Goal: Transaction & Acquisition: Purchase product/service

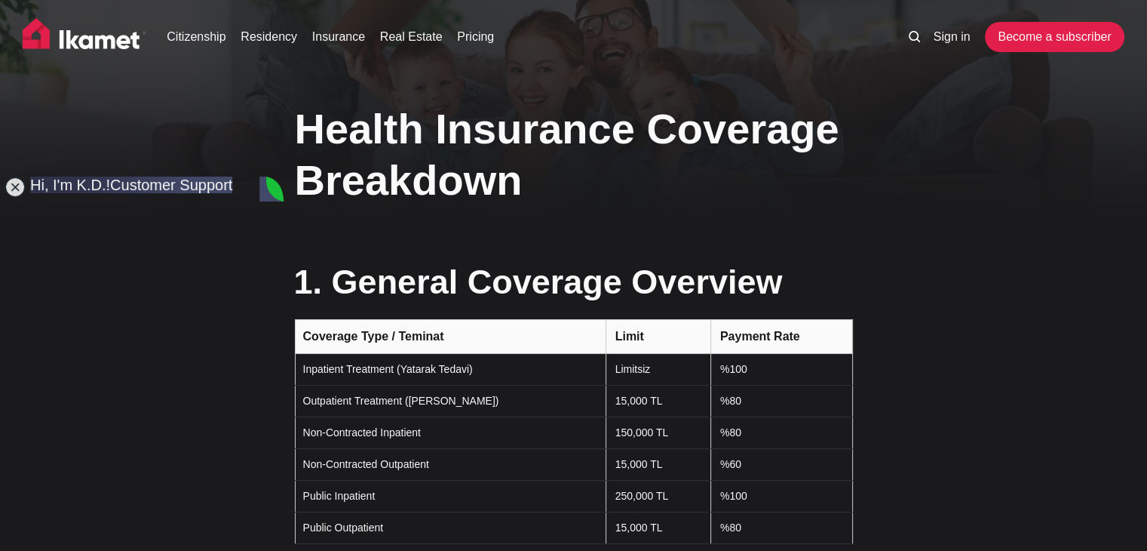
click at [587, 189] on h1 "Health Insurance Coverage Breakdown" at bounding box center [574, 153] width 558 height 101
click at [7, 186] on jdiv at bounding box center [15, 186] width 21 height 21
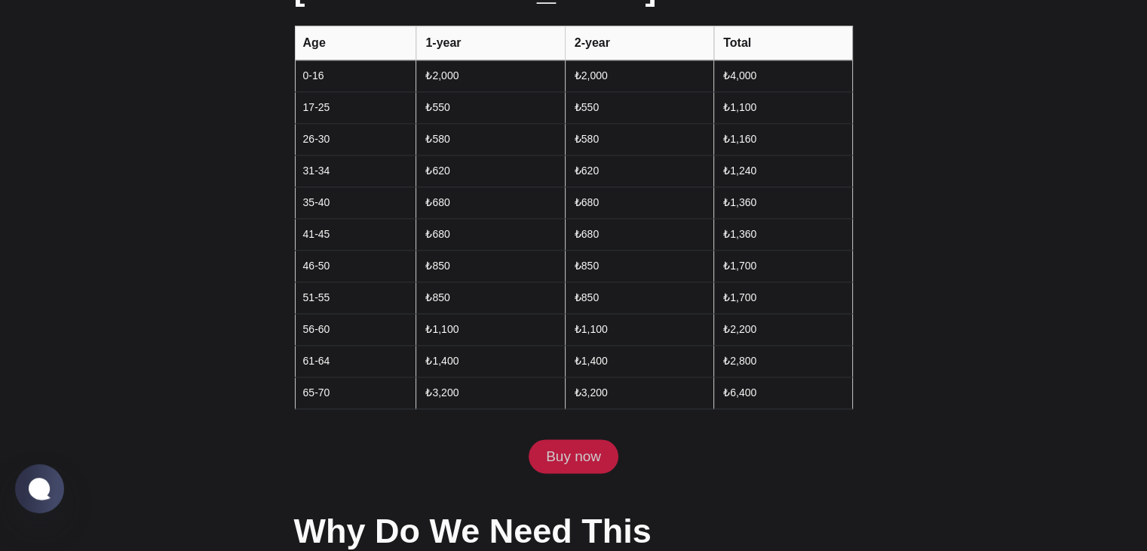
scroll to position [1885, 0]
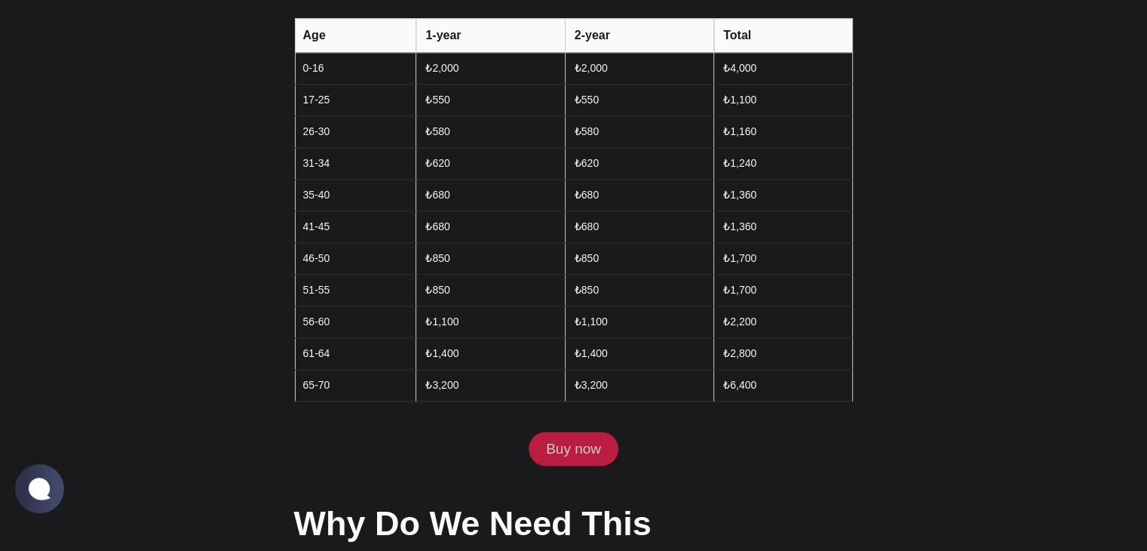
click at [574, 431] on link "Buy now" at bounding box center [573, 448] width 89 height 35
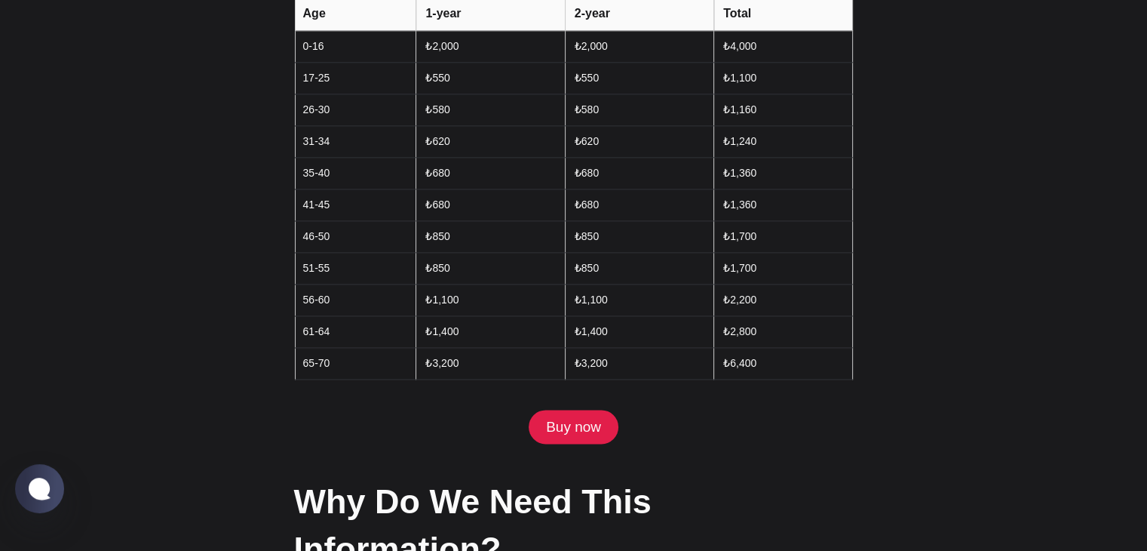
scroll to position [1975, 0]
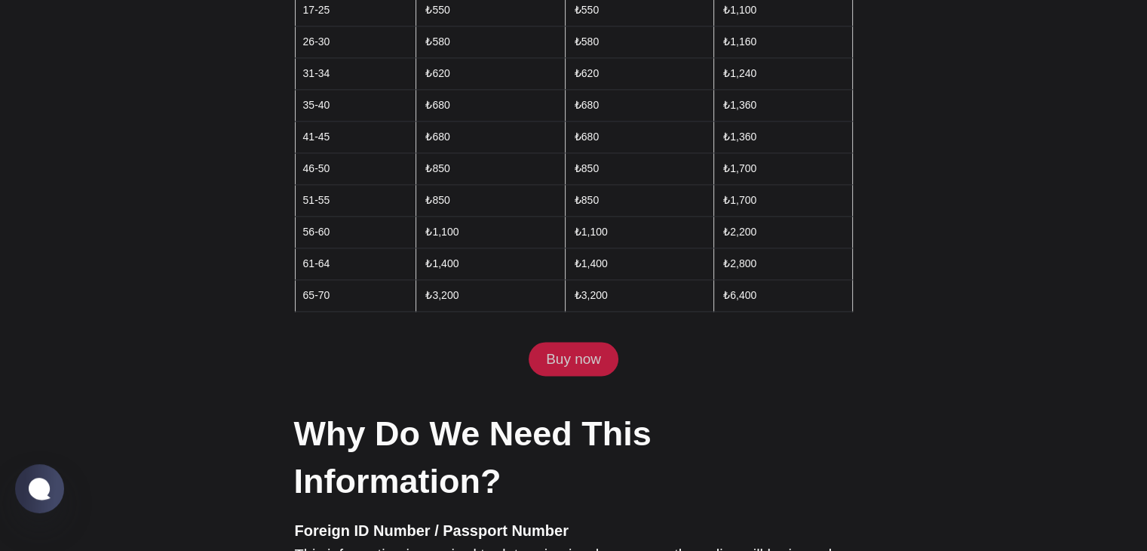
click at [585, 342] on link "Buy now" at bounding box center [573, 359] width 89 height 35
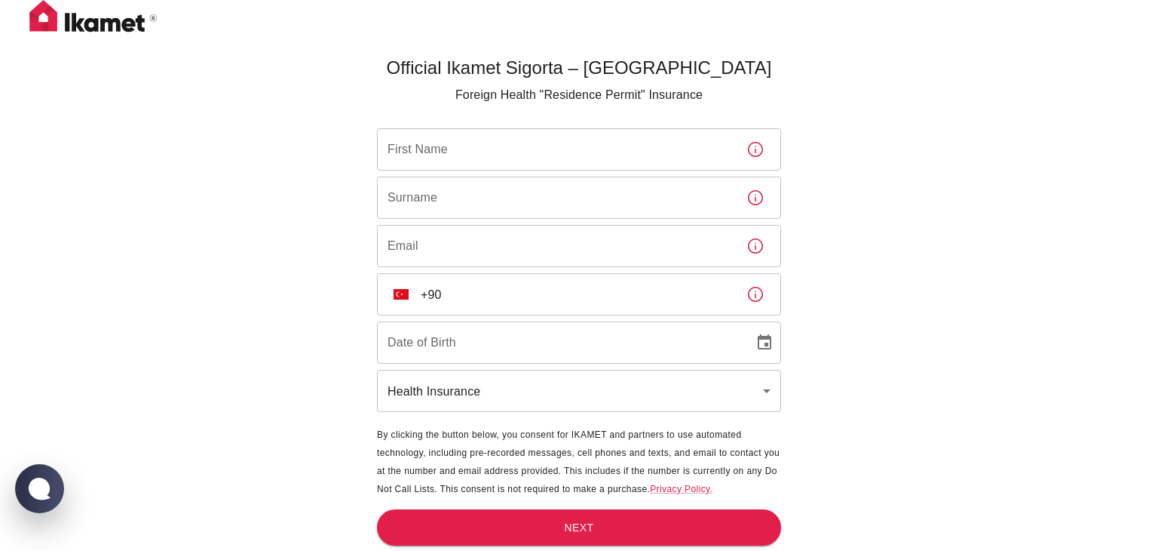
click at [521, 388] on body "Official Ikamet Sigorta – [DEMOGRAPHIC_DATA] Foreign Health "Residence Permit" …" at bounding box center [579, 300] width 1158 height 600
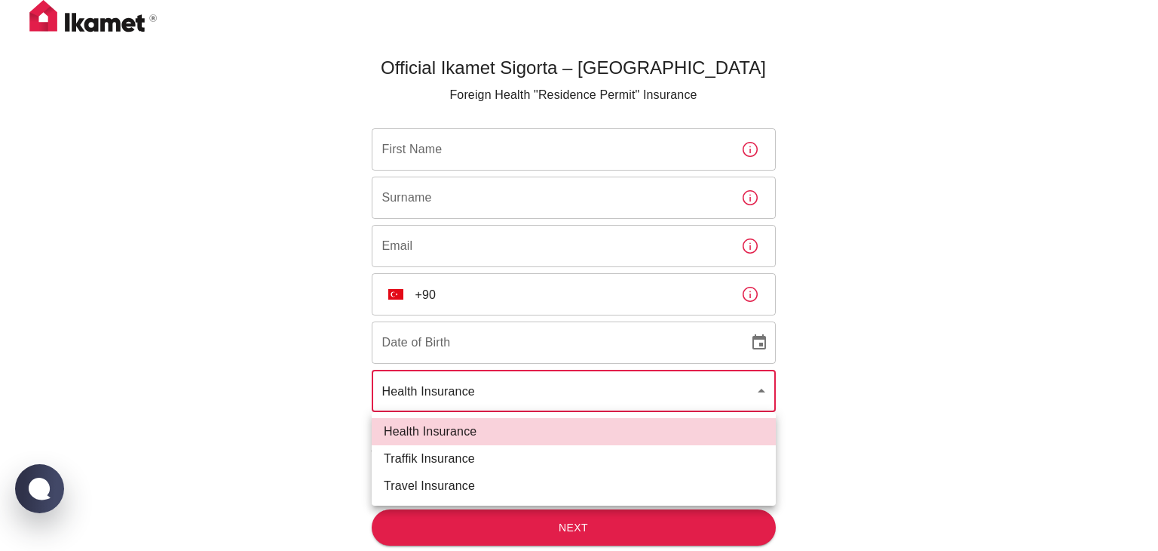
click at [510, 392] on div at bounding box center [579, 275] width 1158 height 551
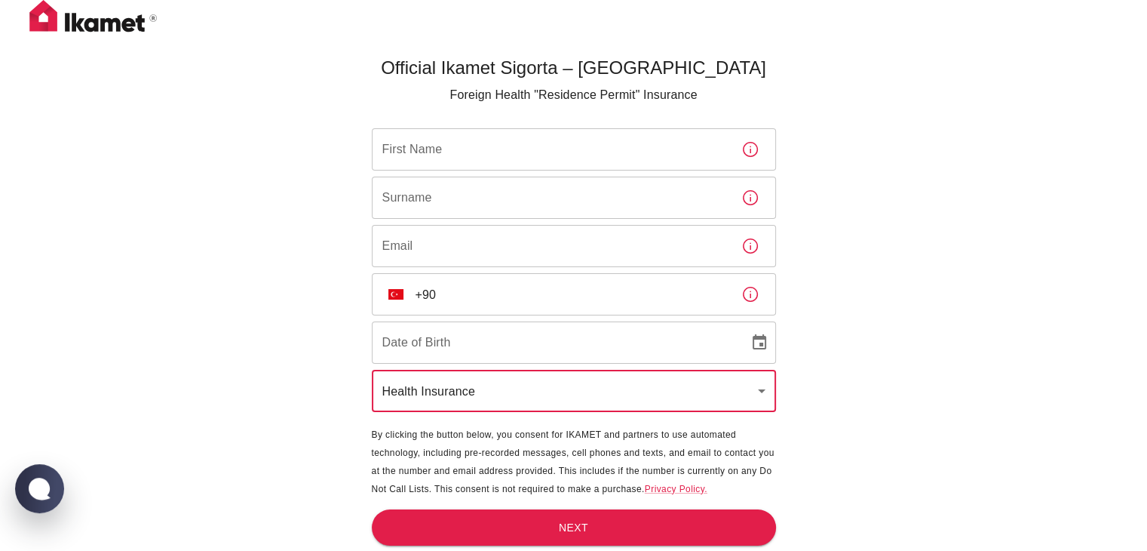
click at [490, 146] on input "First Name" at bounding box center [550, 149] width 357 height 42
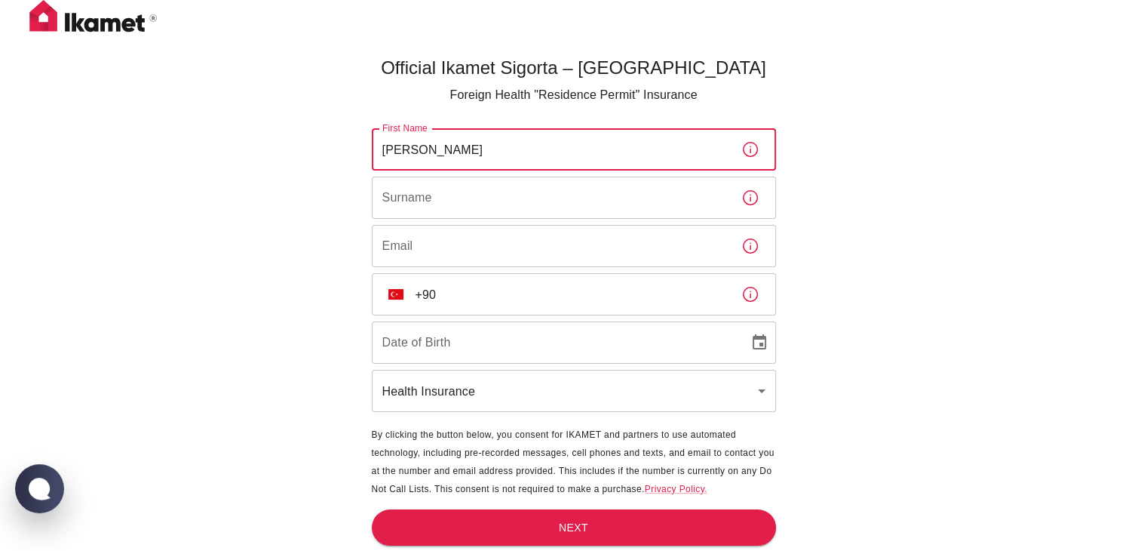
type input "[PERSON_NAME]"
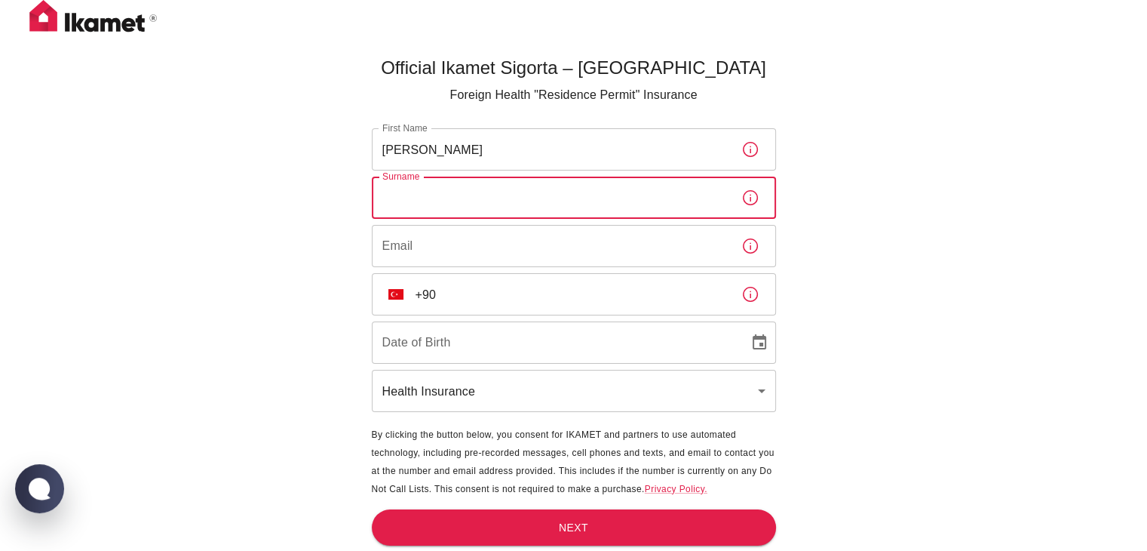
click at [523, 194] on input "Surname" at bounding box center [550, 197] width 357 height 42
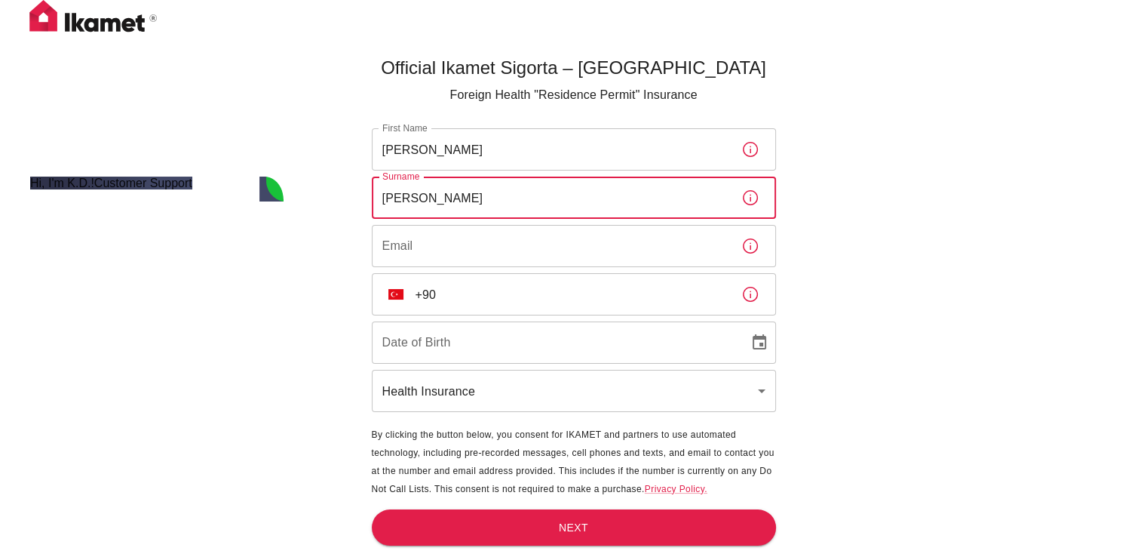
type input "[PERSON_NAME]"
click at [543, 250] on input "Email" at bounding box center [550, 246] width 357 height 42
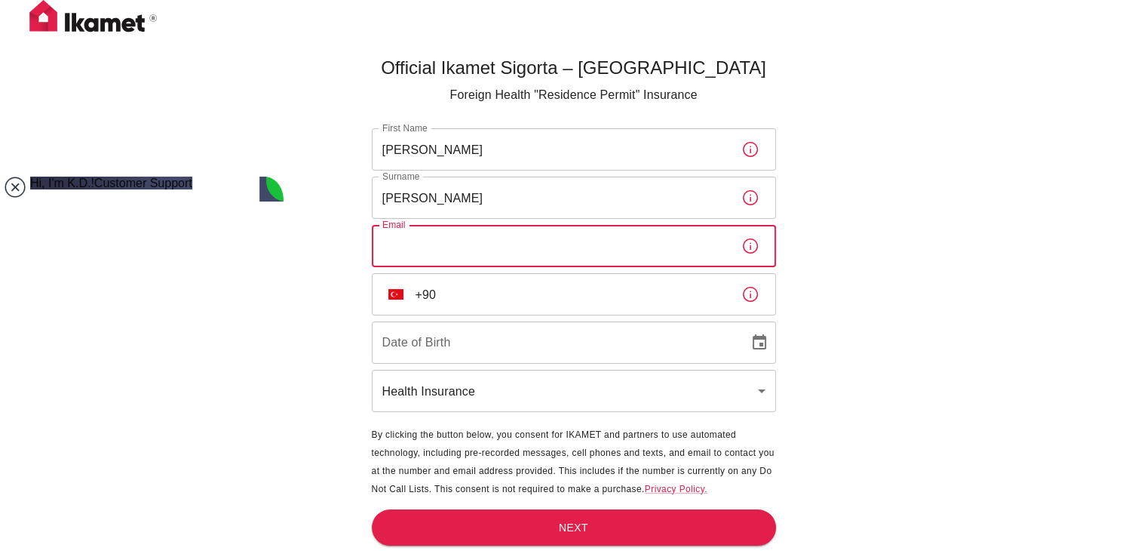
click at [17, 185] on jdiv at bounding box center [15, 186] width 21 height 21
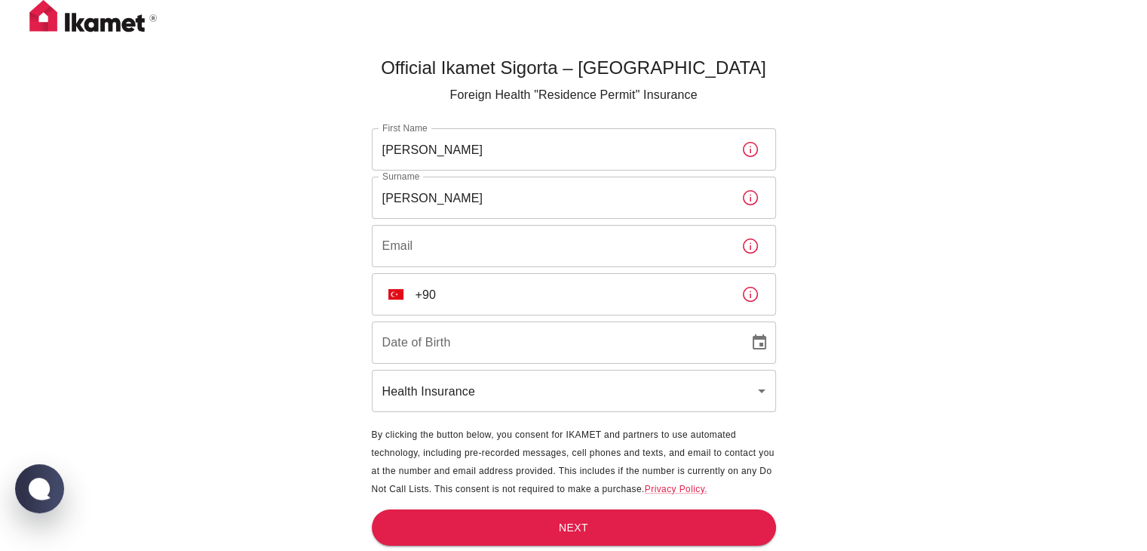
click at [501, 255] on input "Email" at bounding box center [550, 246] width 357 height 42
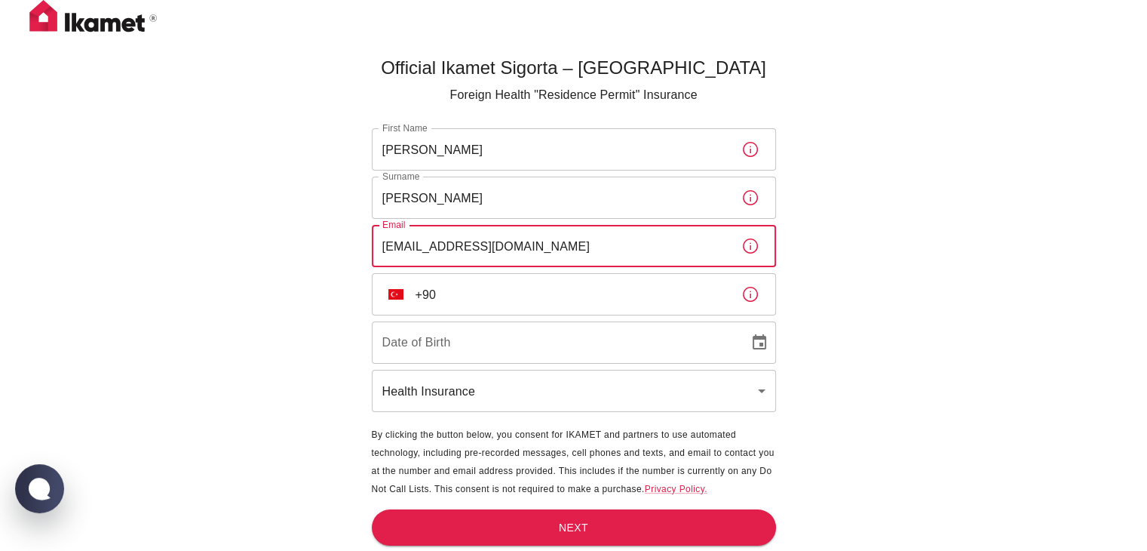
type input "[EMAIL_ADDRESS][DOMAIN_NAME]"
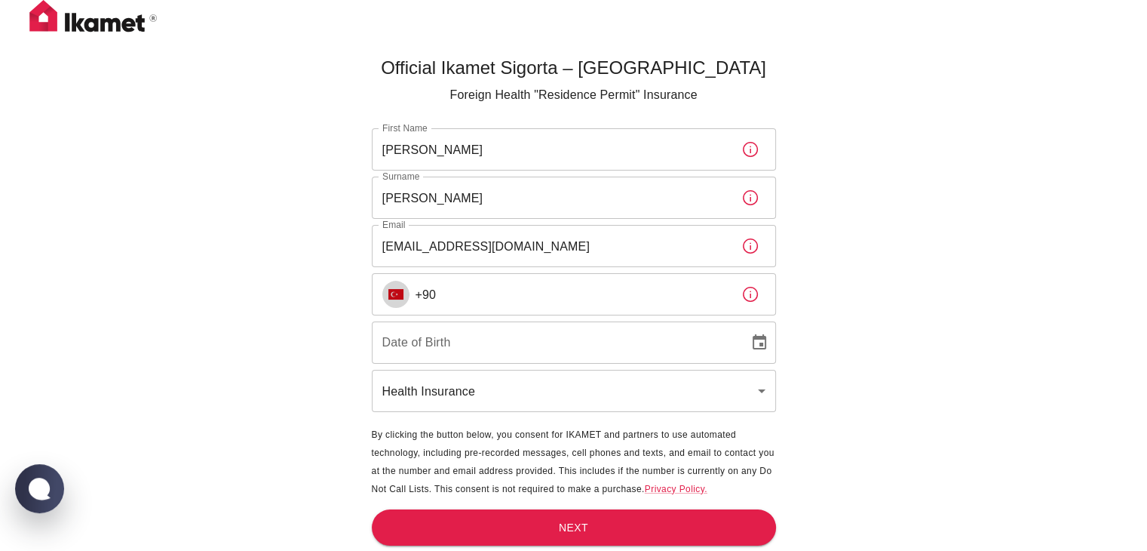
click at [404, 293] on button "TR" at bounding box center [395, 294] width 27 height 27
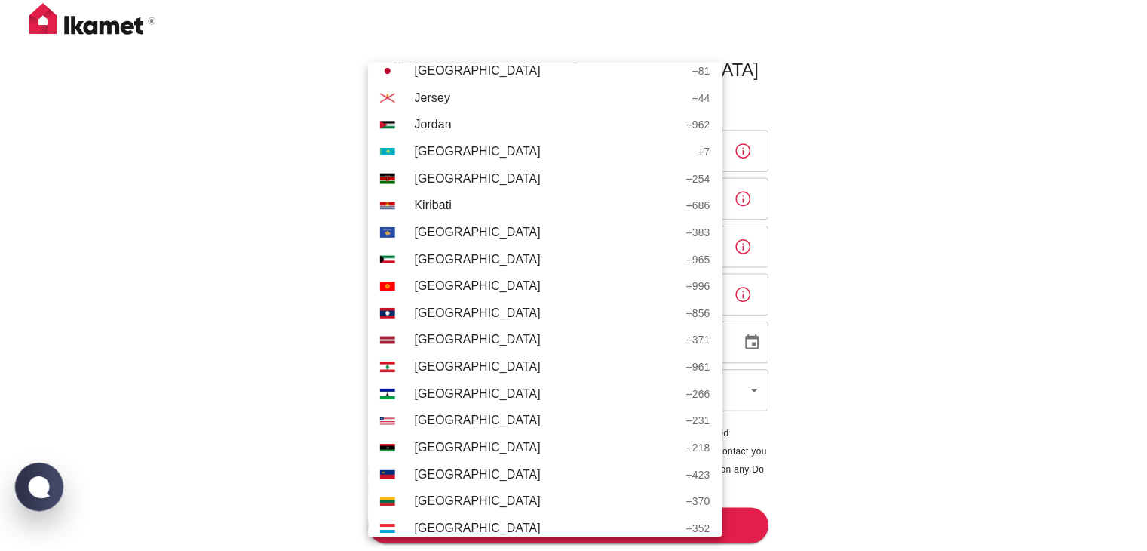
scroll to position [3243, 0]
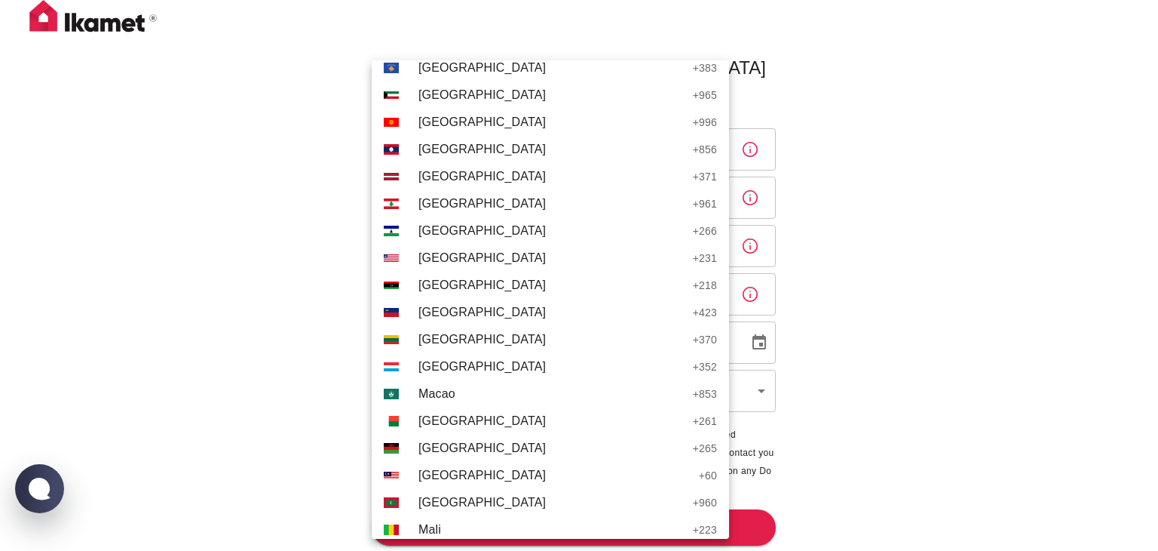
click at [480, 473] on span "[GEOGRAPHIC_DATA]" at bounding box center [555, 475] width 273 height 18
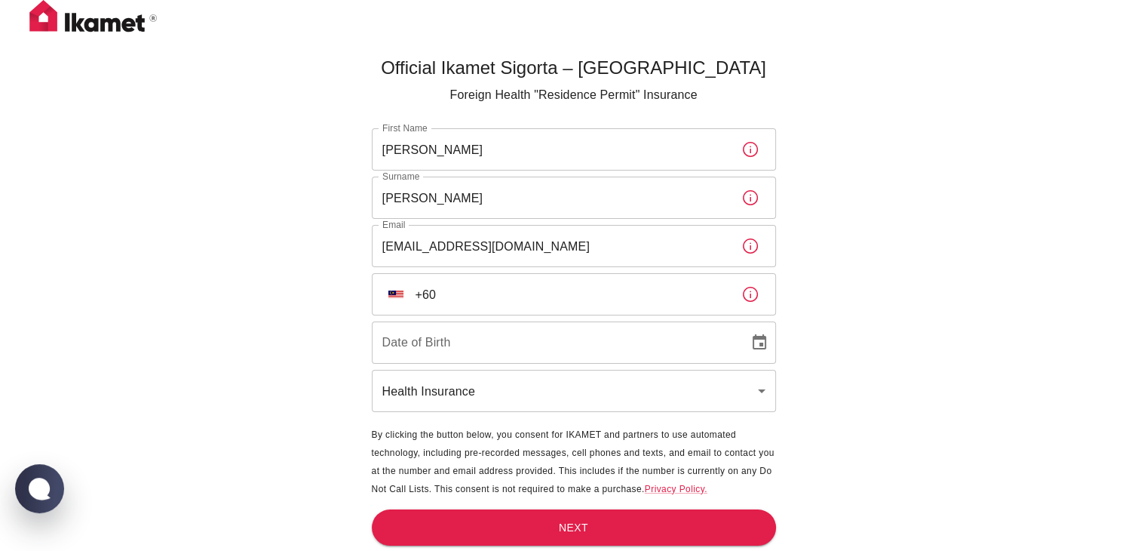
click at [531, 296] on input "+60" at bounding box center [573, 294] width 314 height 42
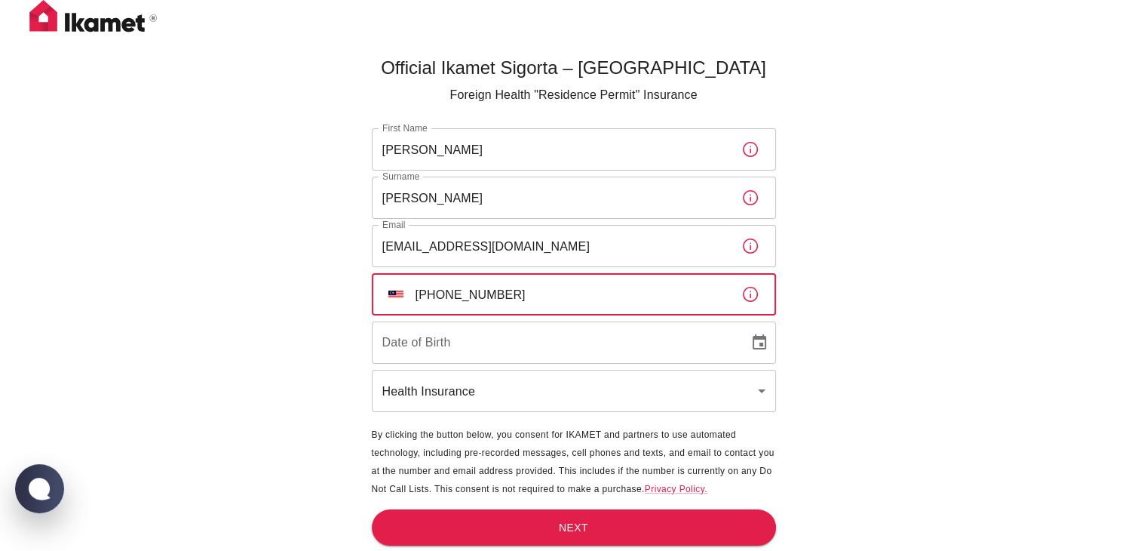
type input "[PHONE_NUMBER]"
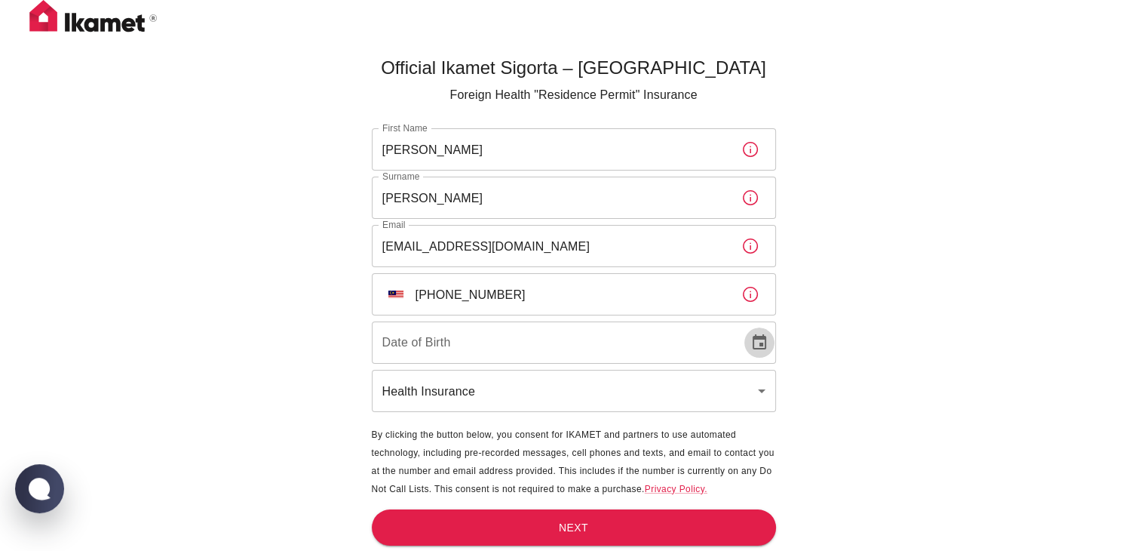
click at [759, 339] on icon "Choose date" at bounding box center [759, 342] width 18 height 18
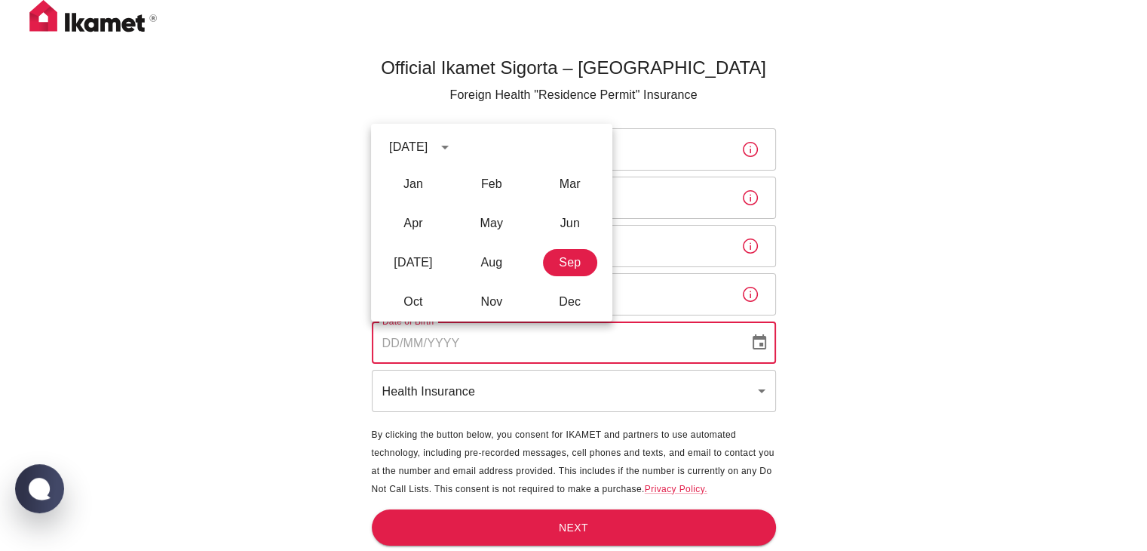
click at [428, 138] on div "[DATE]" at bounding box center [408, 147] width 38 height 18
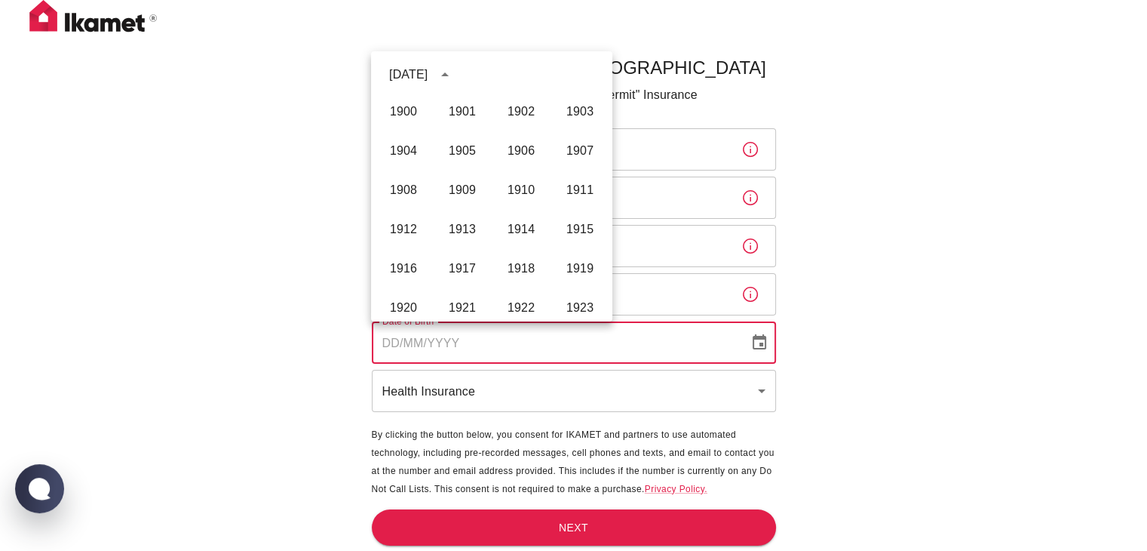
scroll to position [1121, 0]
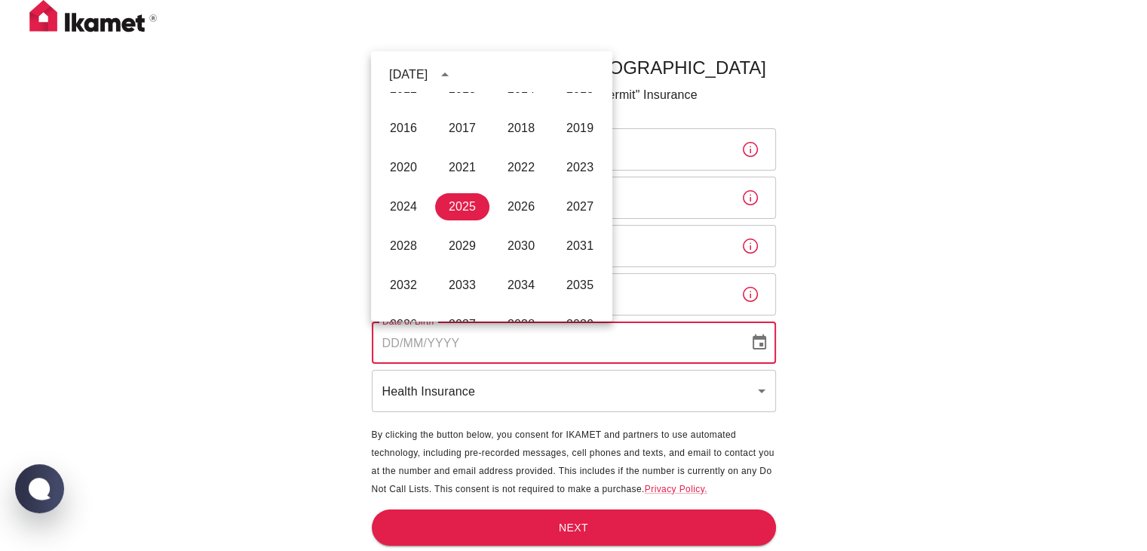
click at [428, 76] on div "[DATE]" at bounding box center [408, 75] width 38 height 18
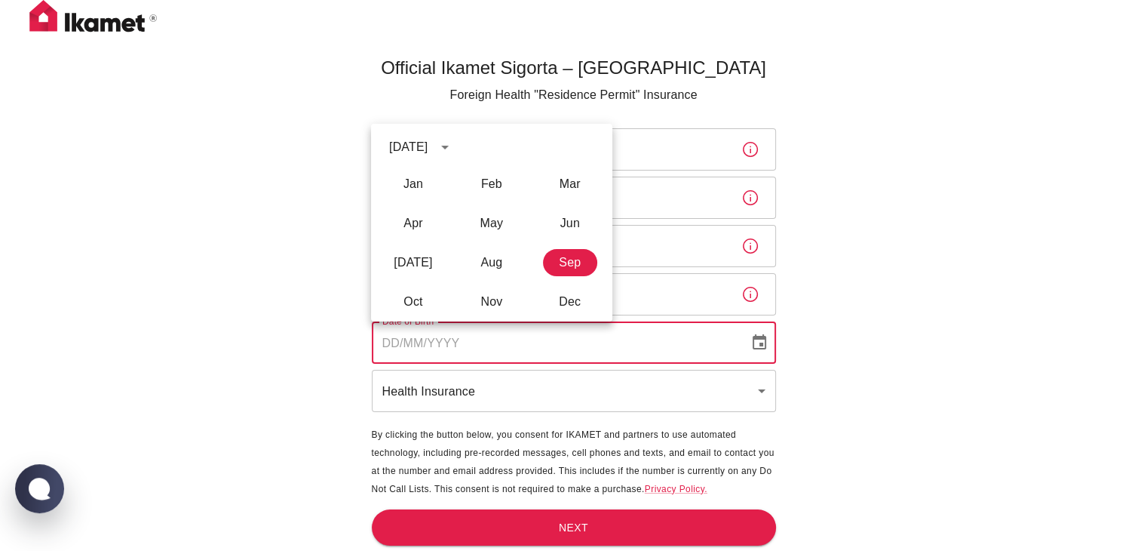
click at [453, 136] on div "[DATE]" at bounding box center [423, 147] width 69 height 26
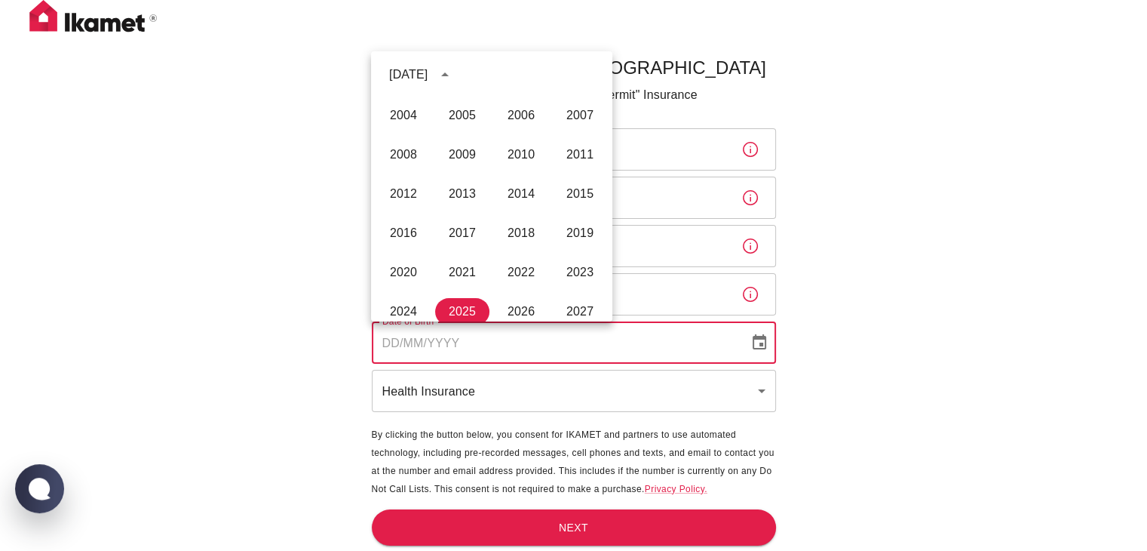
scroll to position [970, 0]
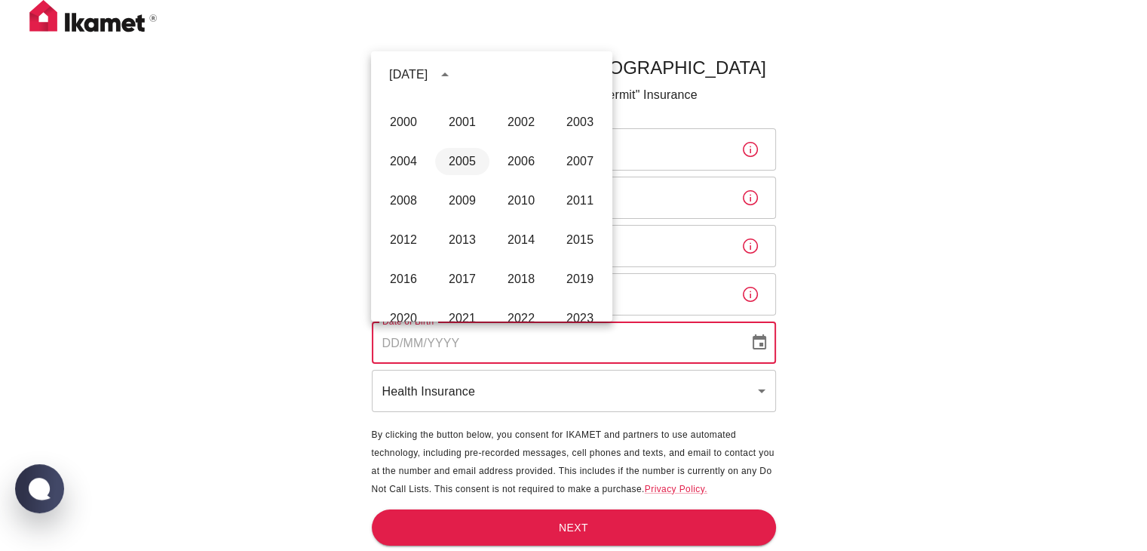
click at [466, 158] on button "2005" at bounding box center [462, 161] width 54 height 27
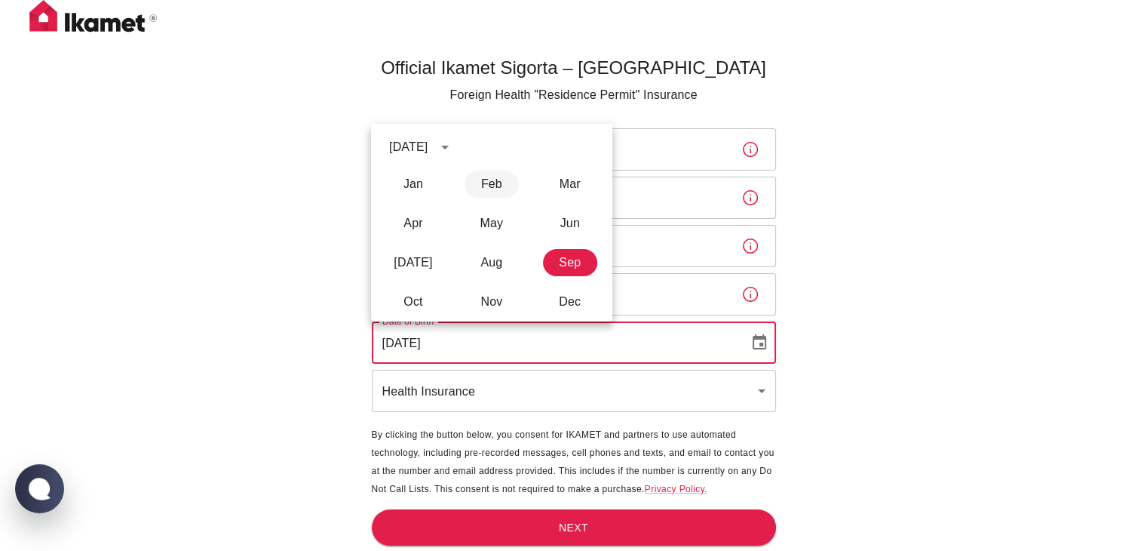
click at [471, 186] on button "Feb" at bounding box center [492, 183] width 54 height 27
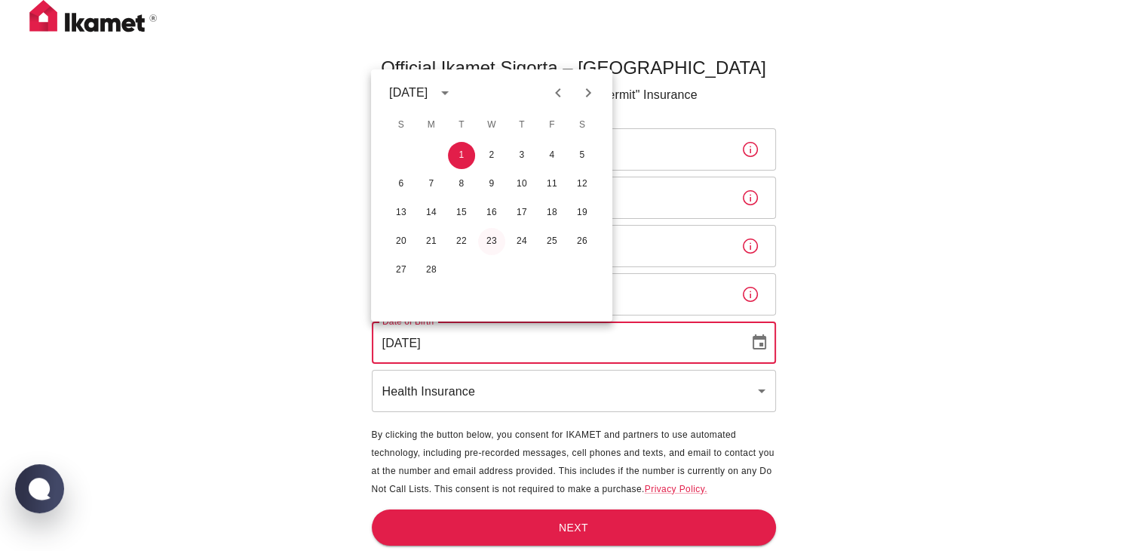
click at [483, 243] on button "23" at bounding box center [491, 241] width 27 height 27
type input "[DATE]"
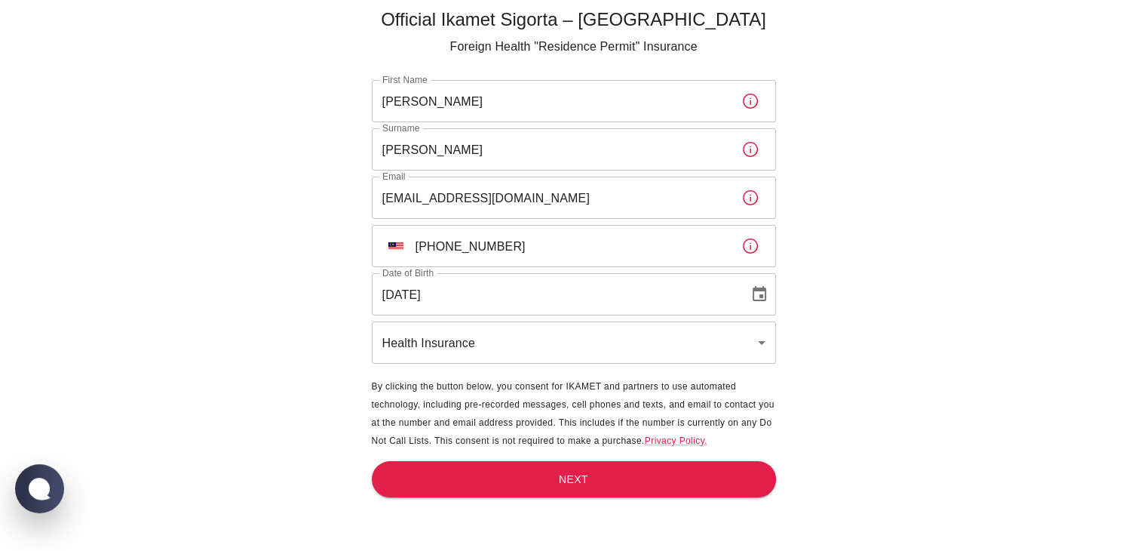
scroll to position [50, 0]
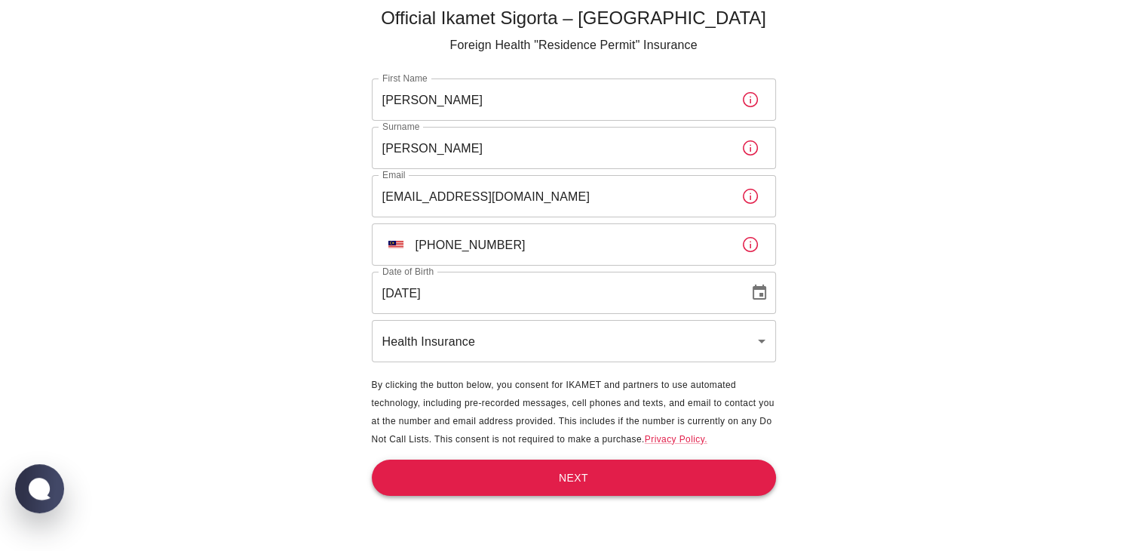
click at [523, 477] on button "Next" at bounding box center [574, 477] width 404 height 37
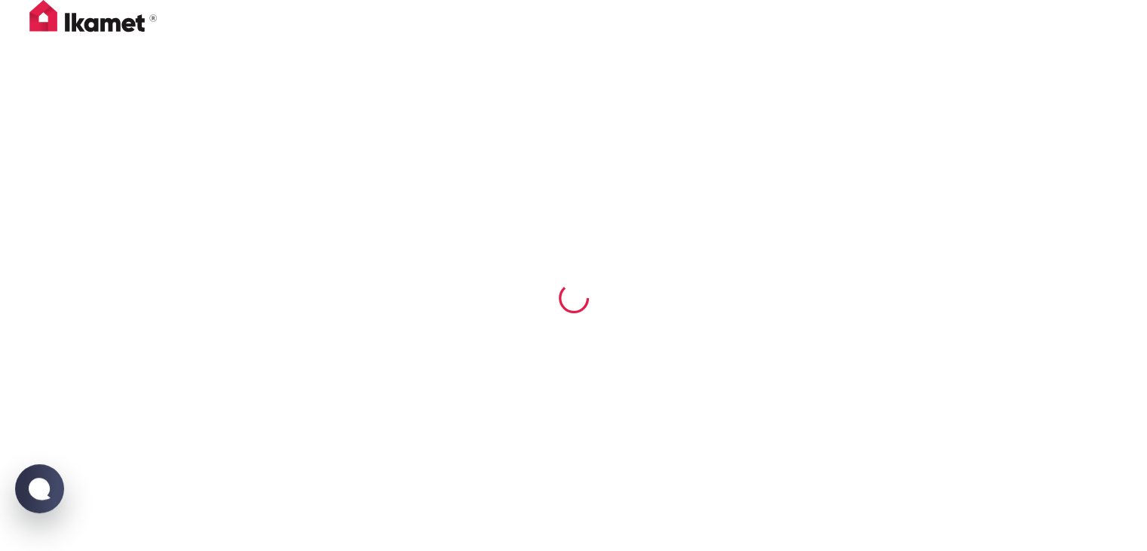
scroll to position [0, 0]
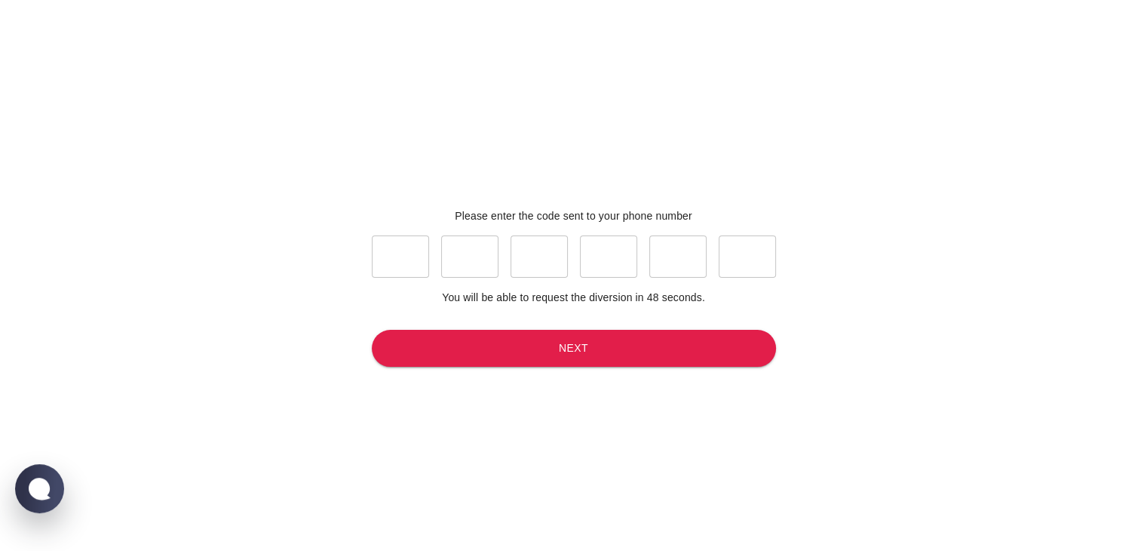
click at [397, 257] on input "text" at bounding box center [400, 256] width 57 height 42
type input "6"
type input "7"
type input "4"
type input "2"
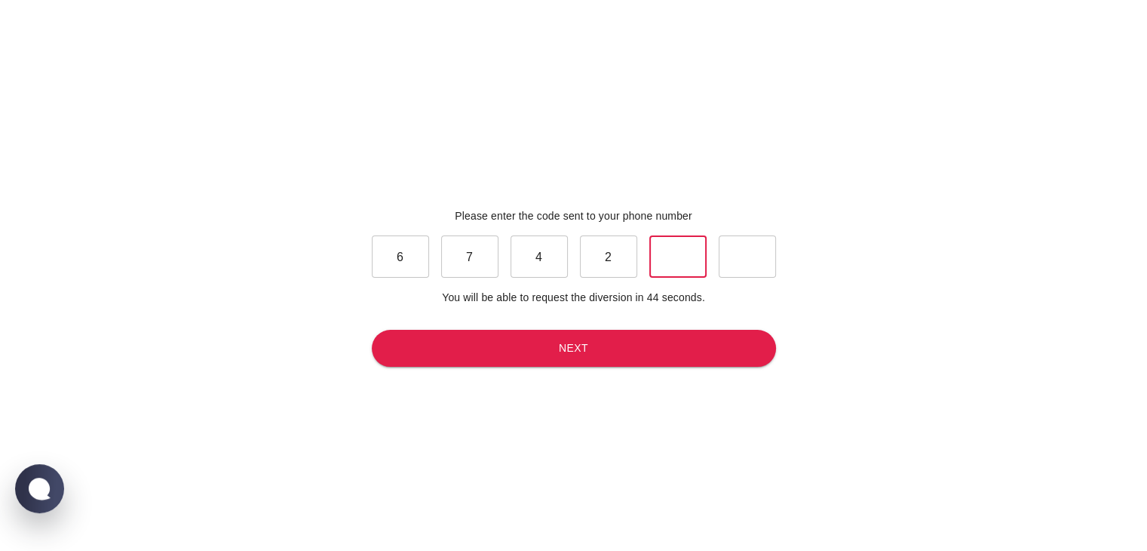
type input "5"
type input "8"
type input "5"
type input "3"
type input "2"
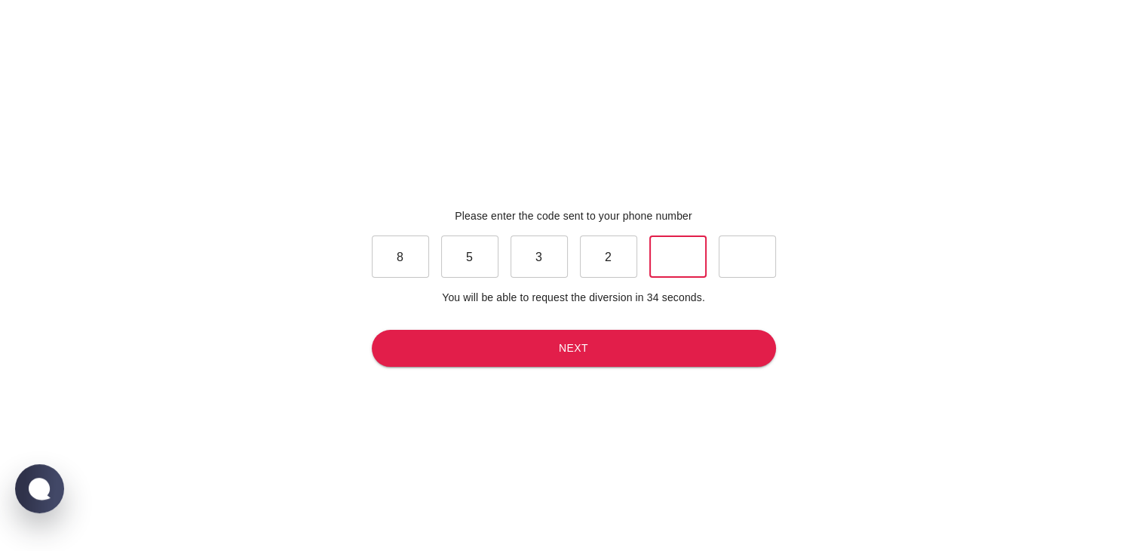
type input "9"
type input "1"
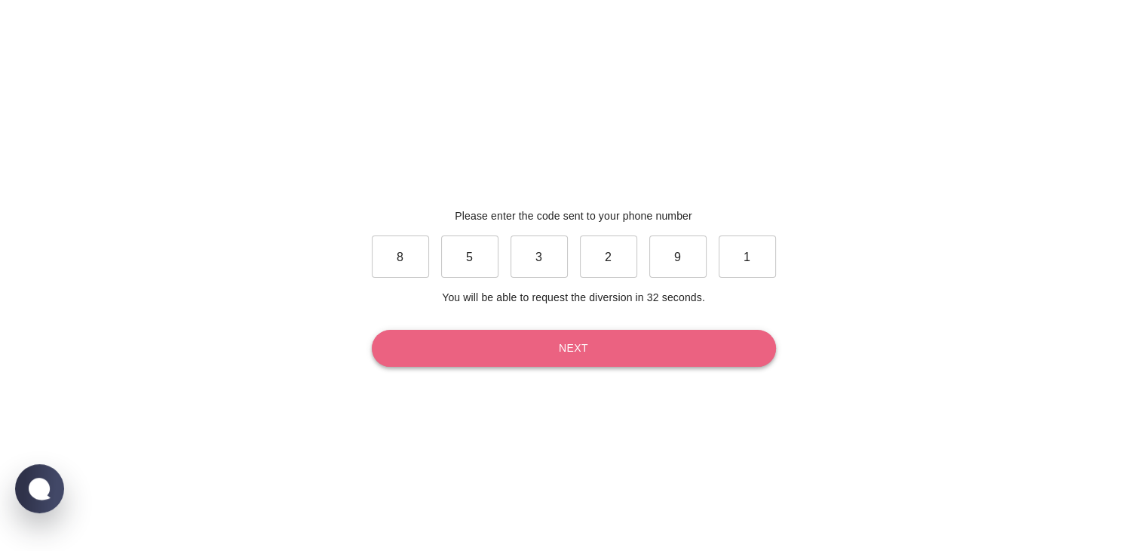
click at [489, 358] on button "Next" at bounding box center [574, 348] width 404 height 37
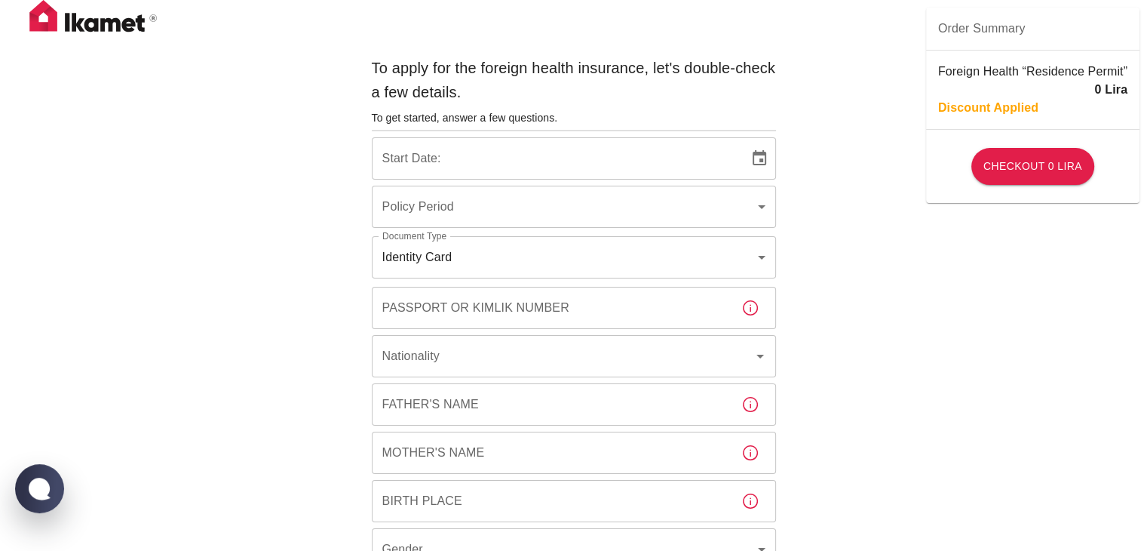
type input "b7343ef8-d55e-4554-96a8-76e30347e985"
type input "[DATE]"
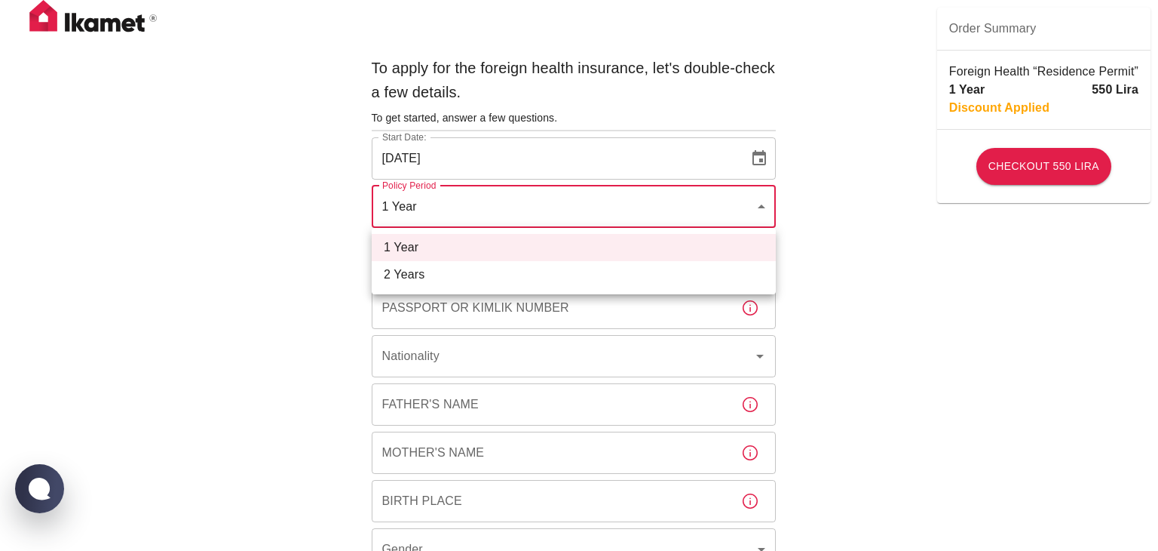
click at [496, 212] on div at bounding box center [579, 275] width 1158 height 551
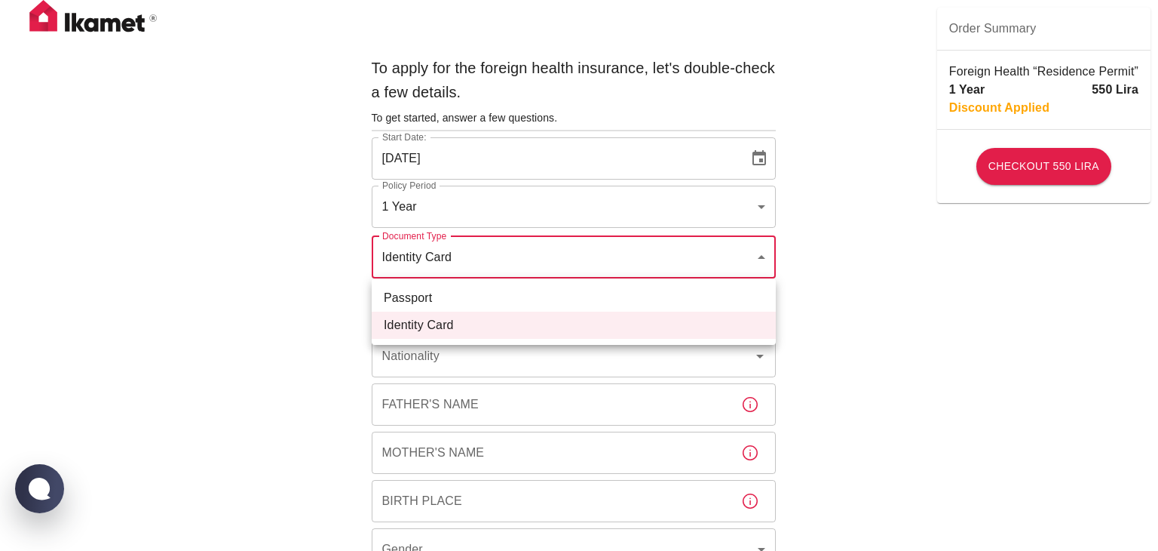
click at [450, 323] on li "Identity Card" at bounding box center [574, 324] width 404 height 27
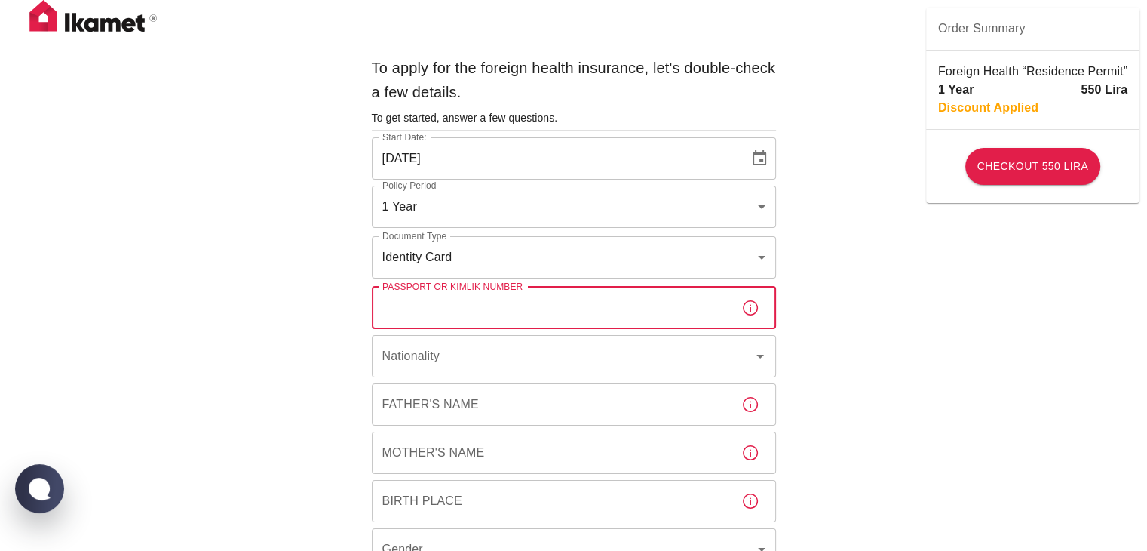
click at [500, 305] on input "Passport or Kimlik Number" at bounding box center [550, 308] width 357 height 42
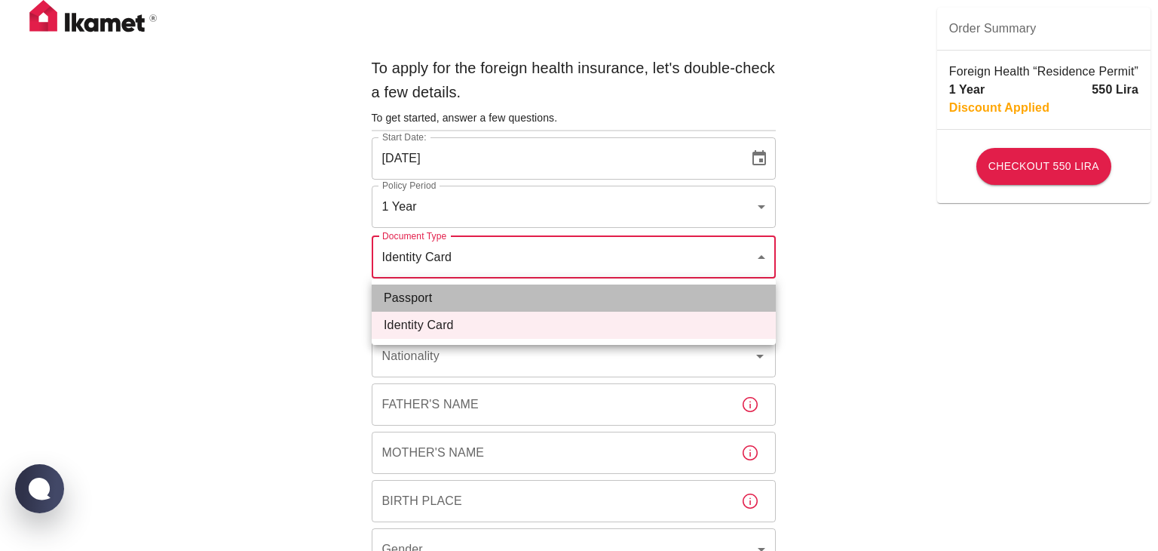
click at [466, 293] on li "Passport" at bounding box center [574, 297] width 404 height 27
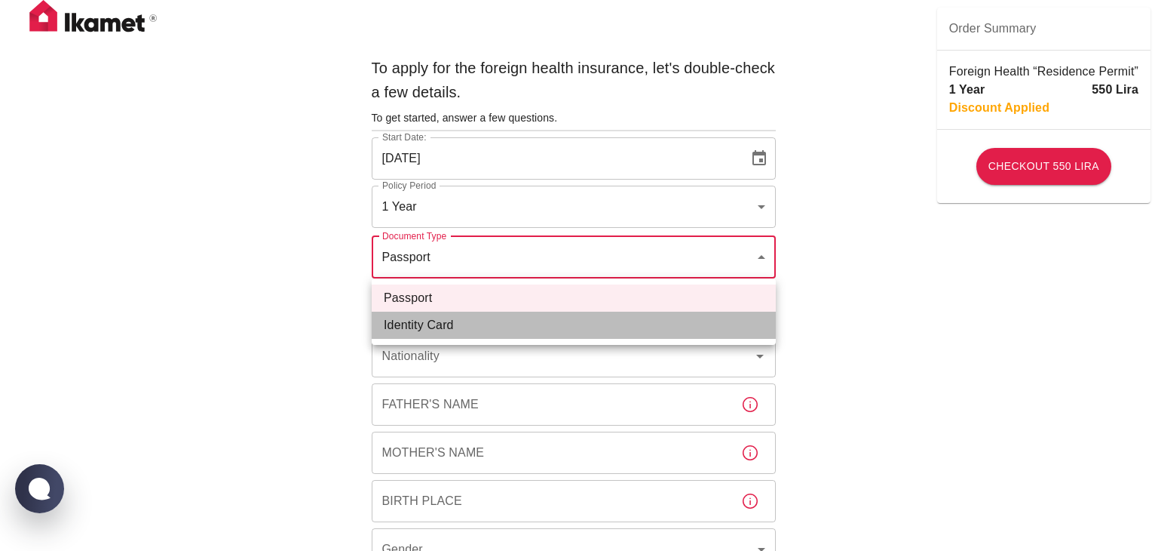
click at [458, 322] on li "Identity Card" at bounding box center [574, 324] width 404 height 27
type input "id"
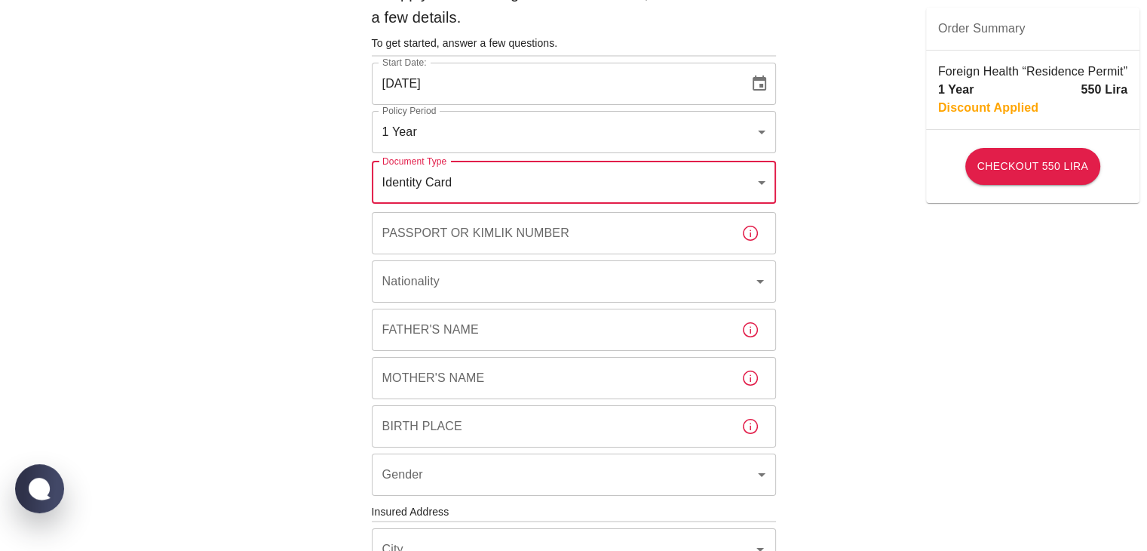
scroll to position [75, 0]
click at [468, 281] on input "Nationality" at bounding box center [553, 280] width 348 height 29
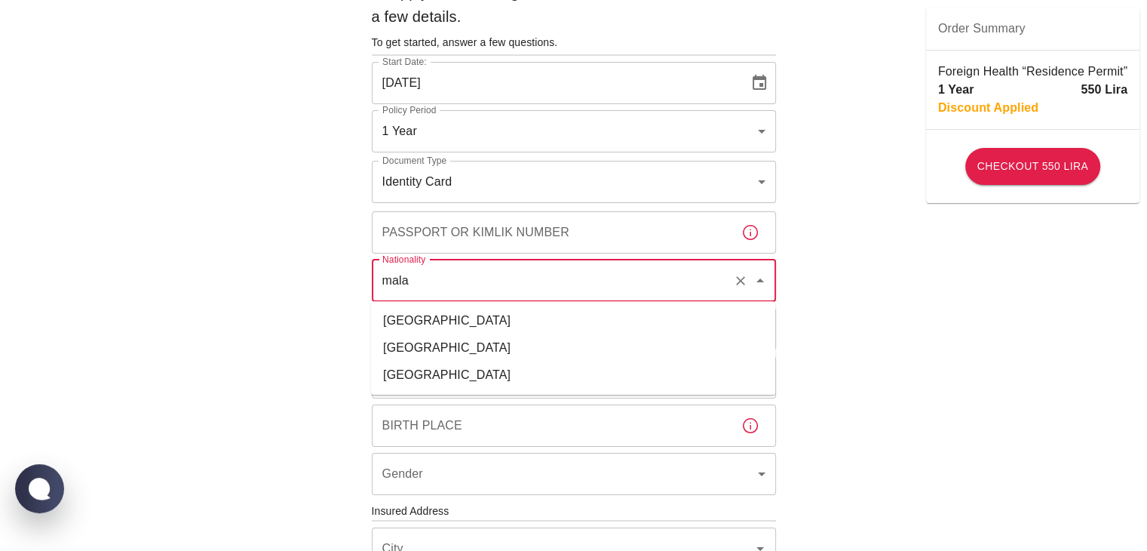
click at [467, 374] on li "[GEOGRAPHIC_DATA]" at bounding box center [573, 374] width 404 height 27
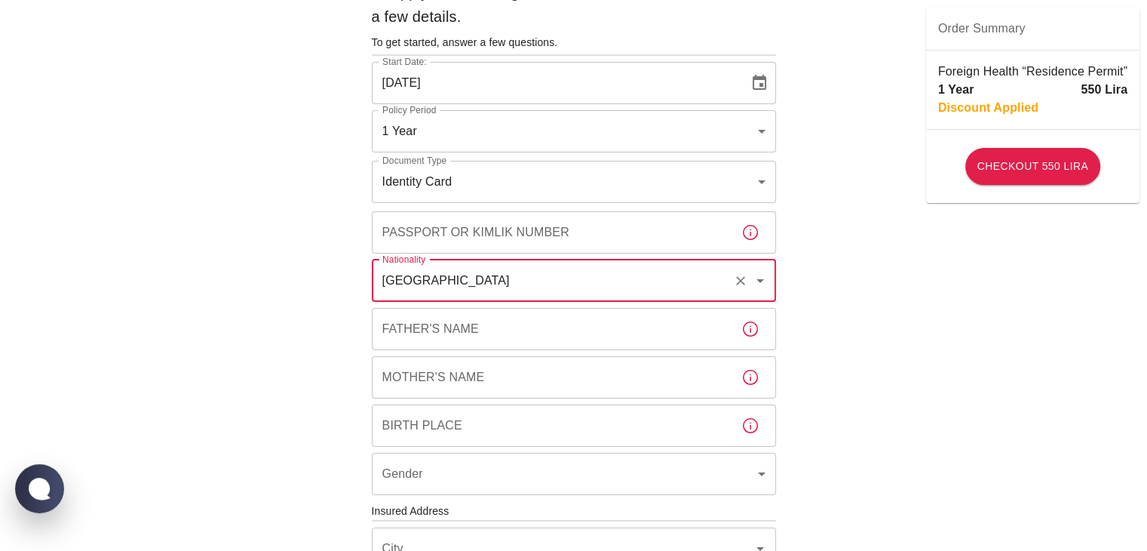
type input "[GEOGRAPHIC_DATA]"
click at [465, 320] on input "Father's Name" at bounding box center [550, 329] width 357 height 42
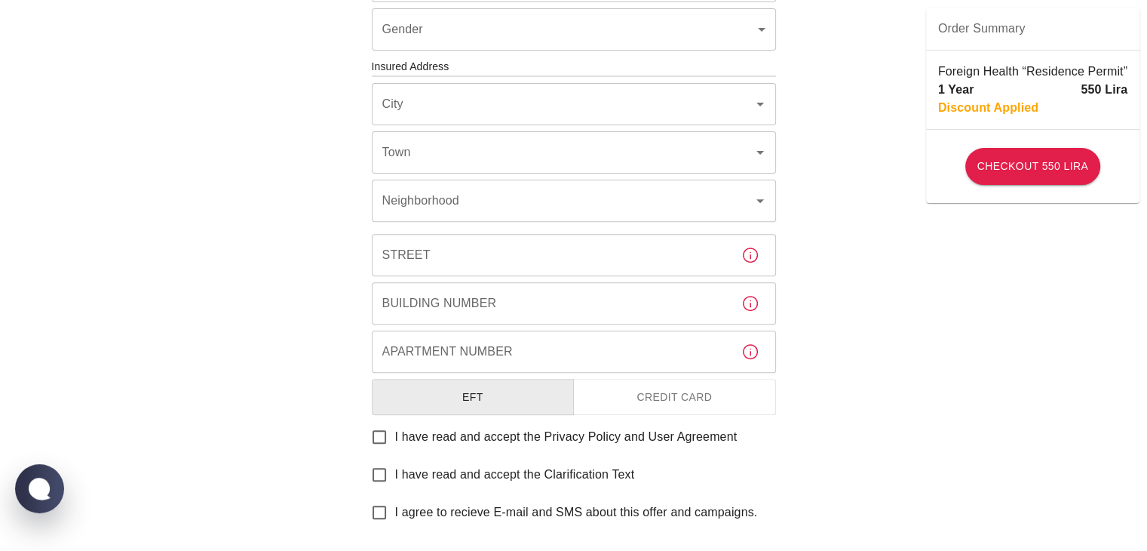
scroll to position [528, 0]
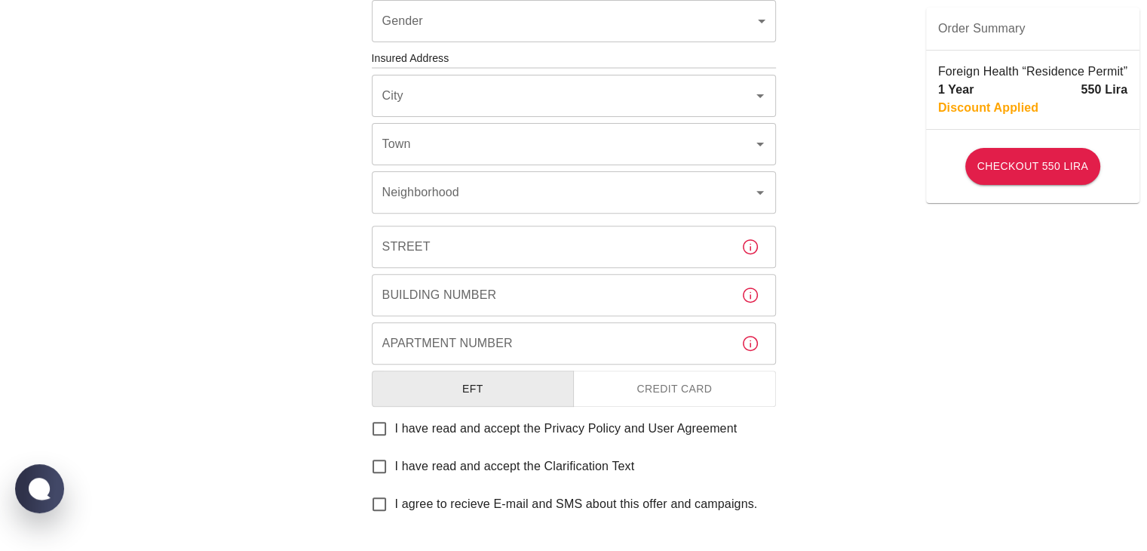
click at [750, 250] on icon "button" at bounding box center [750, 247] width 18 height 18
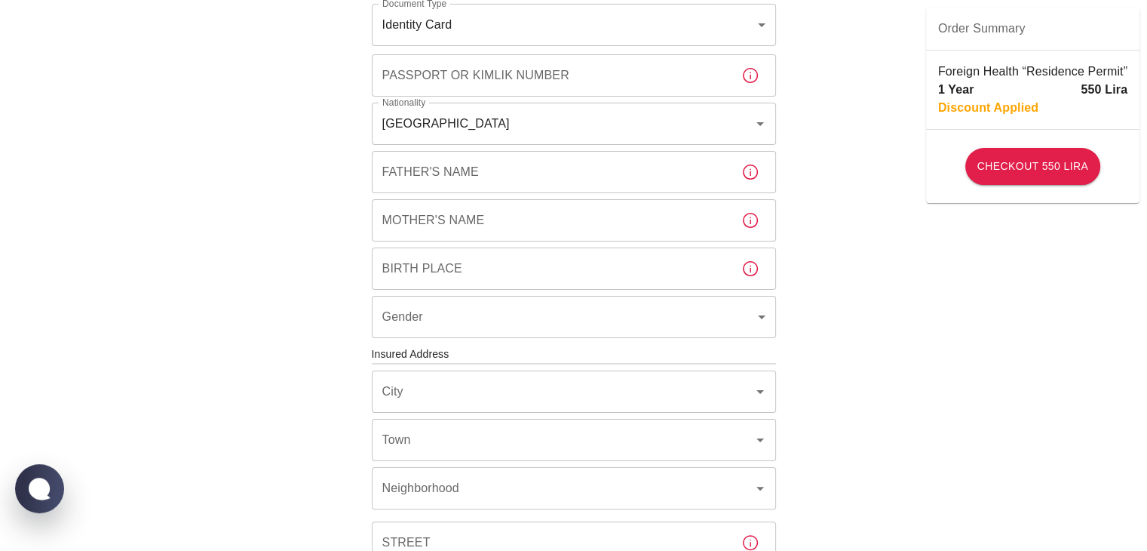
scroll to position [226, 0]
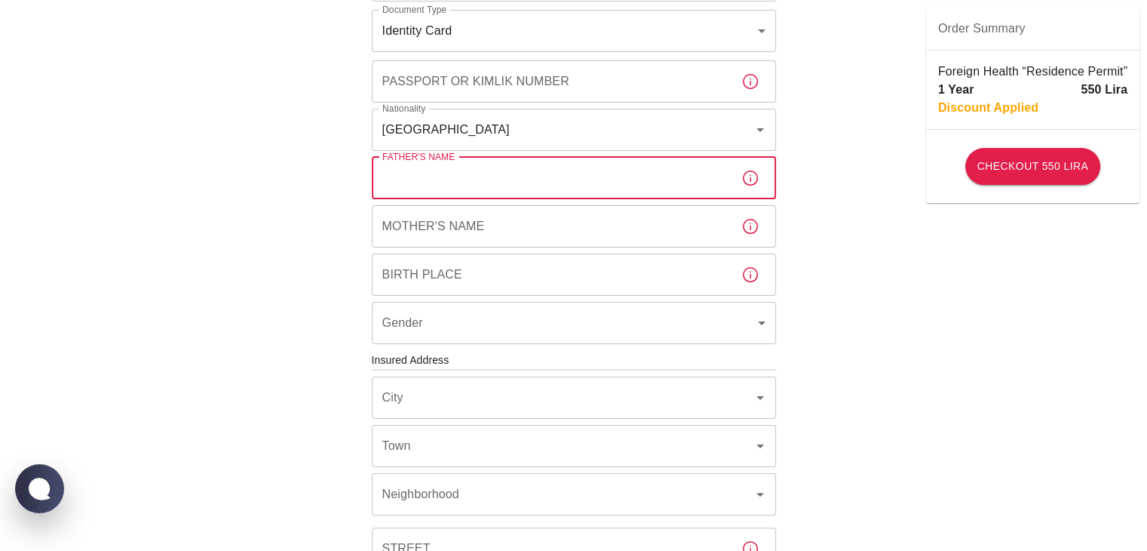
click at [489, 189] on input "Father's Name" at bounding box center [550, 178] width 357 height 42
type input "SAHRUL [PERSON_NAME]"
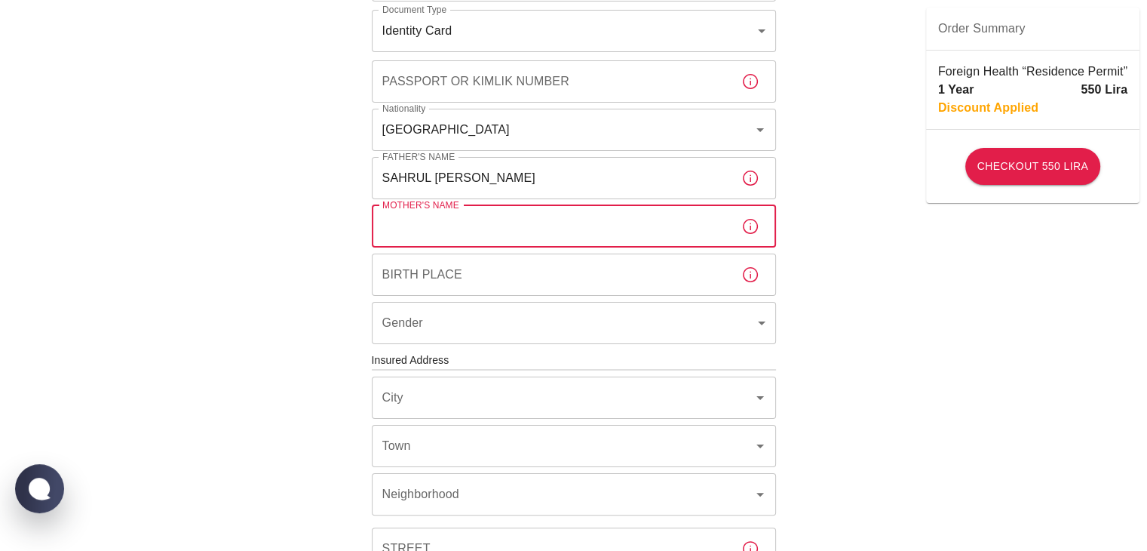
click at [494, 231] on input "Mother's Name" at bounding box center [550, 226] width 357 height 42
type input "[PERSON_NAME]"
click at [497, 287] on input "Birth Place" at bounding box center [550, 274] width 357 height 42
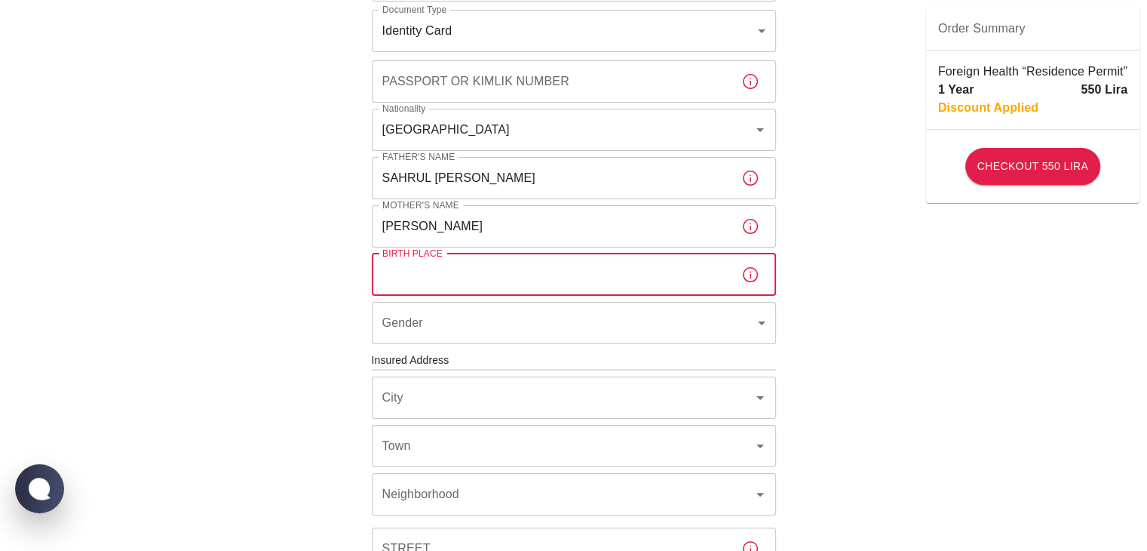
click at [504, 317] on body "To apply for the foreign health insurance, let's double-check a few details. To…" at bounding box center [573, 358] width 1147 height 1169
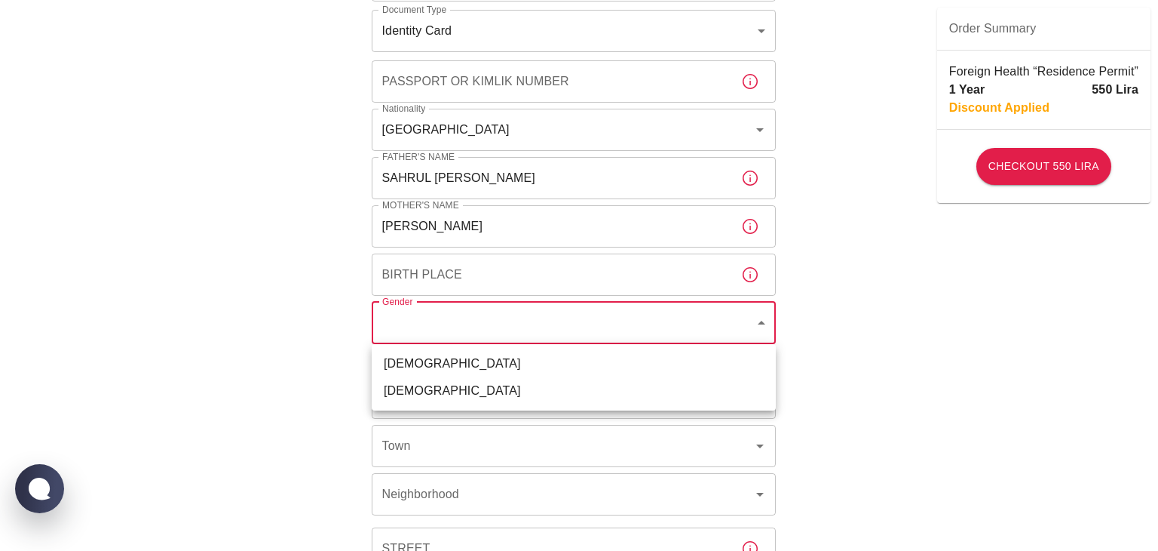
click at [474, 370] on li "[DEMOGRAPHIC_DATA]" at bounding box center [574, 363] width 404 height 27
type input "[DEMOGRAPHIC_DATA]"
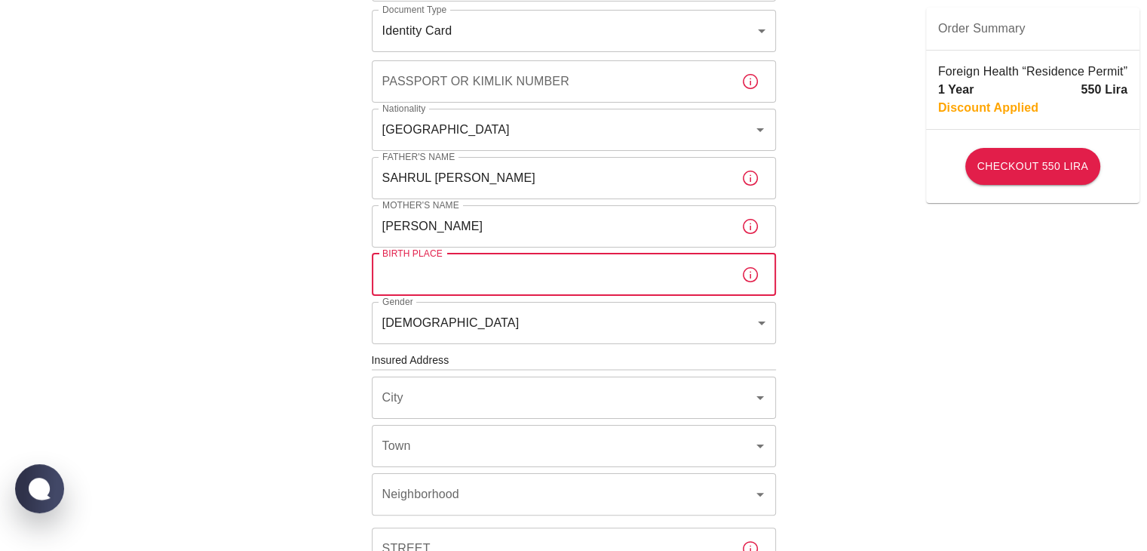
click at [463, 278] on input "Birth Place" at bounding box center [550, 274] width 357 height 42
type input "[GEOGRAPHIC_DATA], [GEOGRAPHIC_DATA]"
click at [464, 387] on input "City" at bounding box center [553, 397] width 348 height 29
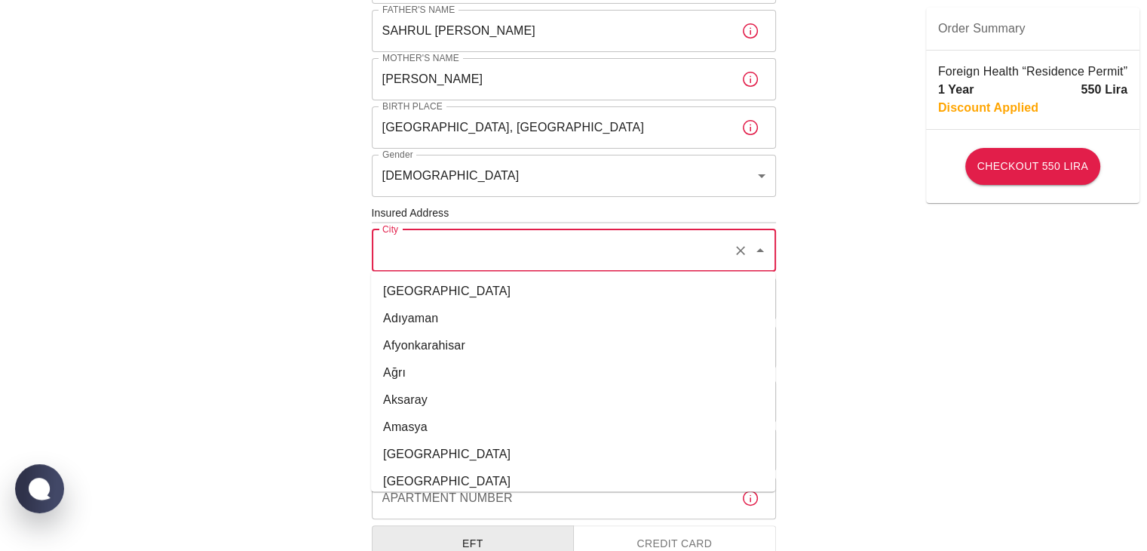
scroll to position [542, 0]
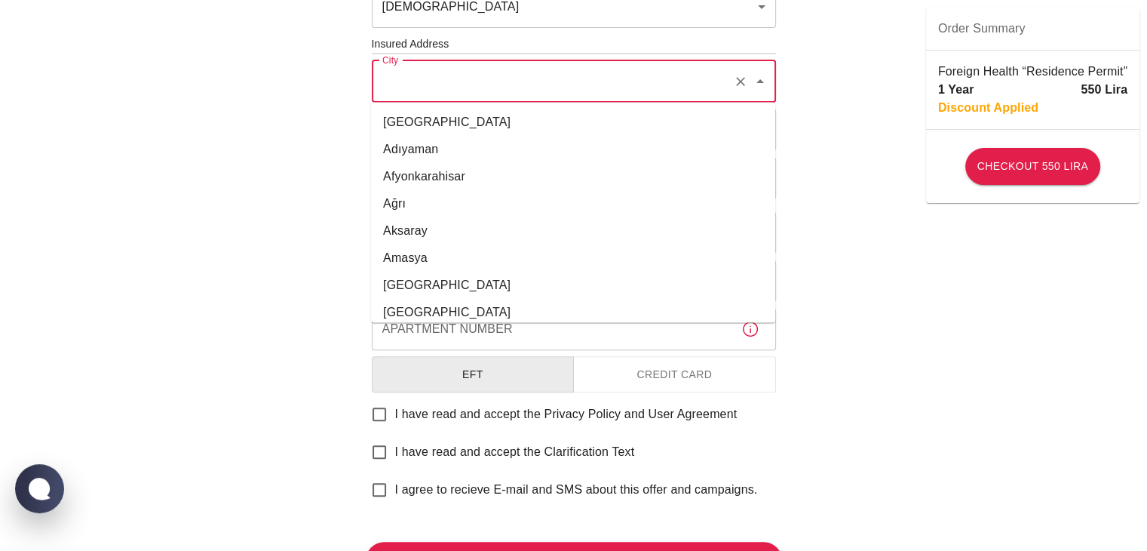
click at [436, 290] on li "[GEOGRAPHIC_DATA]" at bounding box center [573, 284] width 404 height 27
type input "[GEOGRAPHIC_DATA]"
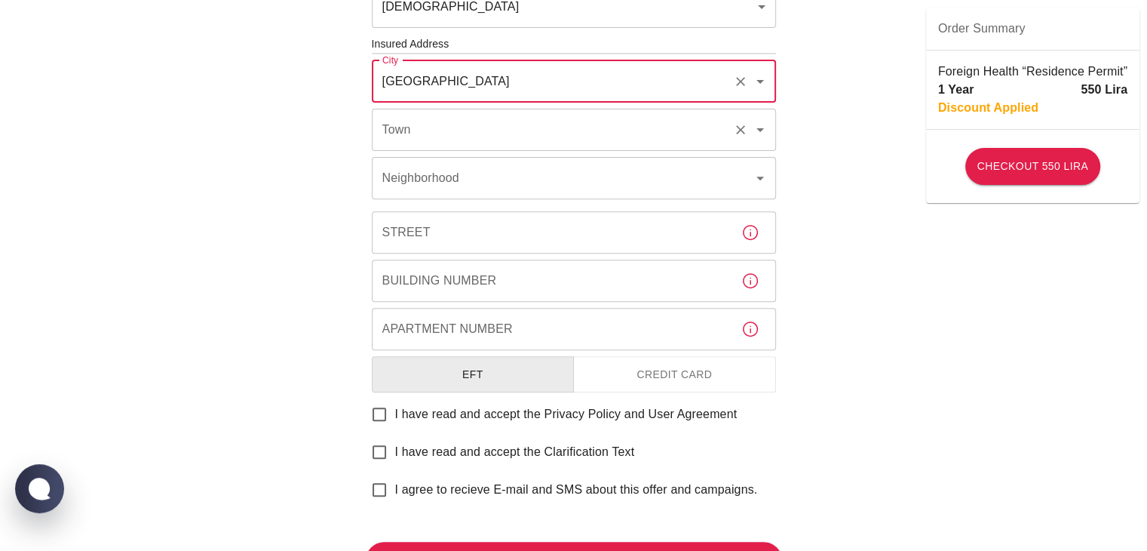
click at [485, 138] on input "Town" at bounding box center [553, 129] width 348 height 29
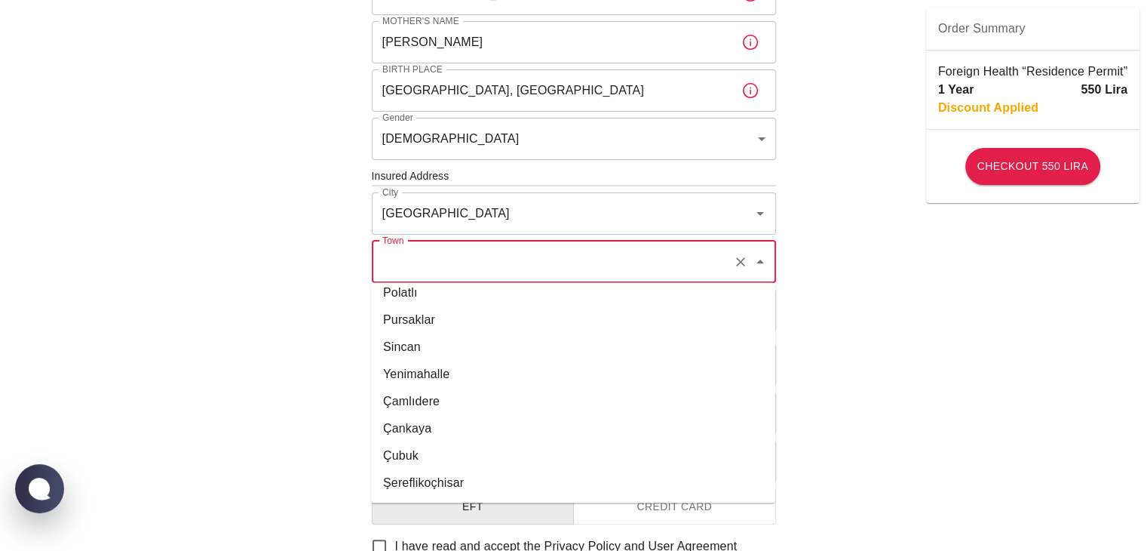
scroll to position [391, 0]
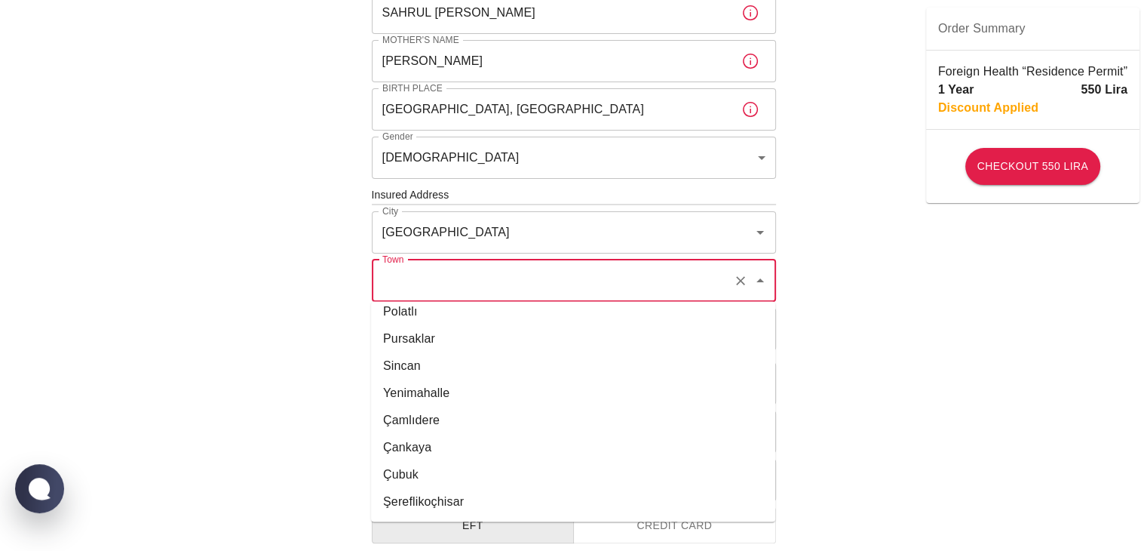
click at [840, 324] on div "To apply for the foreign health insurance, let's double-check a few details. To…" at bounding box center [573, 193] width 1147 height 1169
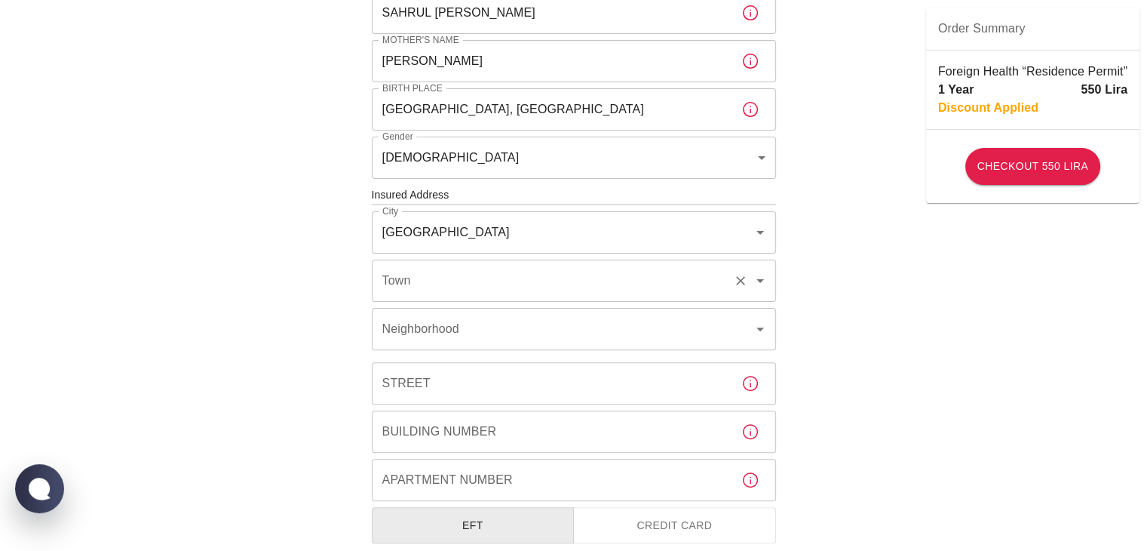
click at [451, 284] on input "Town" at bounding box center [553, 280] width 348 height 29
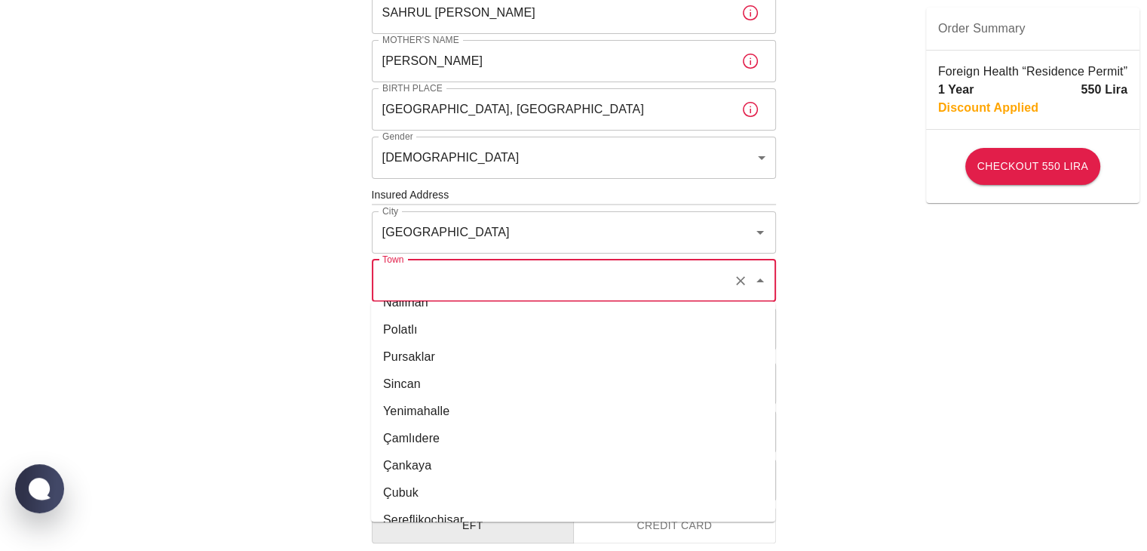
scroll to position [471, 0]
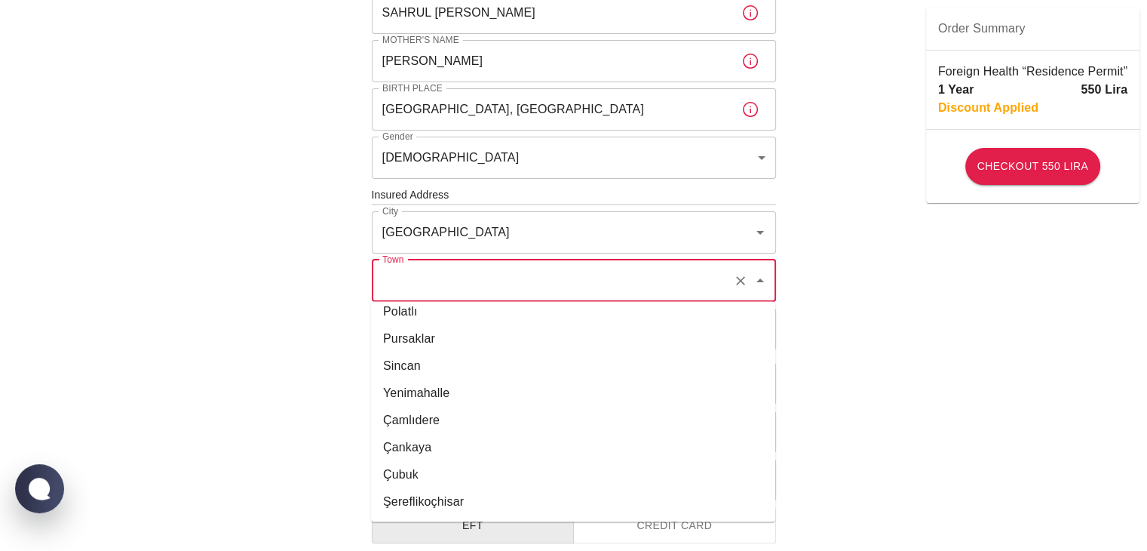
click at [451, 449] on li "Çankaya" at bounding box center [573, 447] width 404 height 27
type input "Çankaya"
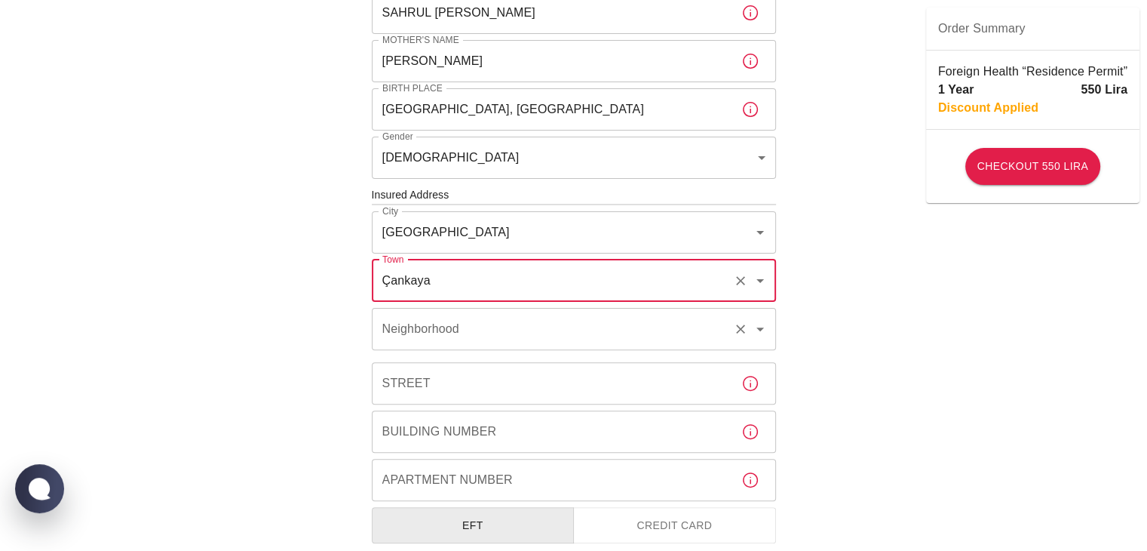
click at [474, 325] on input "Neighborhood" at bounding box center [553, 328] width 348 height 29
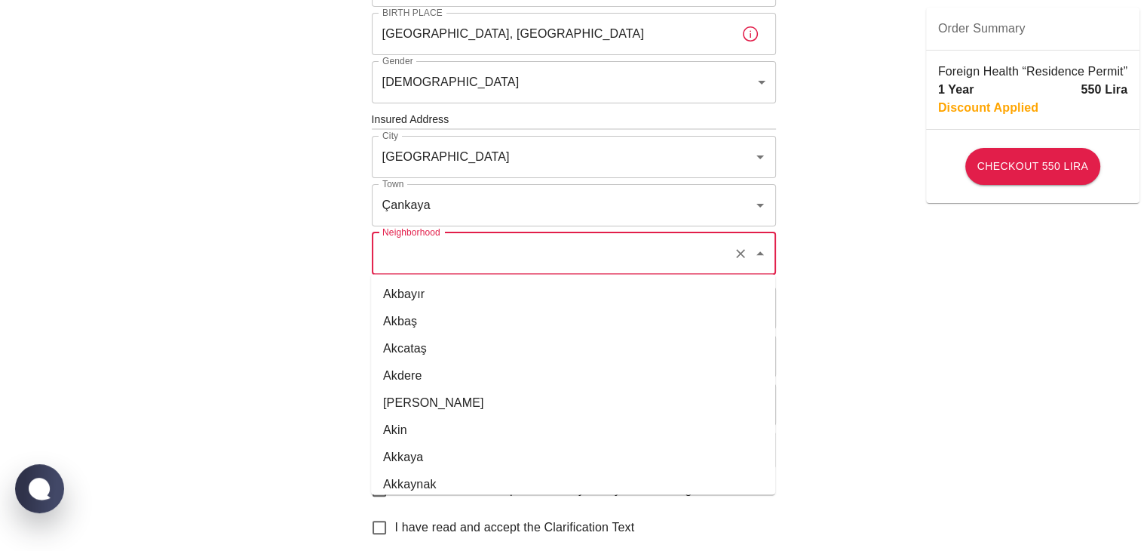
scroll to position [905, 0]
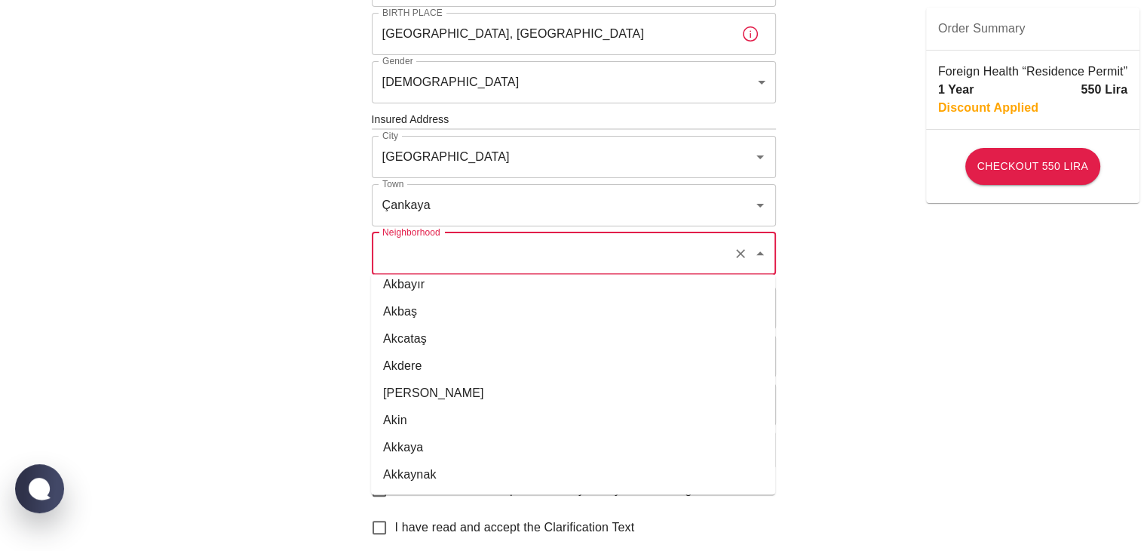
click at [867, 285] on div "To apply for the foreign health insurance, let's double-check a few details. To…" at bounding box center [573, 117] width 1147 height 1169
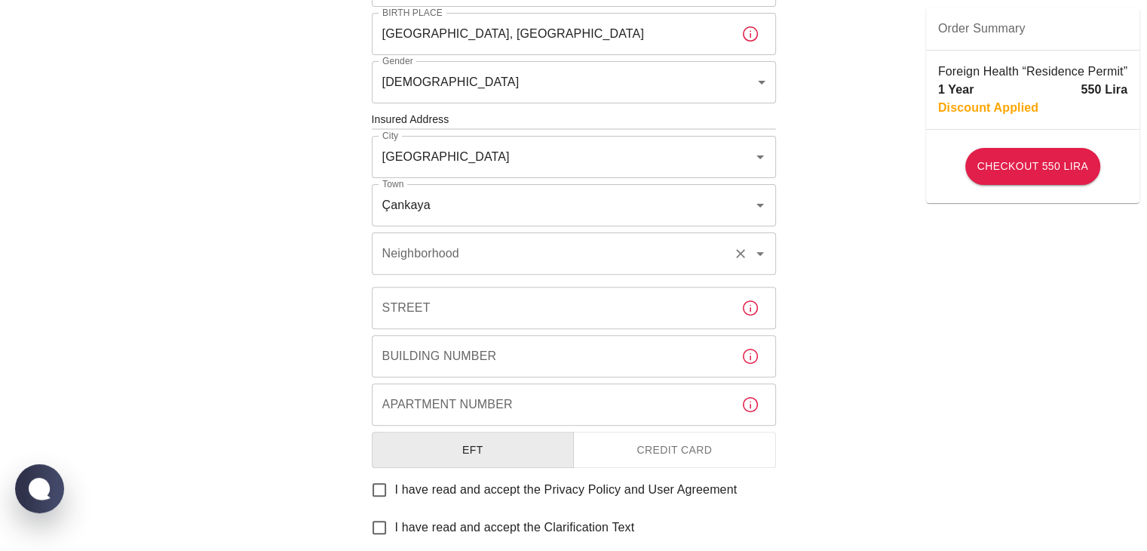
click at [467, 250] on input "Neighborhood" at bounding box center [553, 253] width 348 height 29
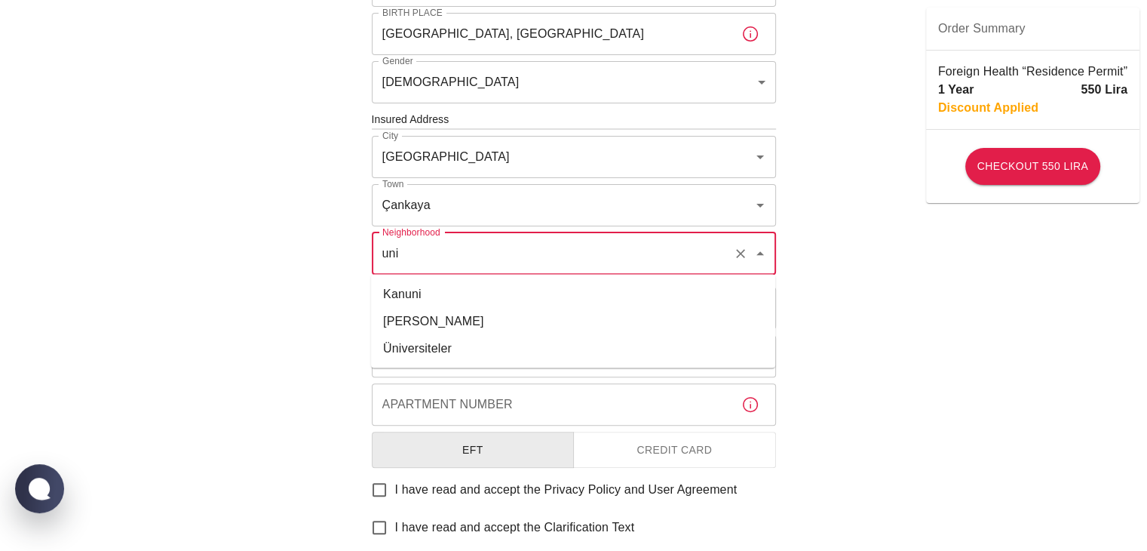
click at [470, 350] on li "Üniversiteler" at bounding box center [573, 347] width 404 height 27
type input "Üniversiteler"
click at [484, 304] on input "Street" at bounding box center [550, 308] width 357 height 42
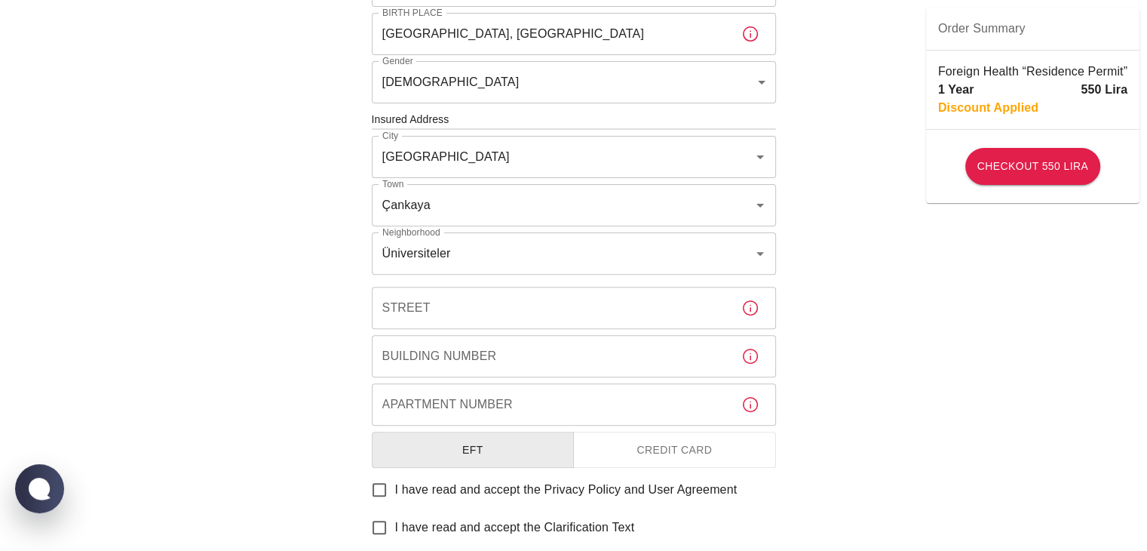
click at [290, 314] on div "To apply for the foreign health insurance, let's double-check a few details. To…" at bounding box center [573, 117] width 1147 height 1169
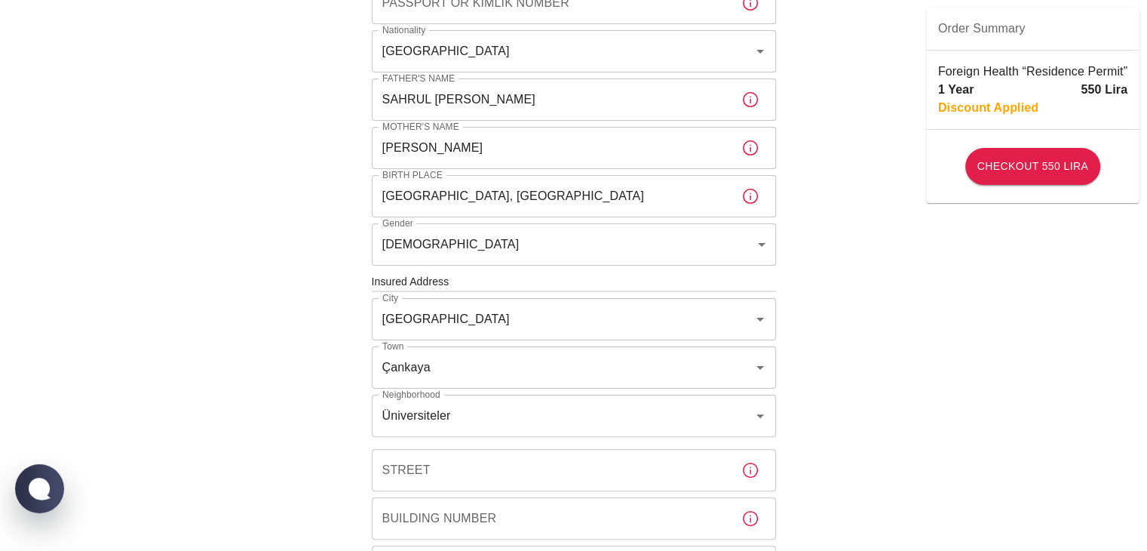
scroll to position [90, 0]
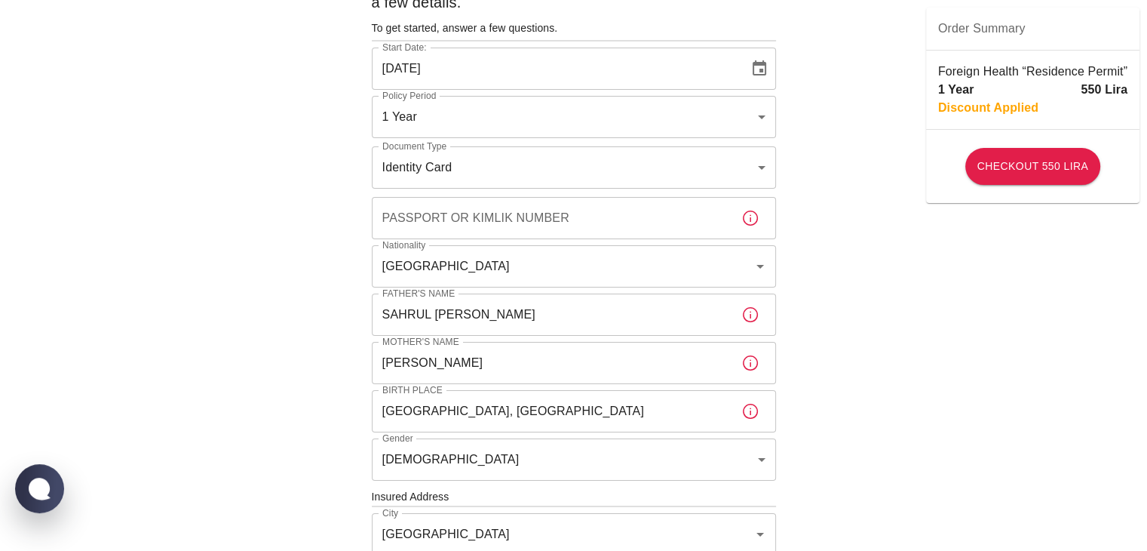
click at [694, 163] on body "To apply for the foreign health insurance, let's double-check a few details. To…" at bounding box center [573, 494] width 1147 height 1169
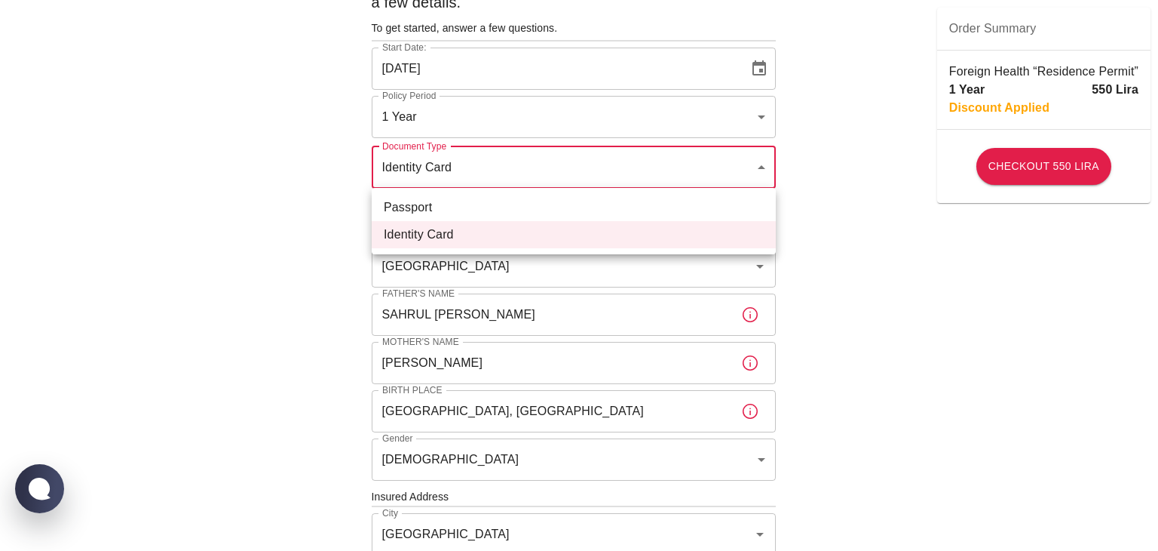
click at [533, 176] on div at bounding box center [579, 275] width 1158 height 551
click at [551, 161] on body "To apply for the foreign health insurance, let's double-check a few details. To…" at bounding box center [579, 494] width 1158 height 1169
click at [497, 207] on li "Passport" at bounding box center [574, 207] width 404 height 27
type input "passport"
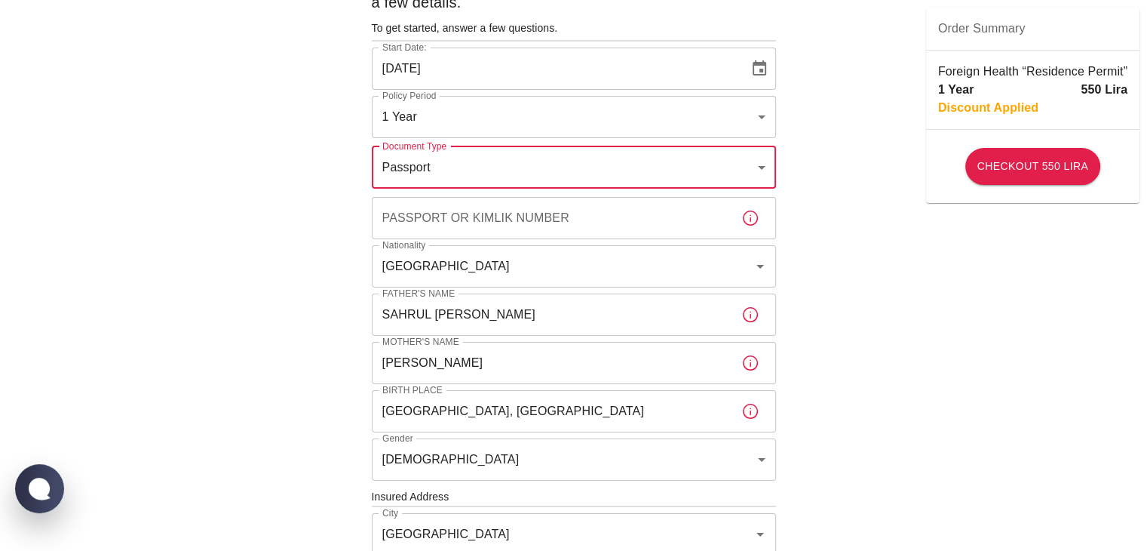
click at [466, 225] on input "Passport or Kimlik Number" at bounding box center [550, 218] width 357 height 42
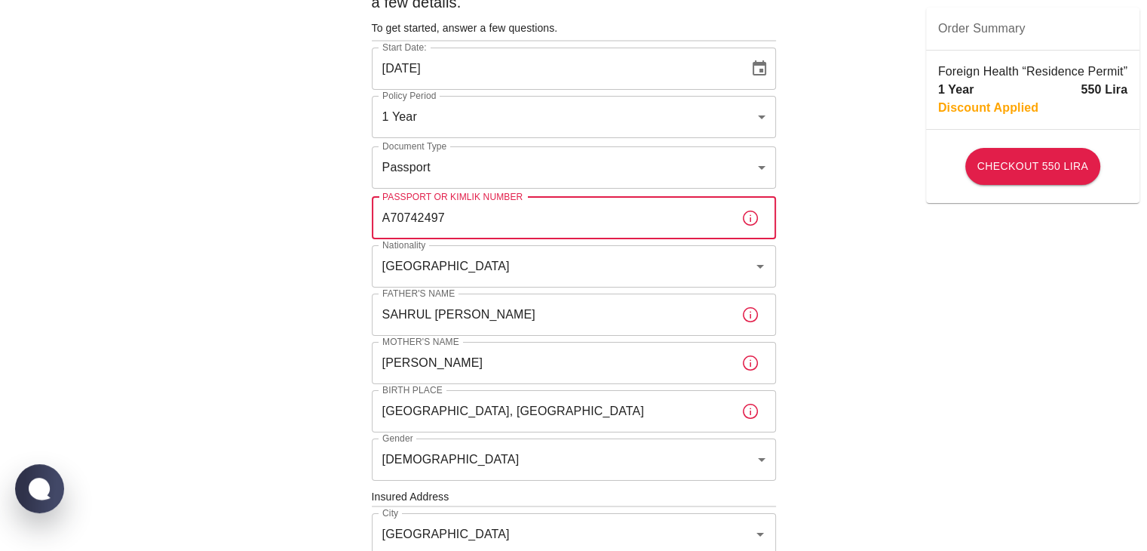
type input "A70742497"
click at [854, 187] on div "To apply for the foreign health insurance, let's double-check a few details. To…" at bounding box center [573, 494] width 1147 height 1169
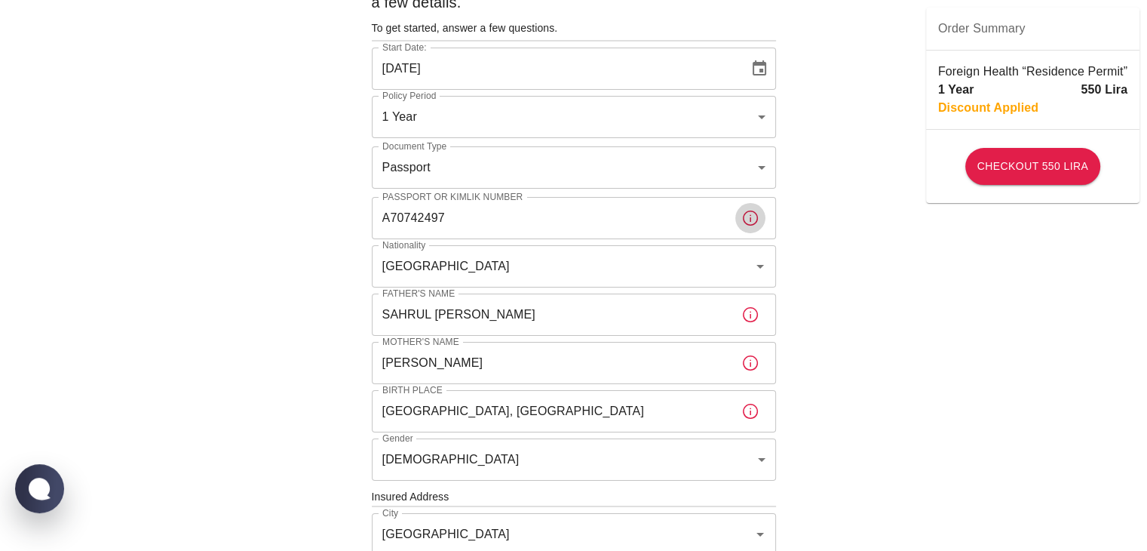
click at [743, 223] on icon "button" at bounding box center [750, 218] width 18 height 18
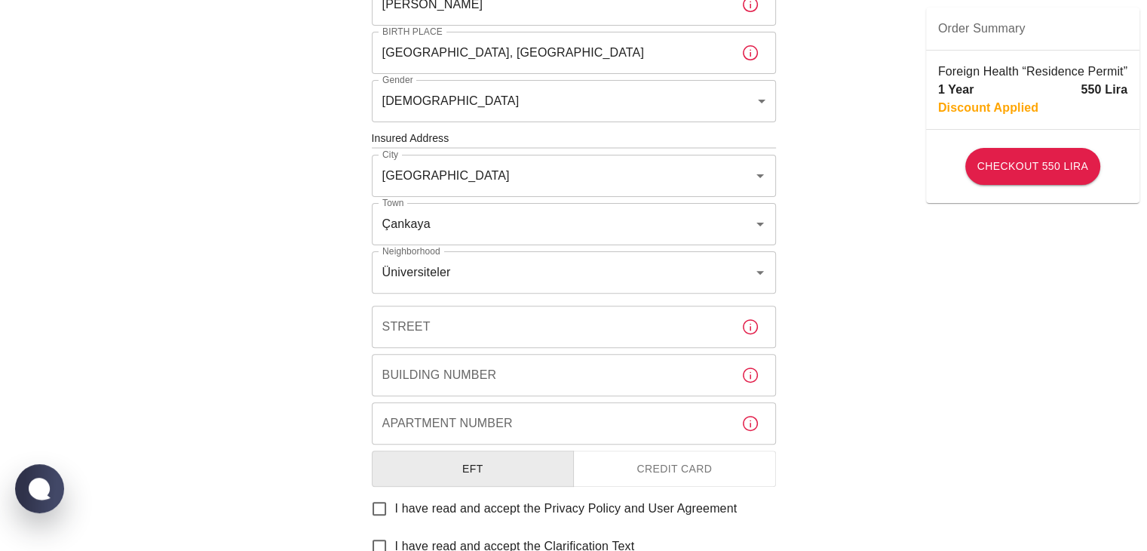
scroll to position [452, 0]
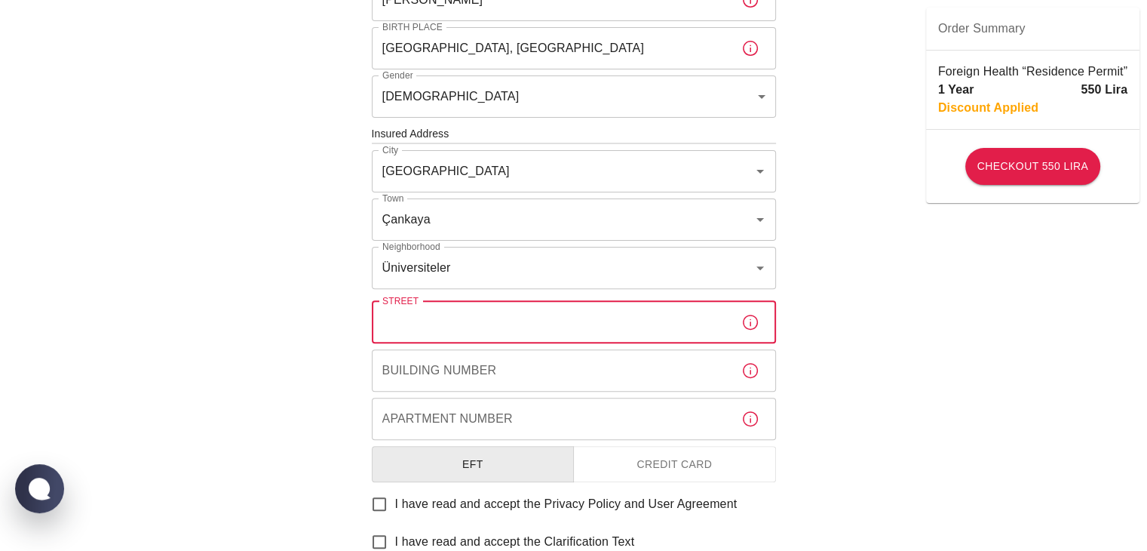
click at [547, 336] on input "Street" at bounding box center [550, 322] width 357 height 42
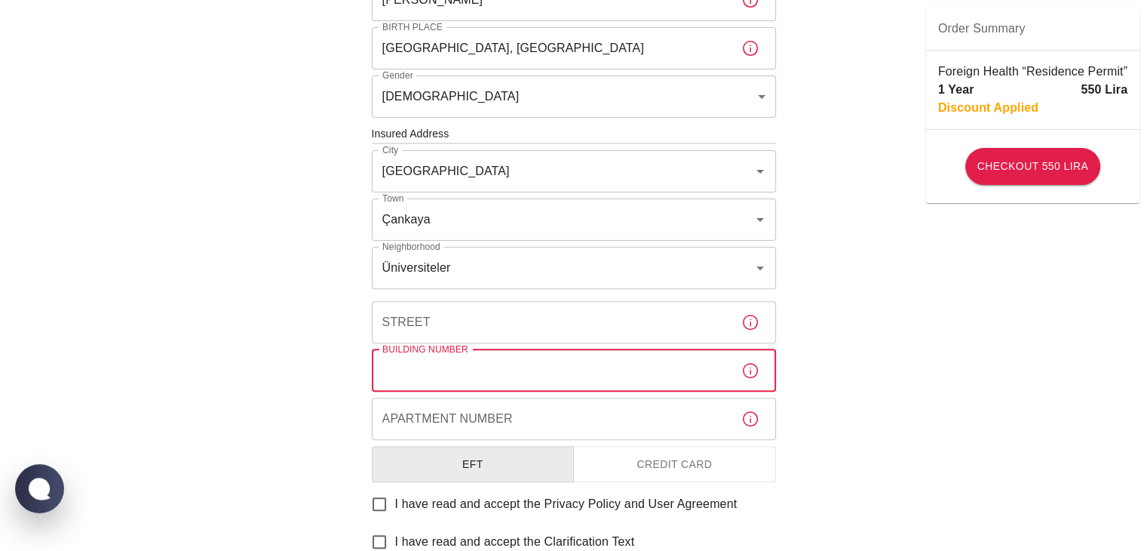
drag, startPoint x: 524, startPoint y: 366, endPoint x: 518, endPoint y: 393, distance: 27.8
click at [523, 369] on input "Building Number" at bounding box center [550, 370] width 357 height 42
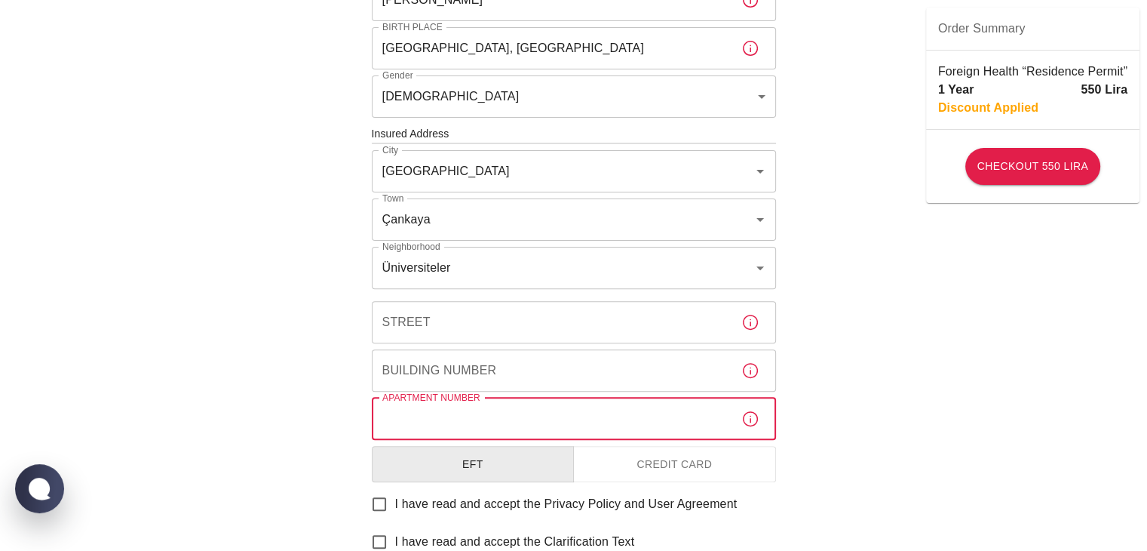
click at [510, 414] on input "Apartment Number" at bounding box center [550, 418] width 357 height 42
click at [544, 359] on input "Building Number" at bounding box center [550, 370] width 357 height 42
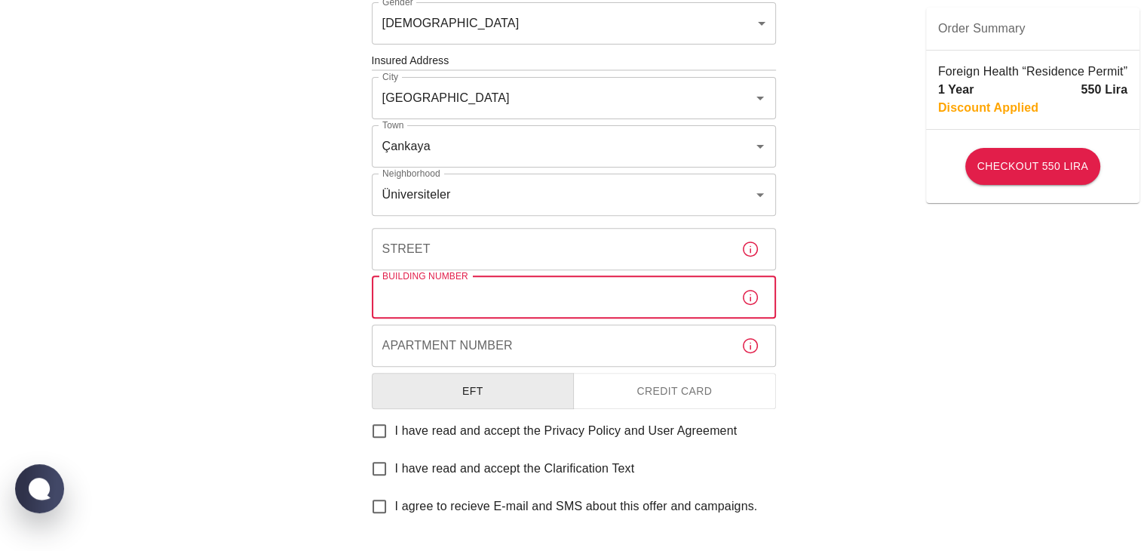
scroll to position [528, 0]
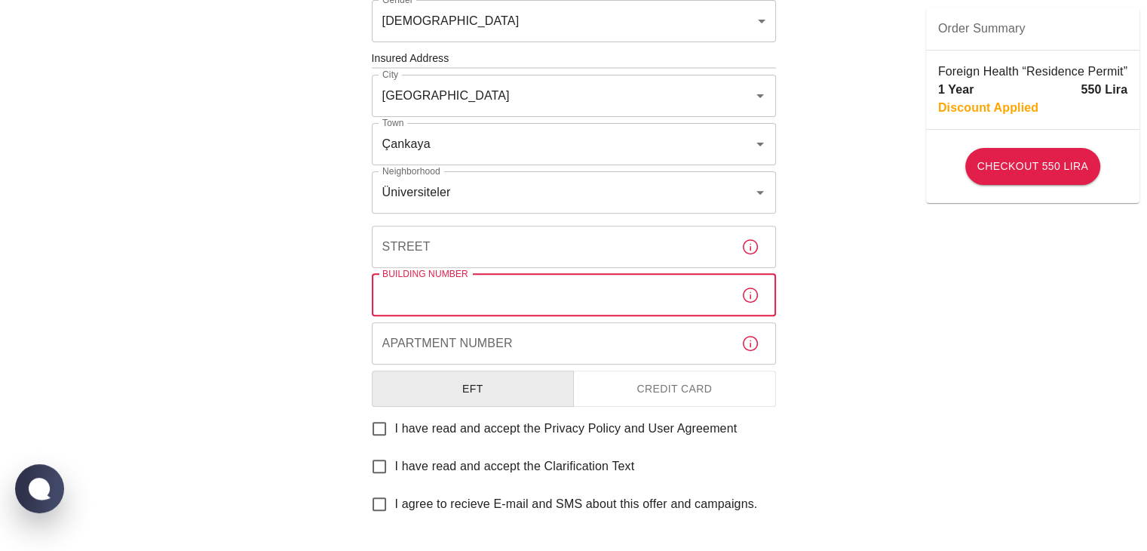
click at [477, 305] on input "Building Number" at bounding box center [550, 295] width 357 height 42
click at [462, 259] on input "Street" at bounding box center [550, 246] width 357 height 42
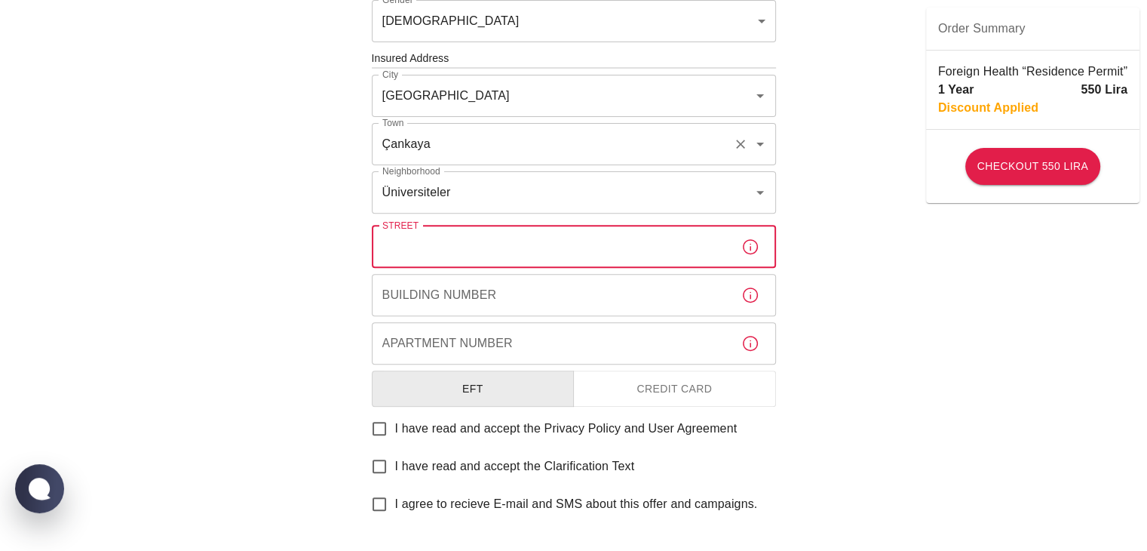
drag, startPoint x: 498, startPoint y: 187, endPoint x: 489, endPoint y: 152, distance: 35.9
click at [498, 186] on input "Üniversiteler" at bounding box center [553, 192] width 348 height 29
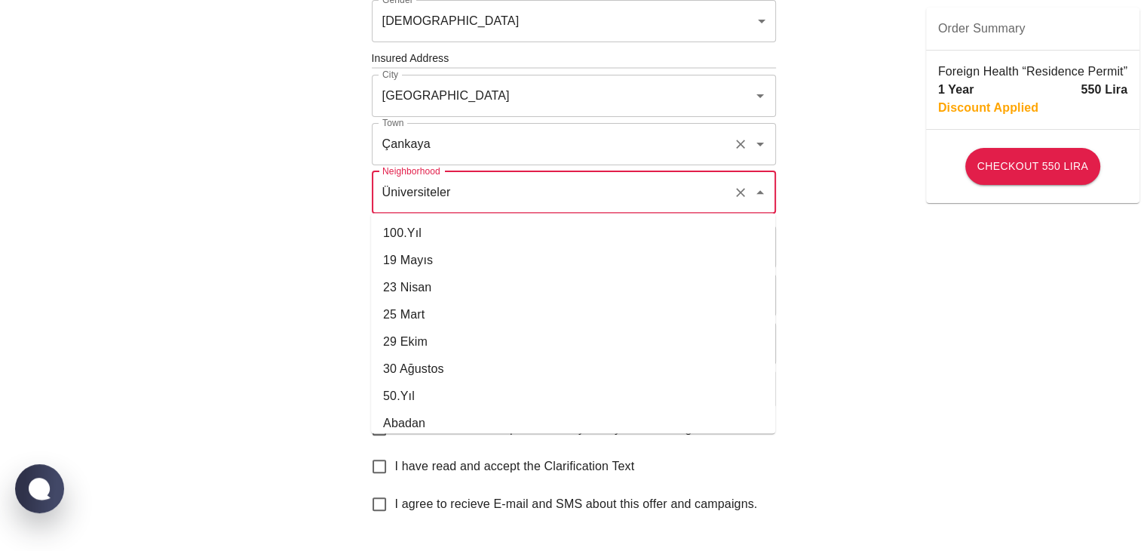
scroll to position [31985, 0]
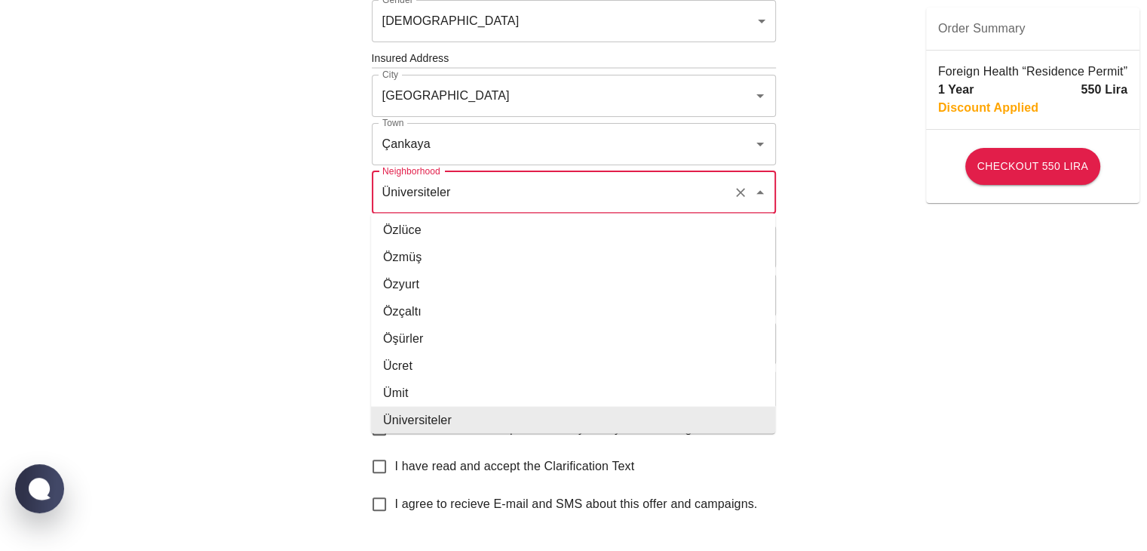
click at [505, 200] on input "Üniversiteler" at bounding box center [553, 192] width 348 height 29
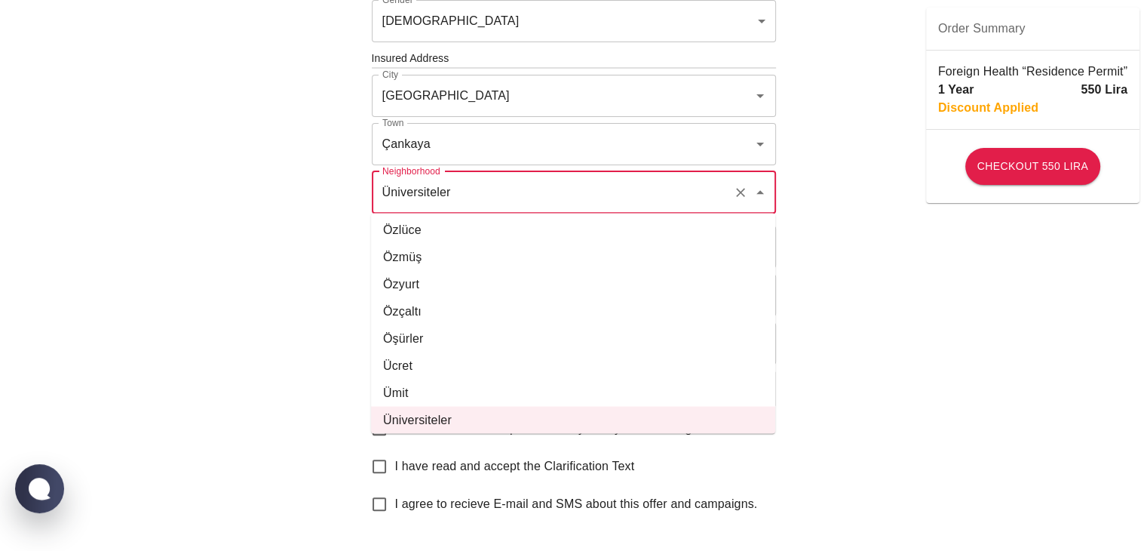
click at [824, 220] on div "To apply for the foreign health insurance, let's double-check a few details. To…" at bounding box center [573, 56] width 1147 height 1169
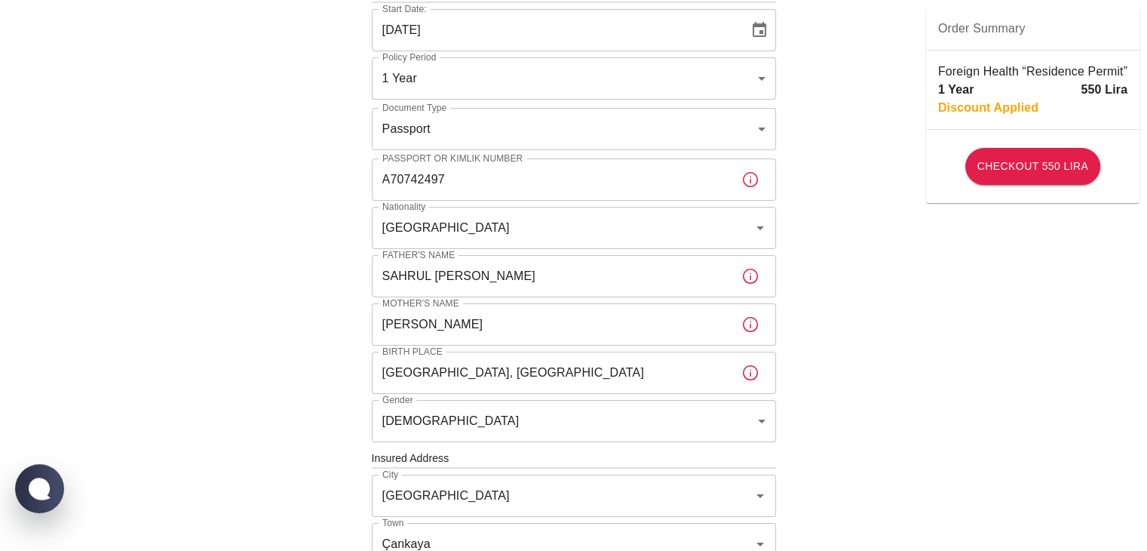
scroll to position [75, 0]
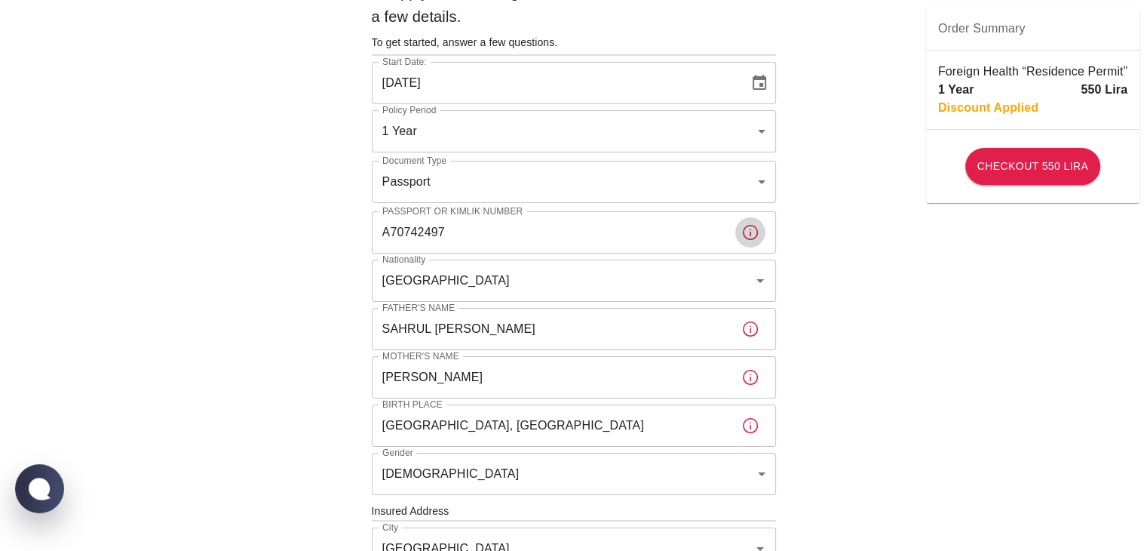
click at [742, 232] on icon "button" at bounding box center [750, 232] width 18 height 18
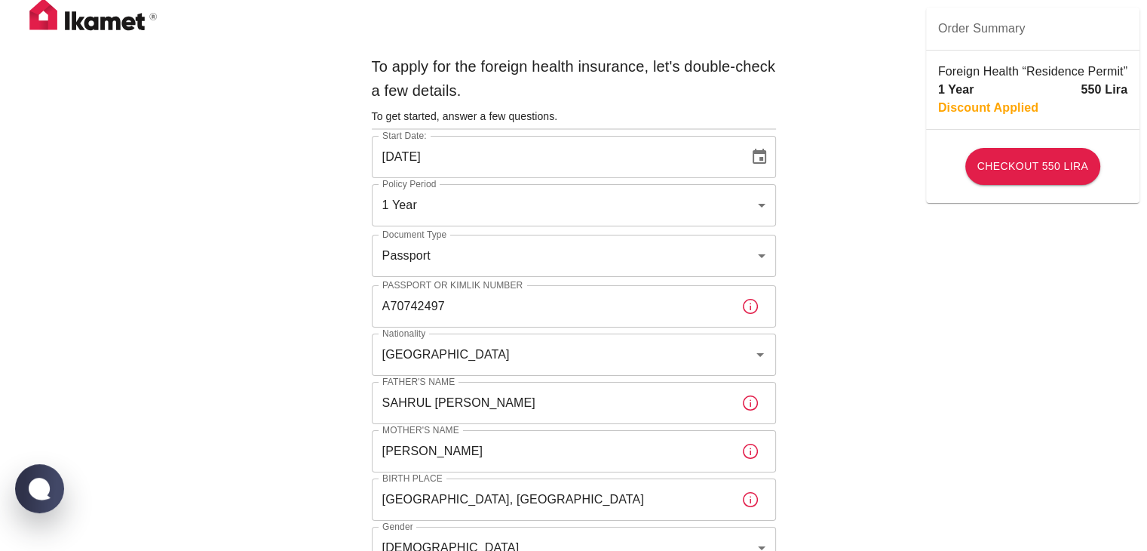
scroll to position [0, 0]
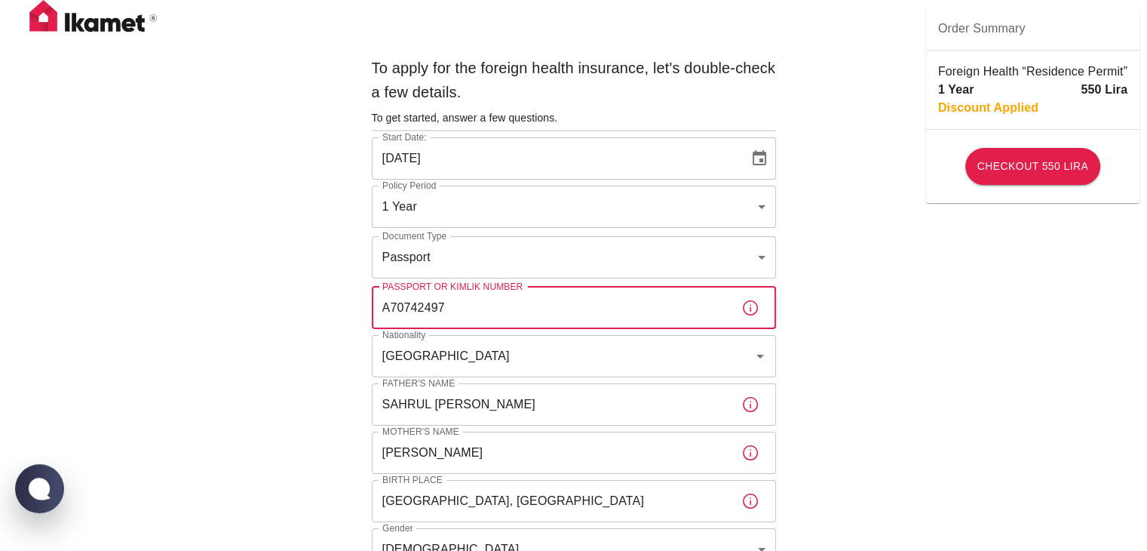
click at [515, 311] on input "A70742497" at bounding box center [550, 308] width 357 height 42
drag, startPoint x: 477, startPoint y: 310, endPoint x: 386, endPoint y: 309, distance: 90.5
click at [372, 302] on input "A70742497" at bounding box center [550, 308] width 357 height 42
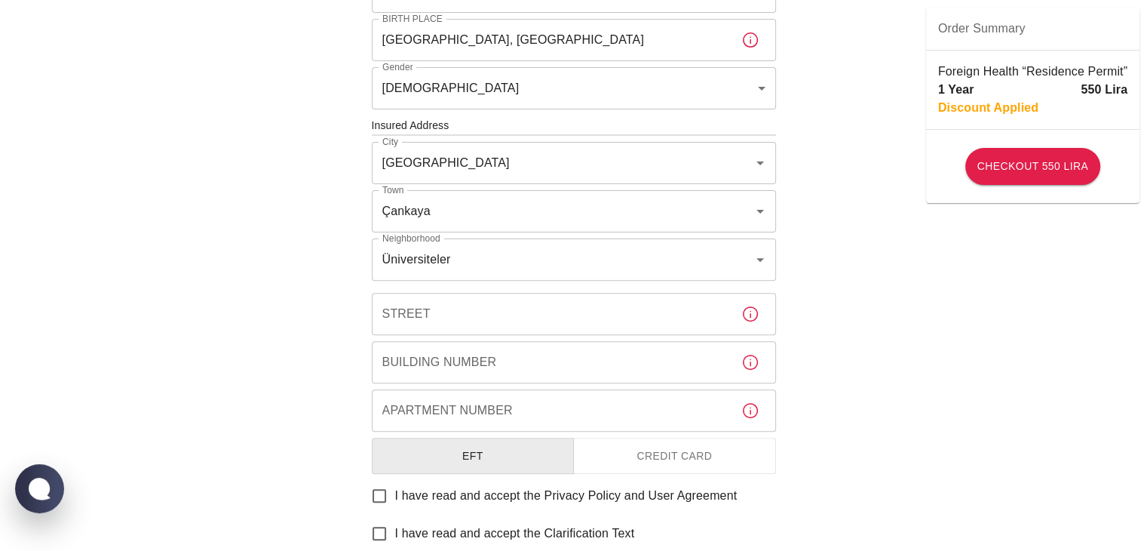
scroll to position [528, 0]
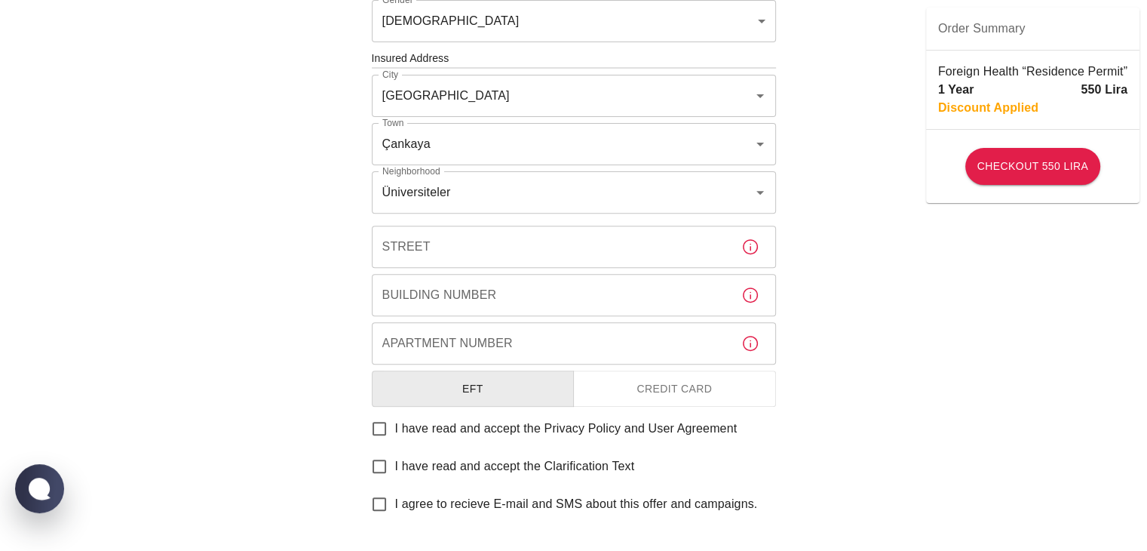
click at [941, 242] on div "To apply for the foreign health insurance, let's double-check a few details. To…" at bounding box center [573, 56] width 1147 height 1169
click at [384, 426] on input "I have read and accept the Privacy Policy and User Agreement" at bounding box center [379, 429] width 32 height 32
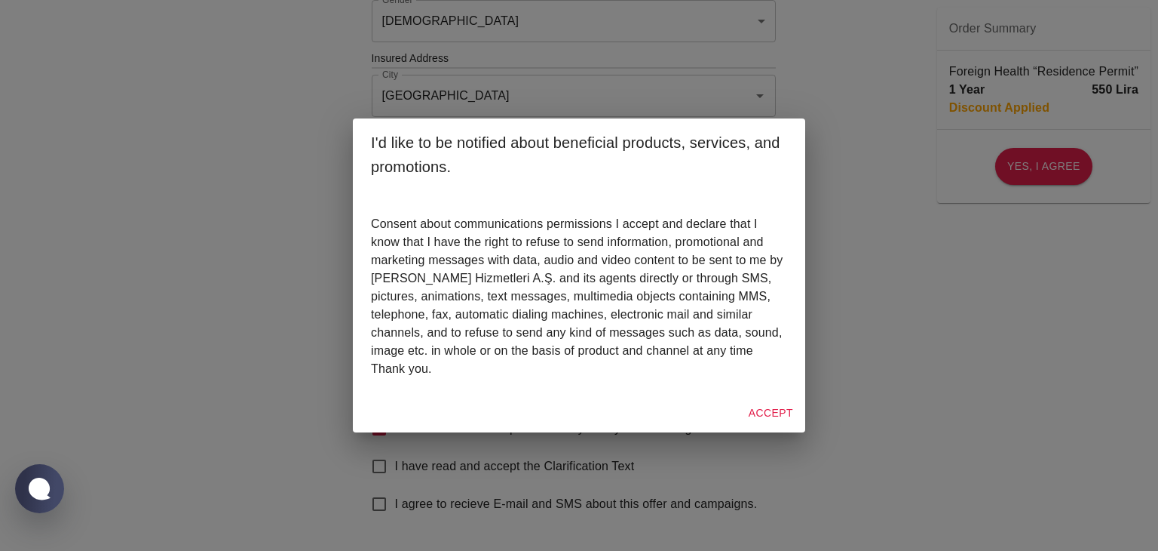
click at [764, 412] on button "Accept" at bounding box center [771, 413] width 57 height 28
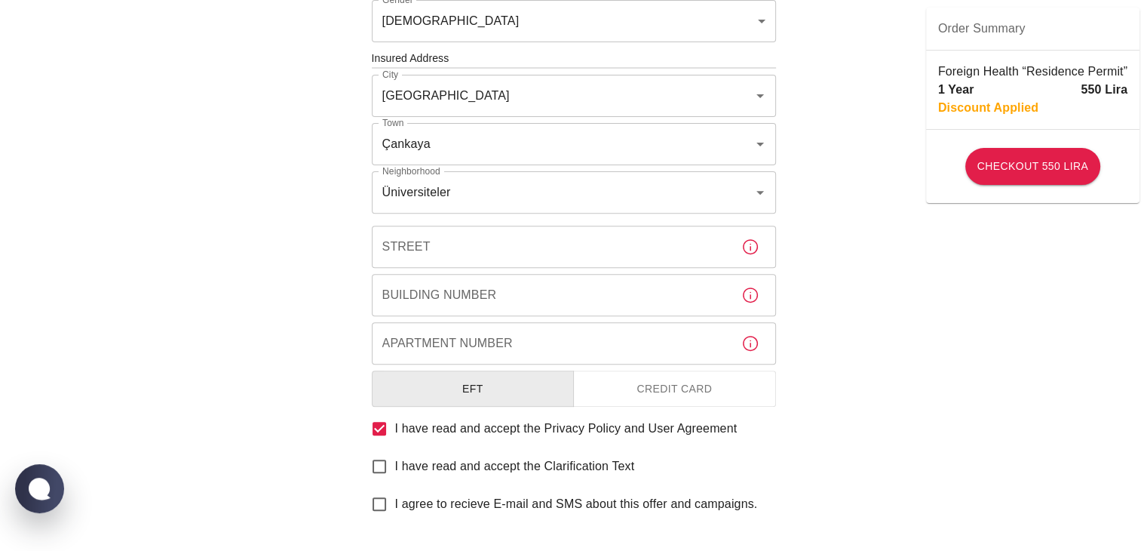
click at [392, 426] on input "I have read and accept the Privacy Policy and User Agreement" at bounding box center [379, 429] width 32 height 32
checkbox input "false"
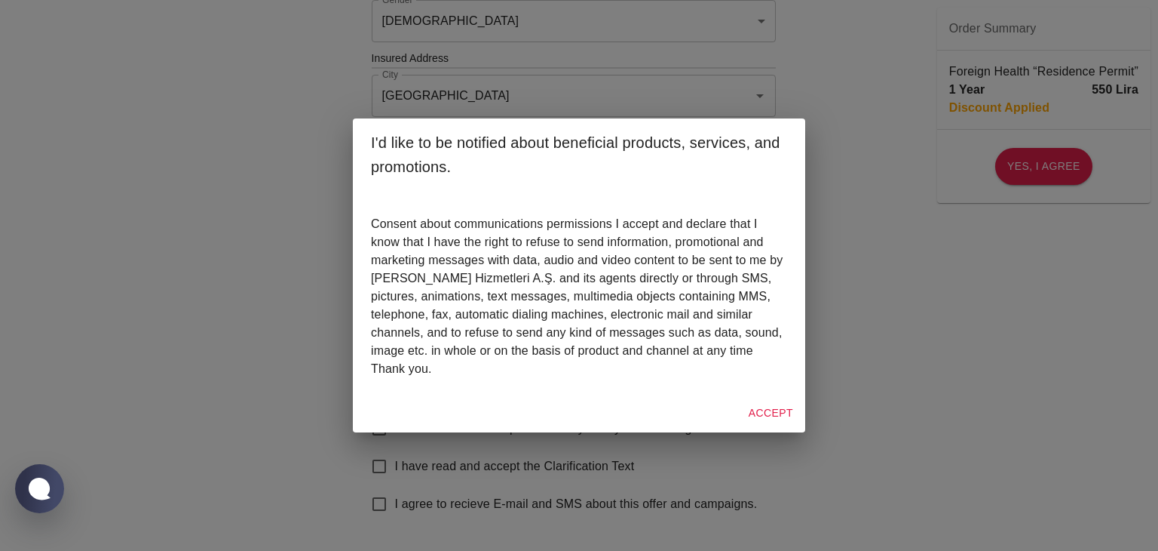
click at [839, 367] on div "I'd like to be notified about beneficial products, services, and promotions. Co…" at bounding box center [579, 275] width 1158 height 551
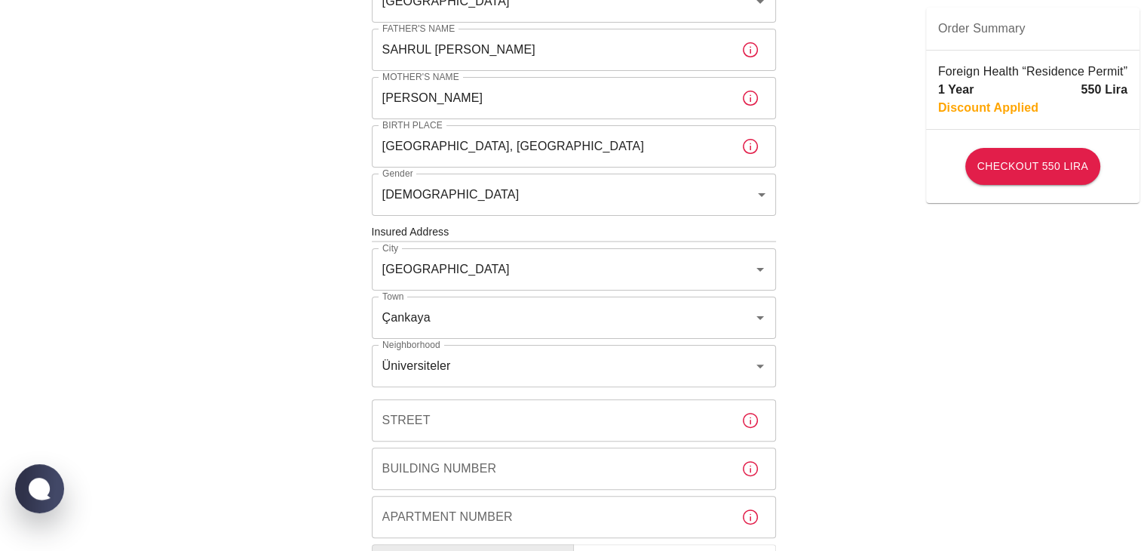
scroll to position [316, 0]
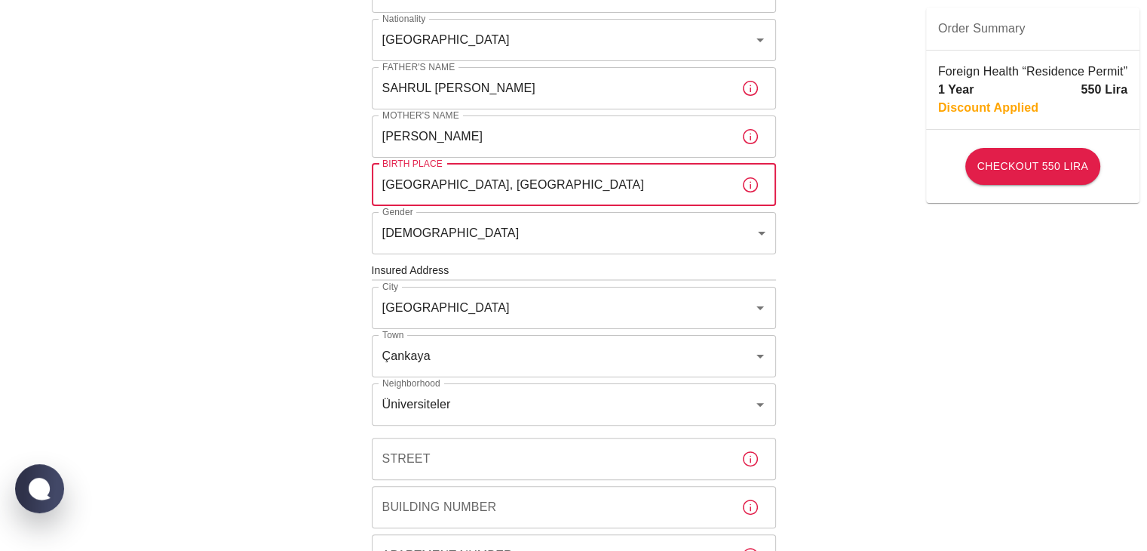
drag, startPoint x: 555, startPoint y: 189, endPoint x: 316, endPoint y: 211, distance: 240.1
click at [316, 211] on div "To apply for the foreign health insurance, let's double-check a few details. To…" at bounding box center [573, 268] width 1147 height 1169
type input "[GEOGRAPHIC_DATA], [GEOGRAPHIC_DATA]"
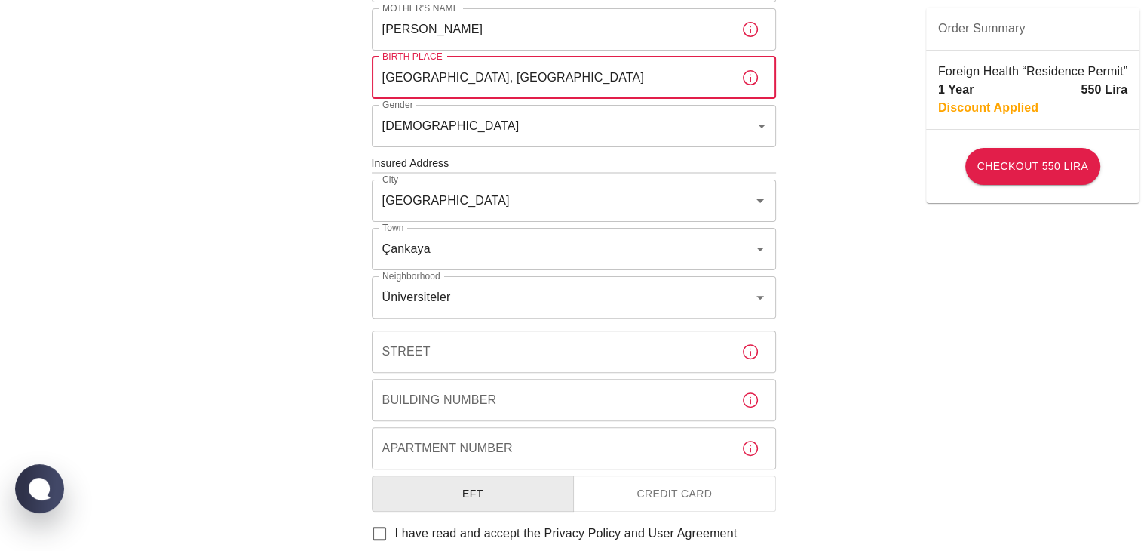
scroll to position [467, 0]
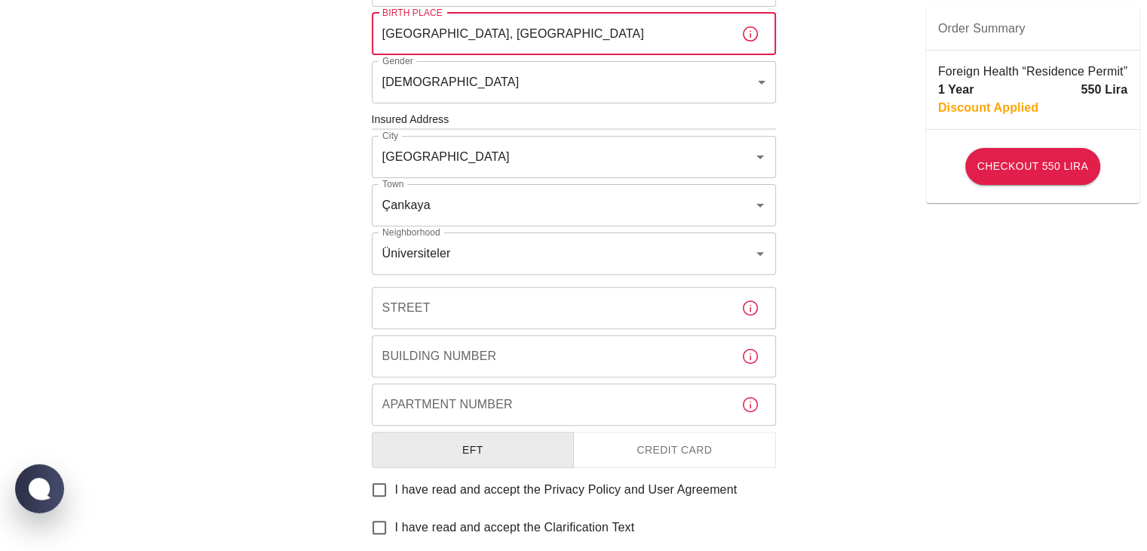
click at [600, 302] on input "Street" at bounding box center [550, 308] width 357 height 42
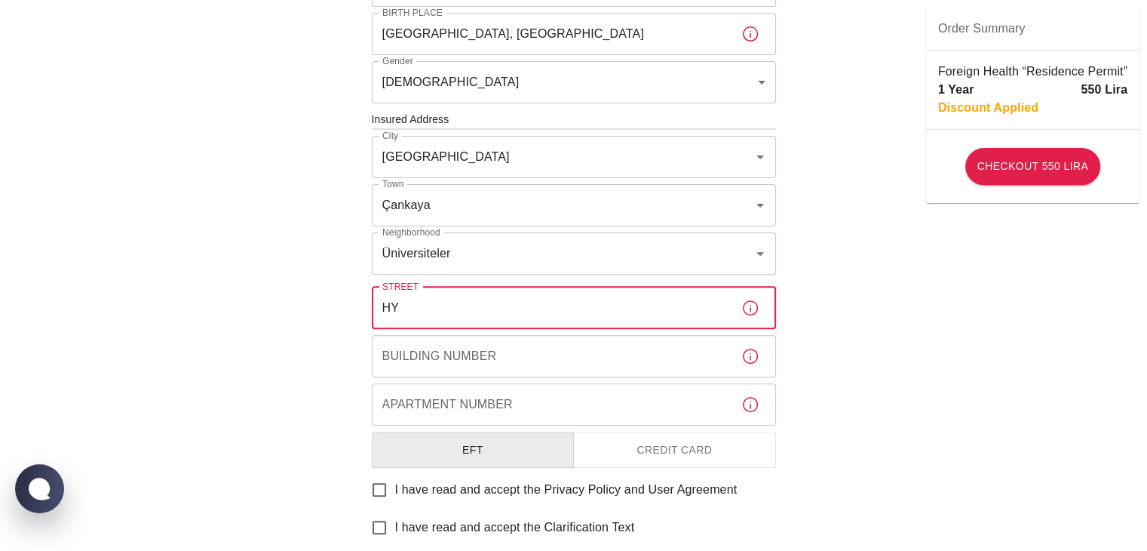
type input "H"
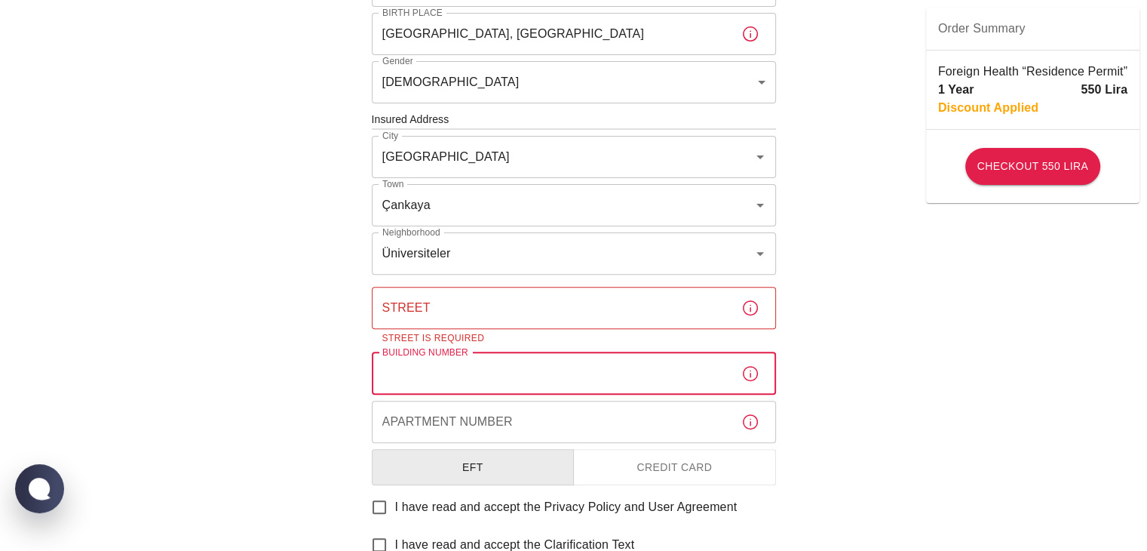
click at [434, 386] on input "Building Number" at bounding box center [550, 373] width 357 height 42
click at [462, 424] on input "Apartment Number" at bounding box center [550, 421] width 357 height 42
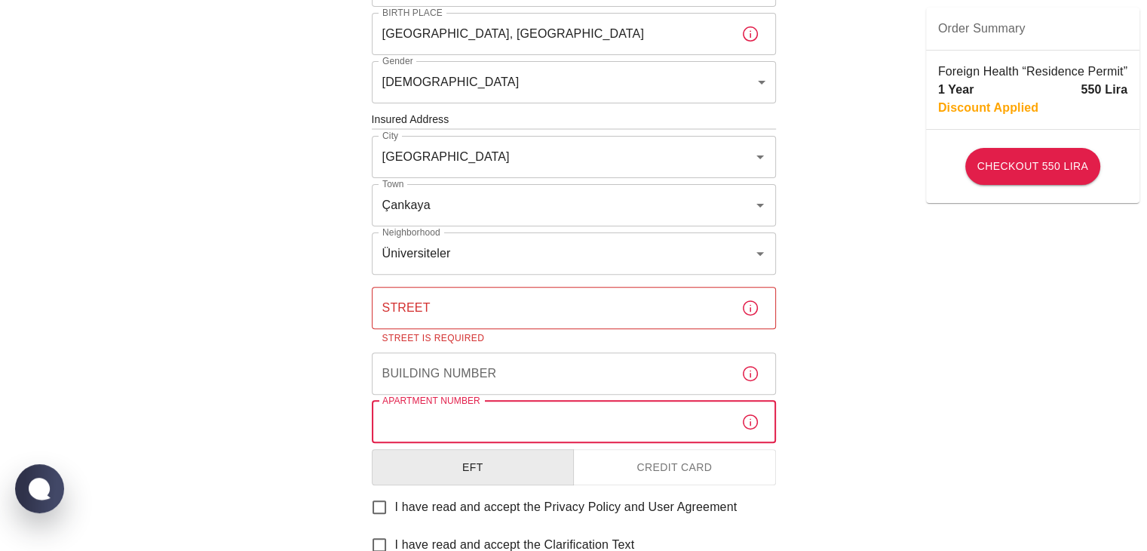
click at [456, 362] on div "Building Number Building Number" at bounding box center [574, 373] width 404 height 42
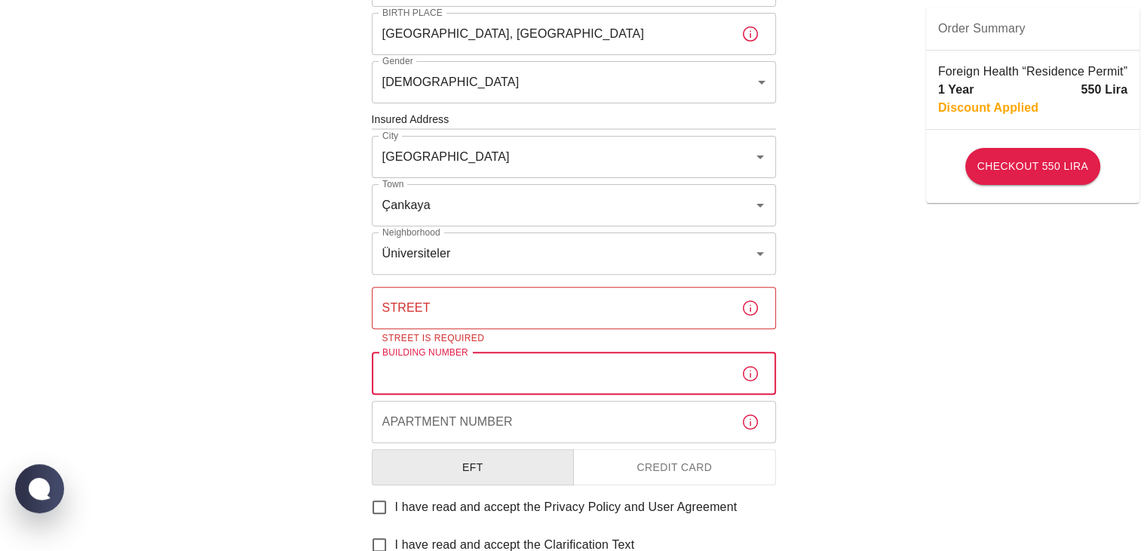
click at [477, 308] on input "Street" at bounding box center [550, 308] width 357 height 42
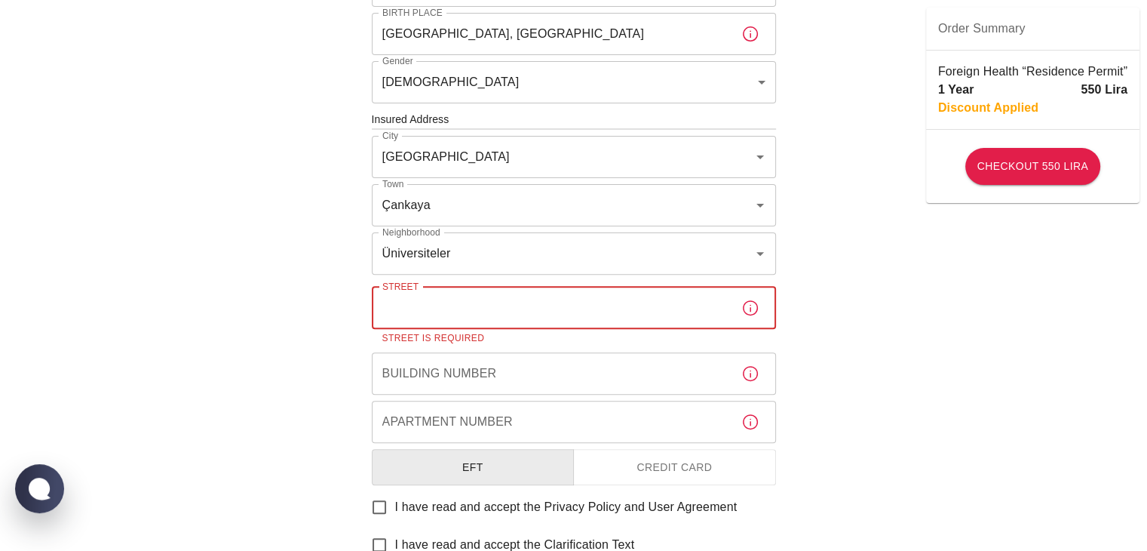
click at [420, 307] on input "Street" at bounding box center [550, 308] width 357 height 42
paste input "Üniversiteler, 06800 [GEOGRAPHIC_DATA]/[GEOGRAPHIC_DATA], [GEOGRAPHIC_DATA]"
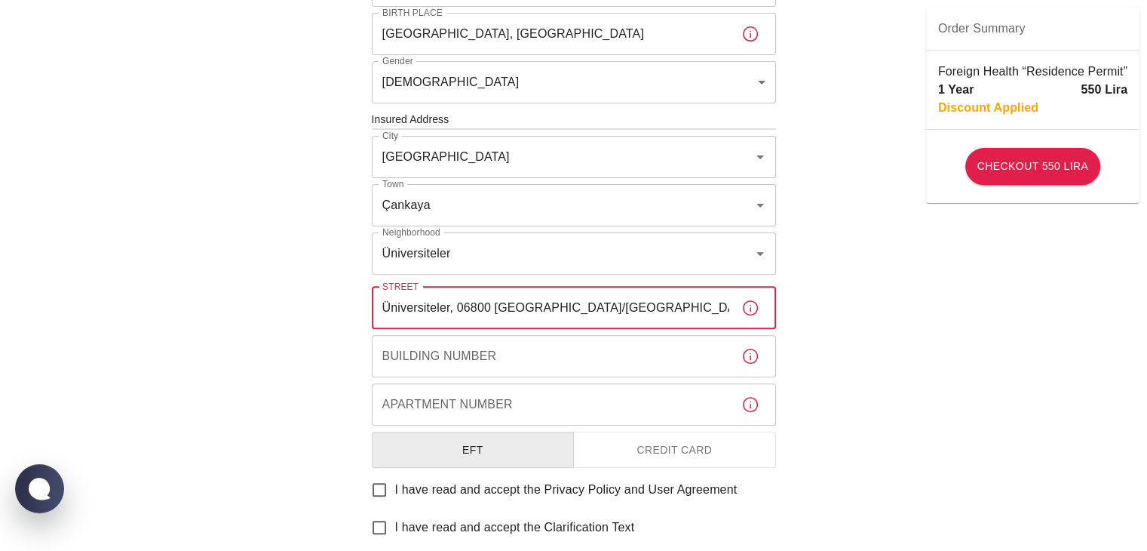
type input "Üniversiteler, 06800 [GEOGRAPHIC_DATA]/[GEOGRAPHIC_DATA], [GEOGRAPHIC_DATA]"
click at [540, 408] on input "Apartment Number" at bounding box center [550, 404] width 357 height 42
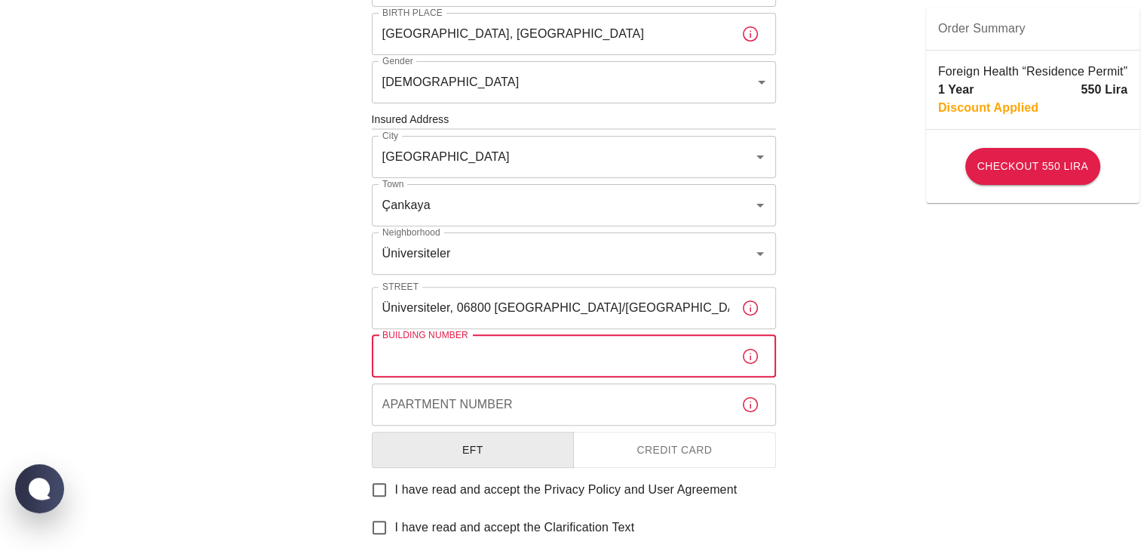
click at [535, 359] on input "Building Number" at bounding box center [550, 356] width 357 height 42
type input "78E"
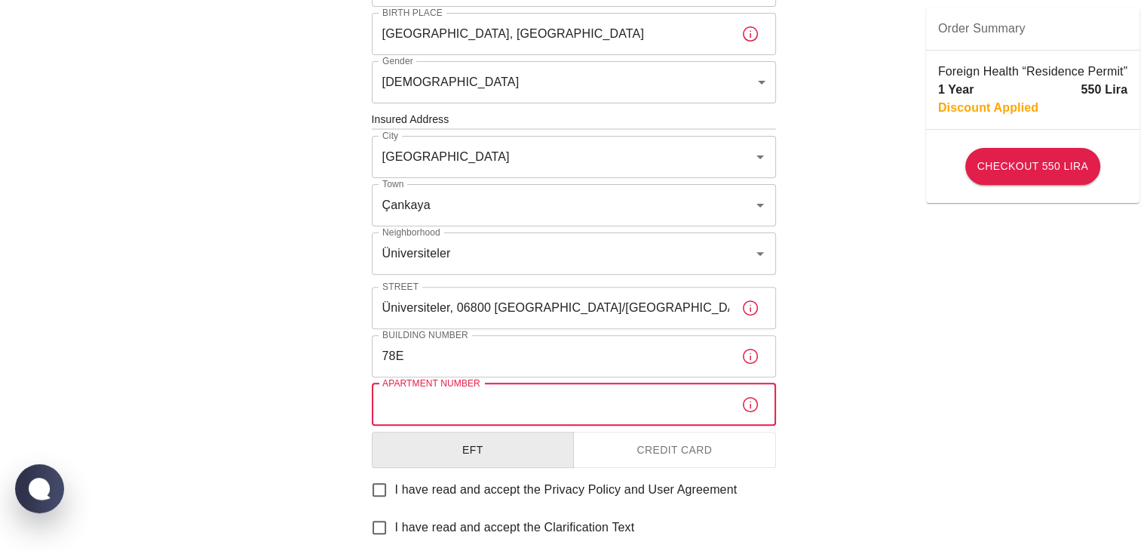
click at [461, 418] on input "Apartment Number" at bounding box center [550, 404] width 357 height 42
type input "461"
click at [299, 364] on div "To apply for the foreign health insurance, let's double-check a few details. To…" at bounding box center [573, 117] width 1147 height 1169
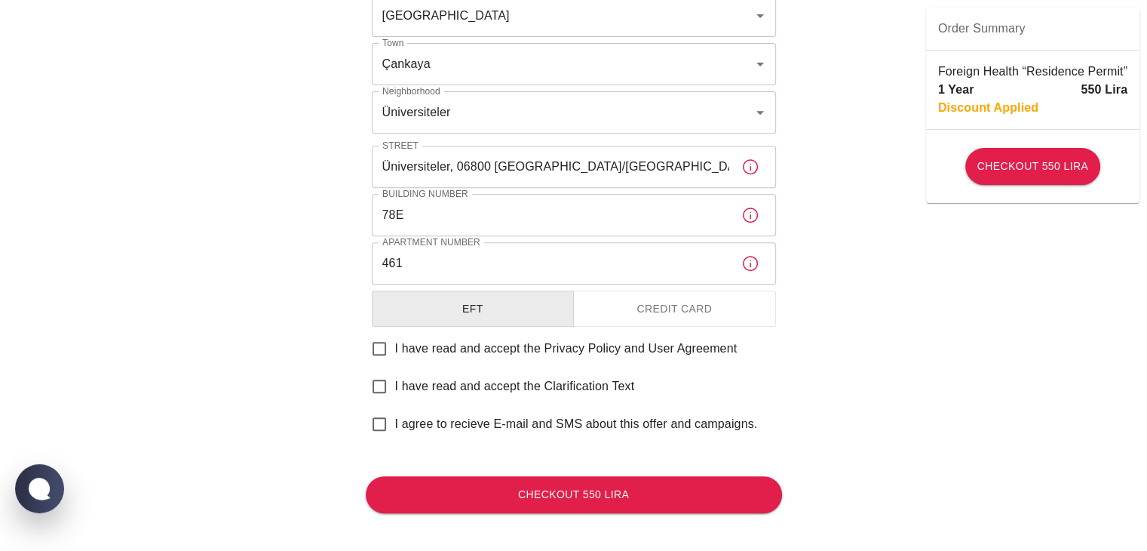
scroll to position [618, 0]
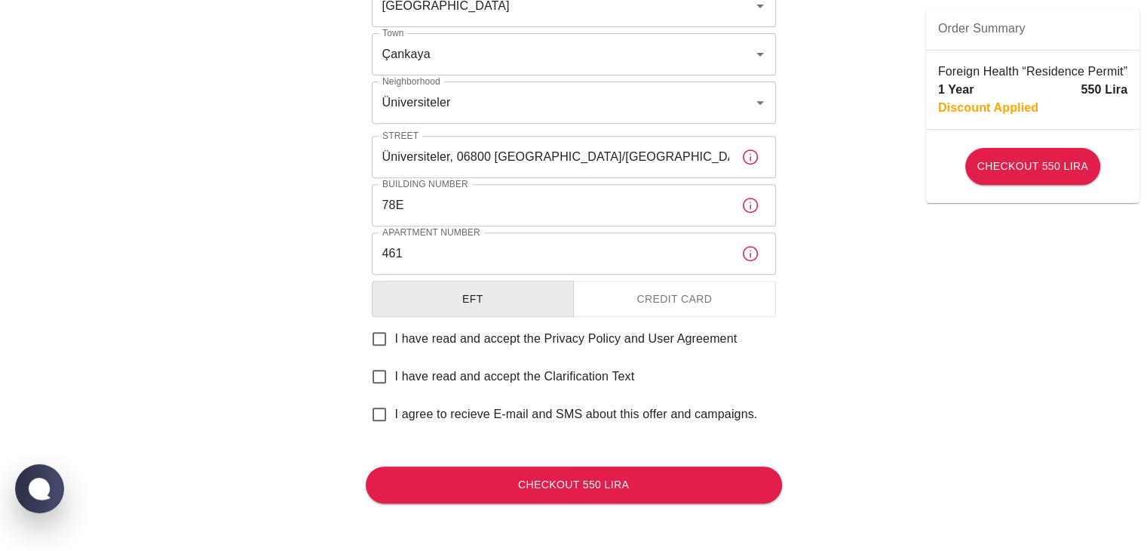
click at [383, 332] on input "I have read and accept the Privacy Policy and User Agreement" at bounding box center [379, 339] width 32 height 32
checkbox input "true"
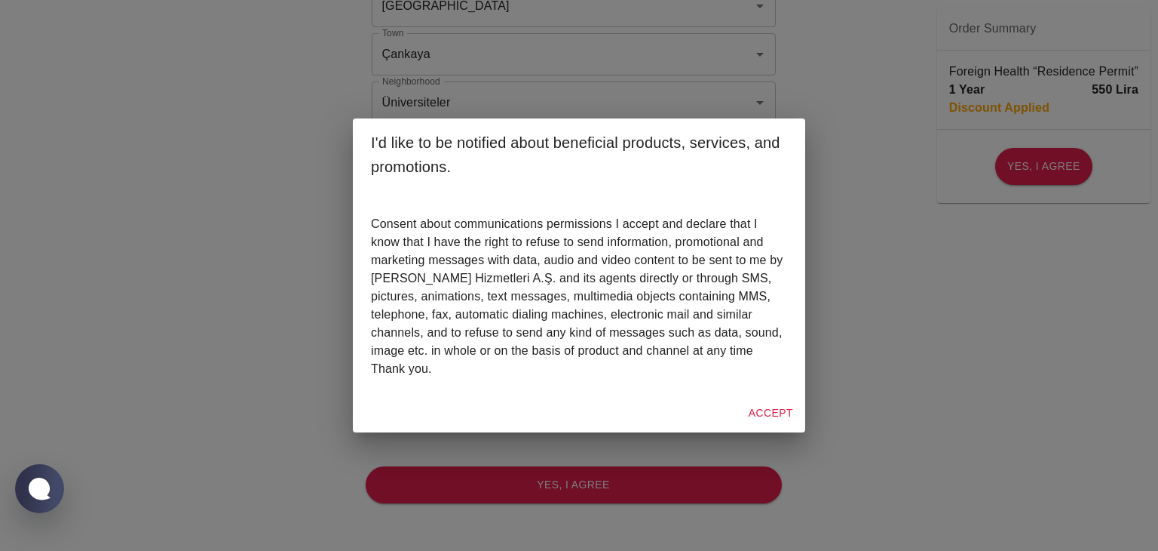
click at [796, 412] on button "Accept" at bounding box center [771, 413] width 57 height 28
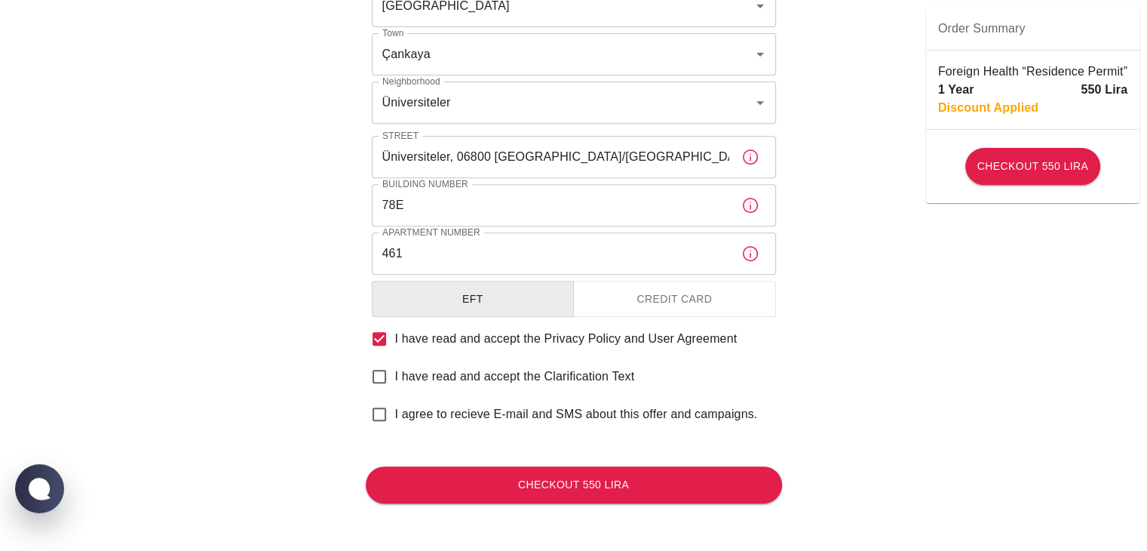
click at [386, 369] on input "I have read and accept the Clarification Text" at bounding box center [379, 376] width 32 height 32
checkbox input "true"
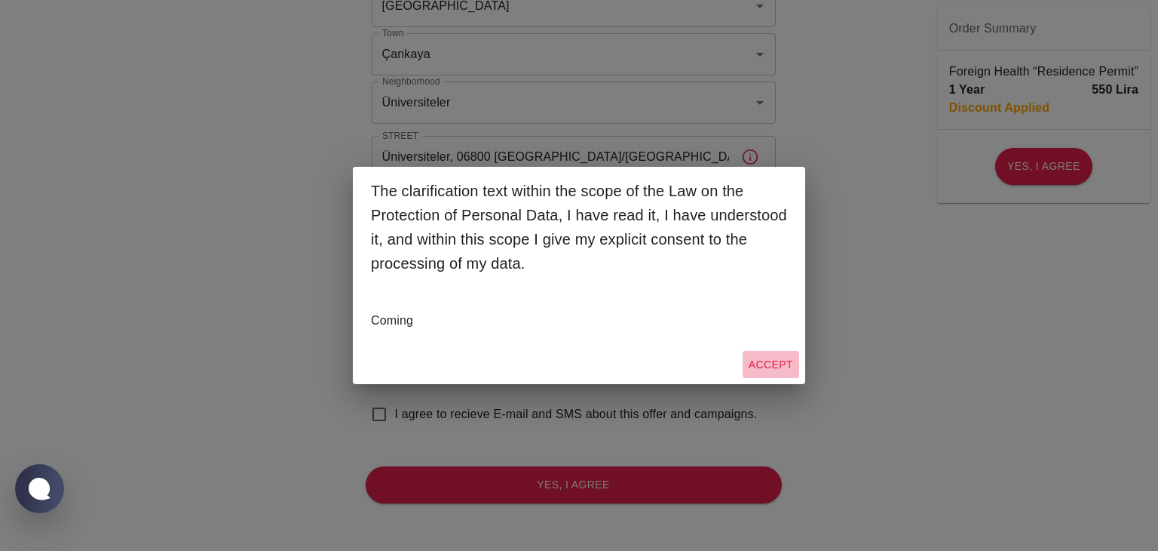
click at [768, 360] on button "Accept" at bounding box center [771, 365] width 57 height 28
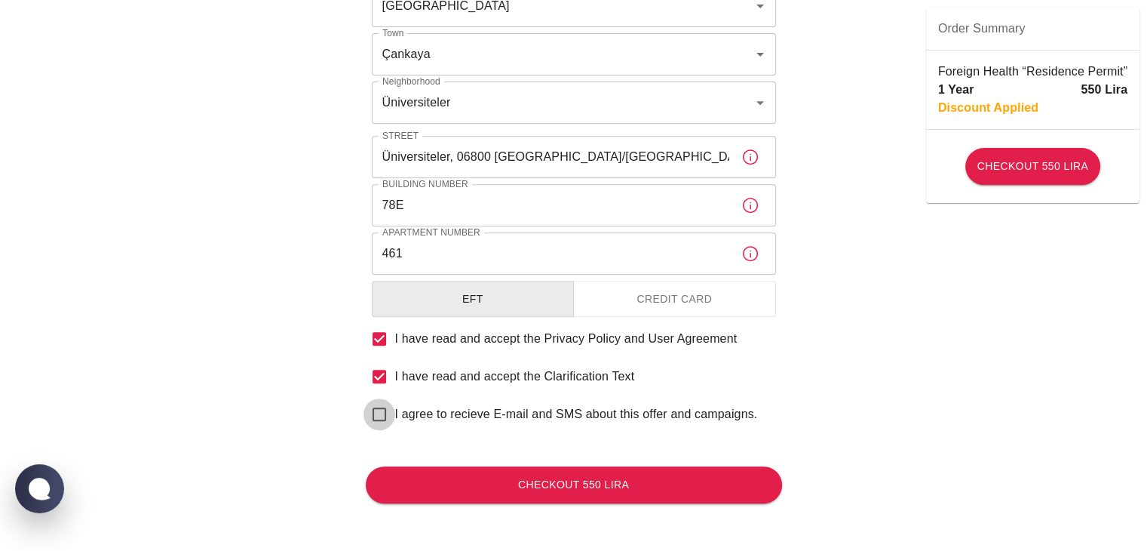
click at [385, 406] on input "I agree to recieve E-mail and SMS about this offer and campaigns." at bounding box center [379, 414] width 32 height 32
checkbox input "true"
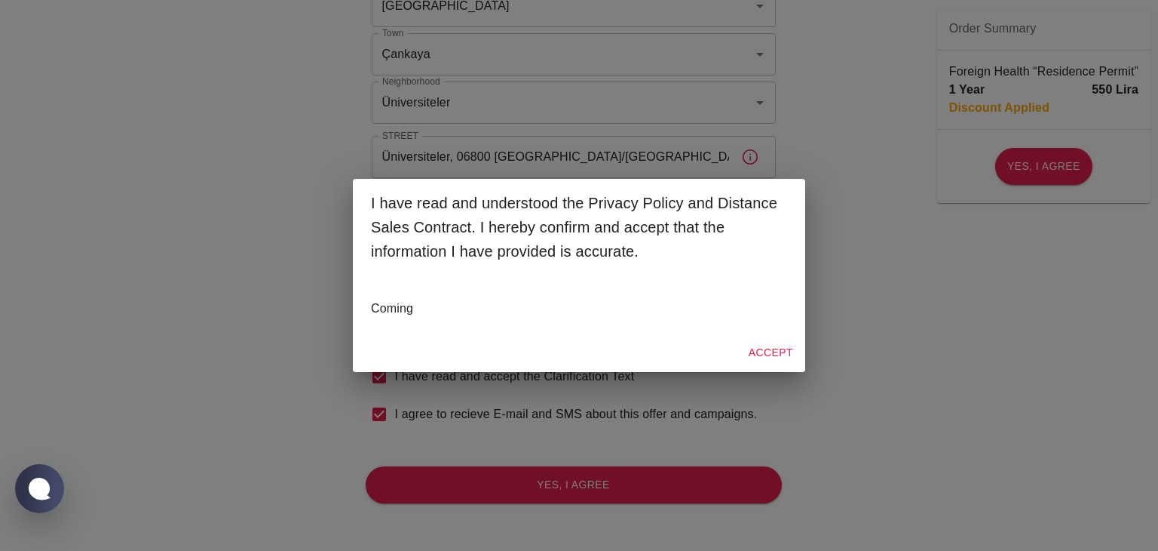
click at [754, 360] on button "Accept" at bounding box center [771, 353] width 57 height 28
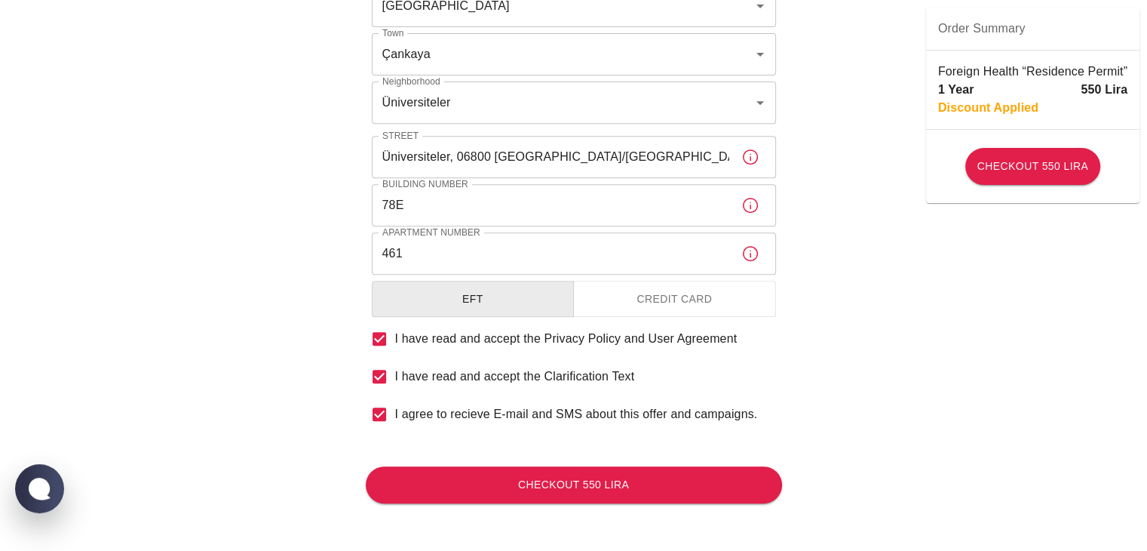
click at [638, 299] on button "Credit Card" at bounding box center [674, 299] width 203 height 37
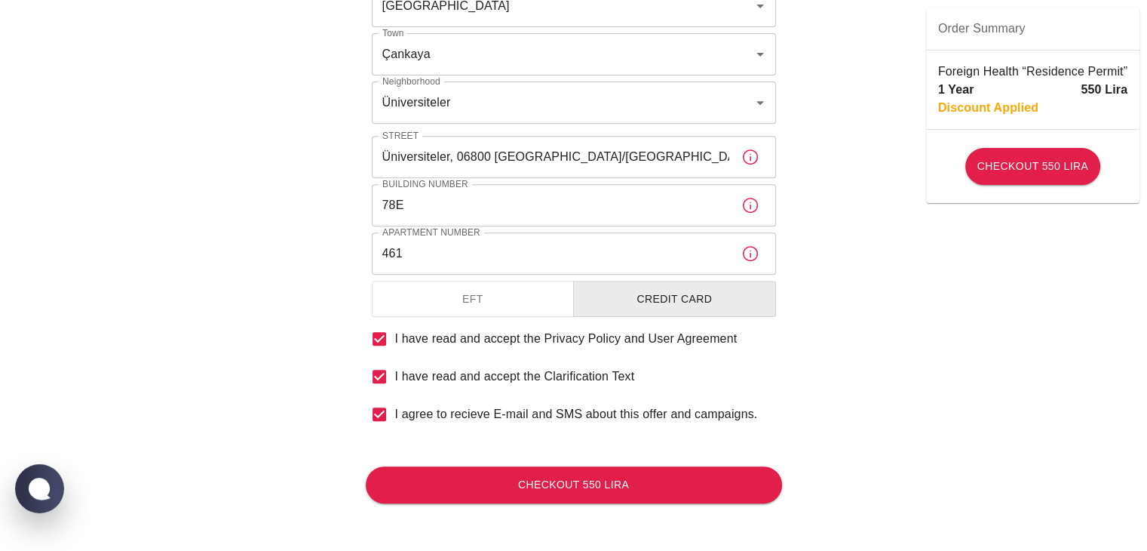
click at [537, 290] on button "EFT" at bounding box center [473, 299] width 203 height 37
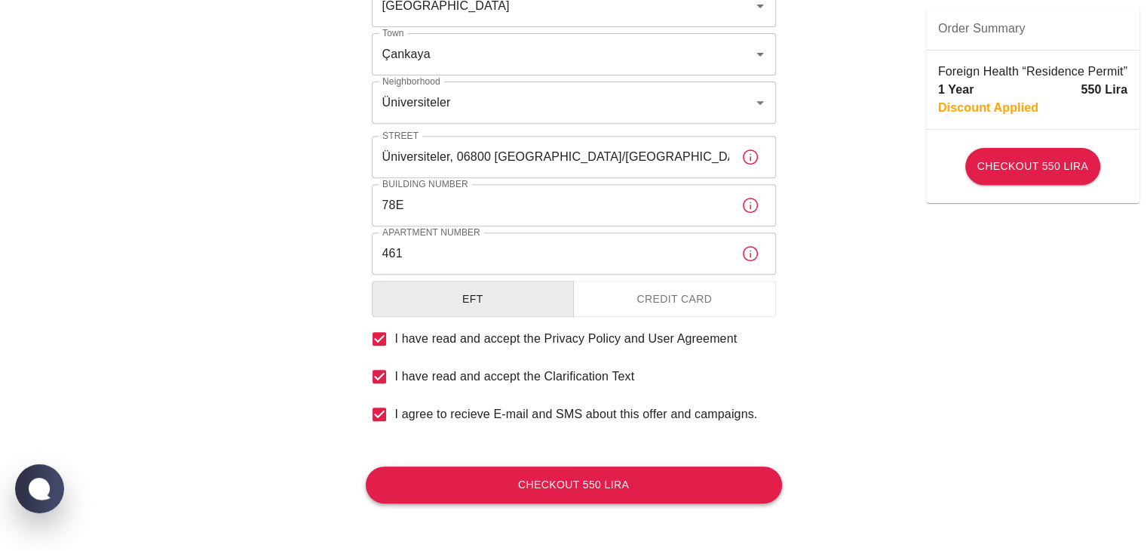
click at [513, 489] on button "Checkout 550 Lira" at bounding box center [574, 484] width 416 height 37
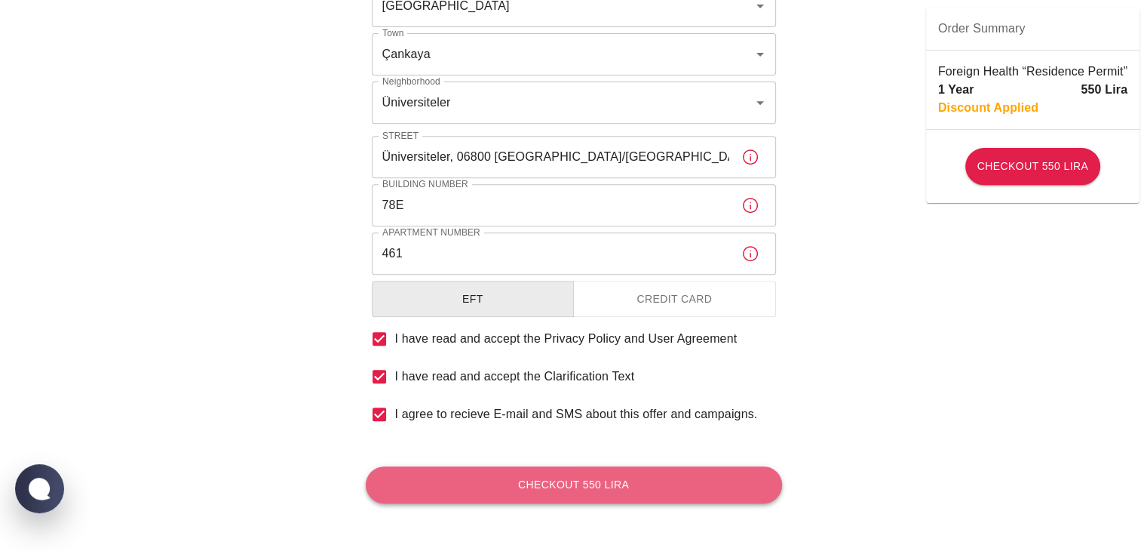
click at [594, 474] on button "Checkout 550 Lira" at bounding box center [574, 484] width 416 height 37
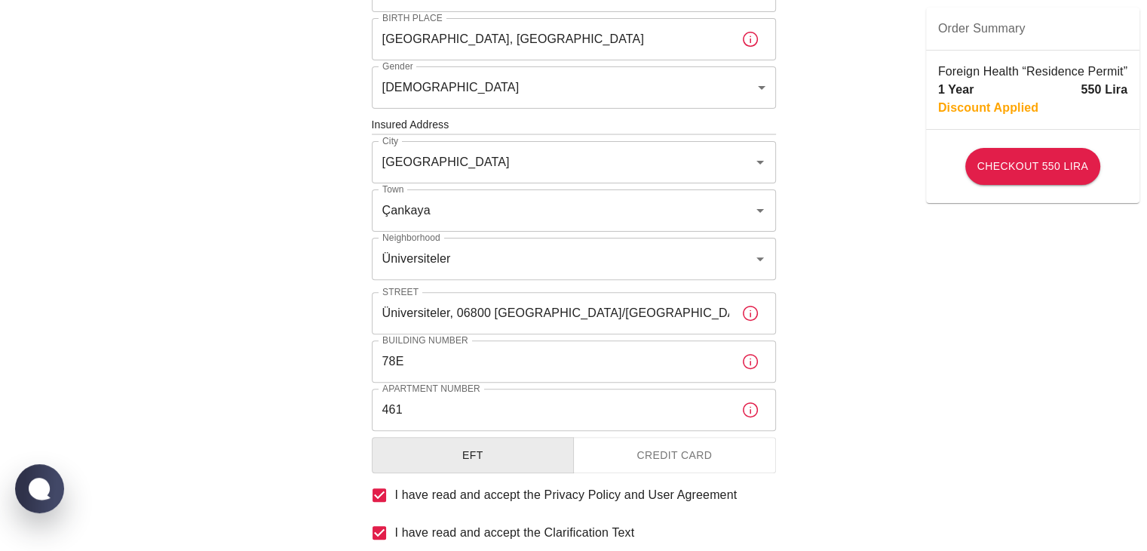
scroll to position [618, 0]
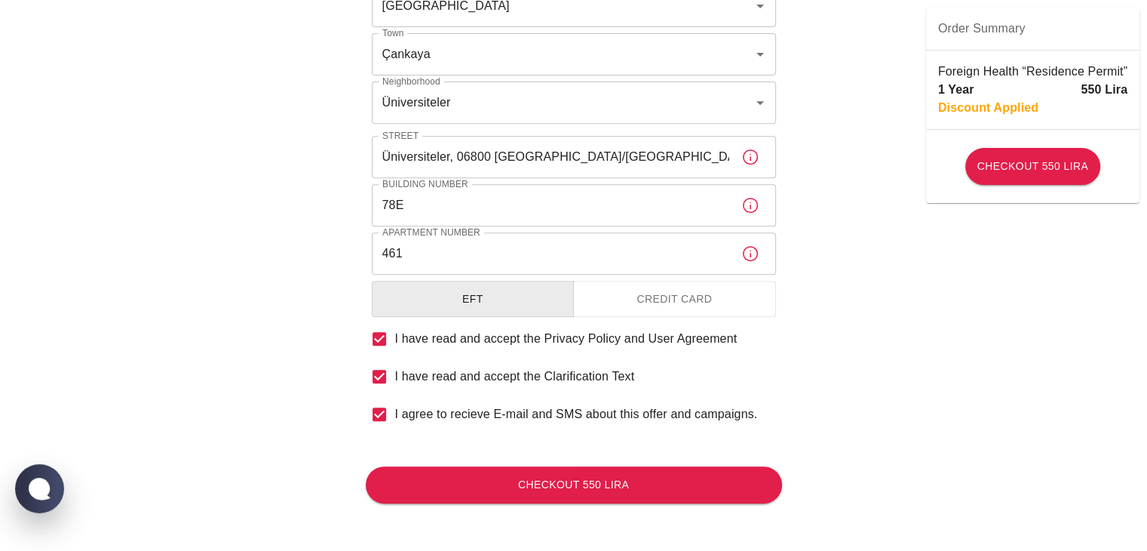
click at [597, 302] on button "Credit Card" at bounding box center [674, 299] width 203 height 37
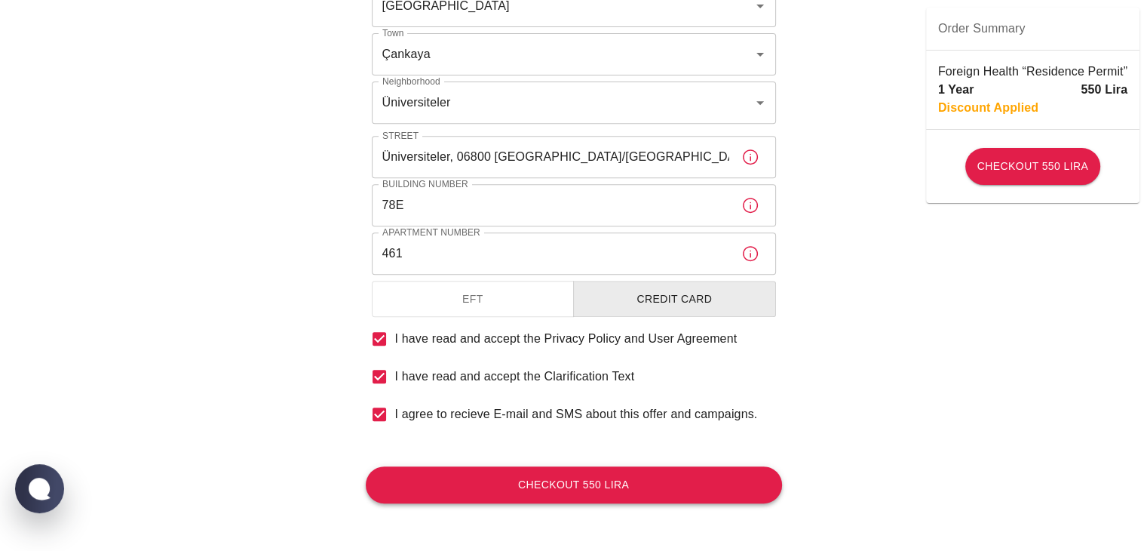
click at [543, 479] on button "Checkout 550 Lira" at bounding box center [574, 484] width 416 height 37
click at [624, 474] on button "Checkout 550 Lira" at bounding box center [574, 484] width 416 height 37
